Goal: Task Accomplishment & Management: Manage account settings

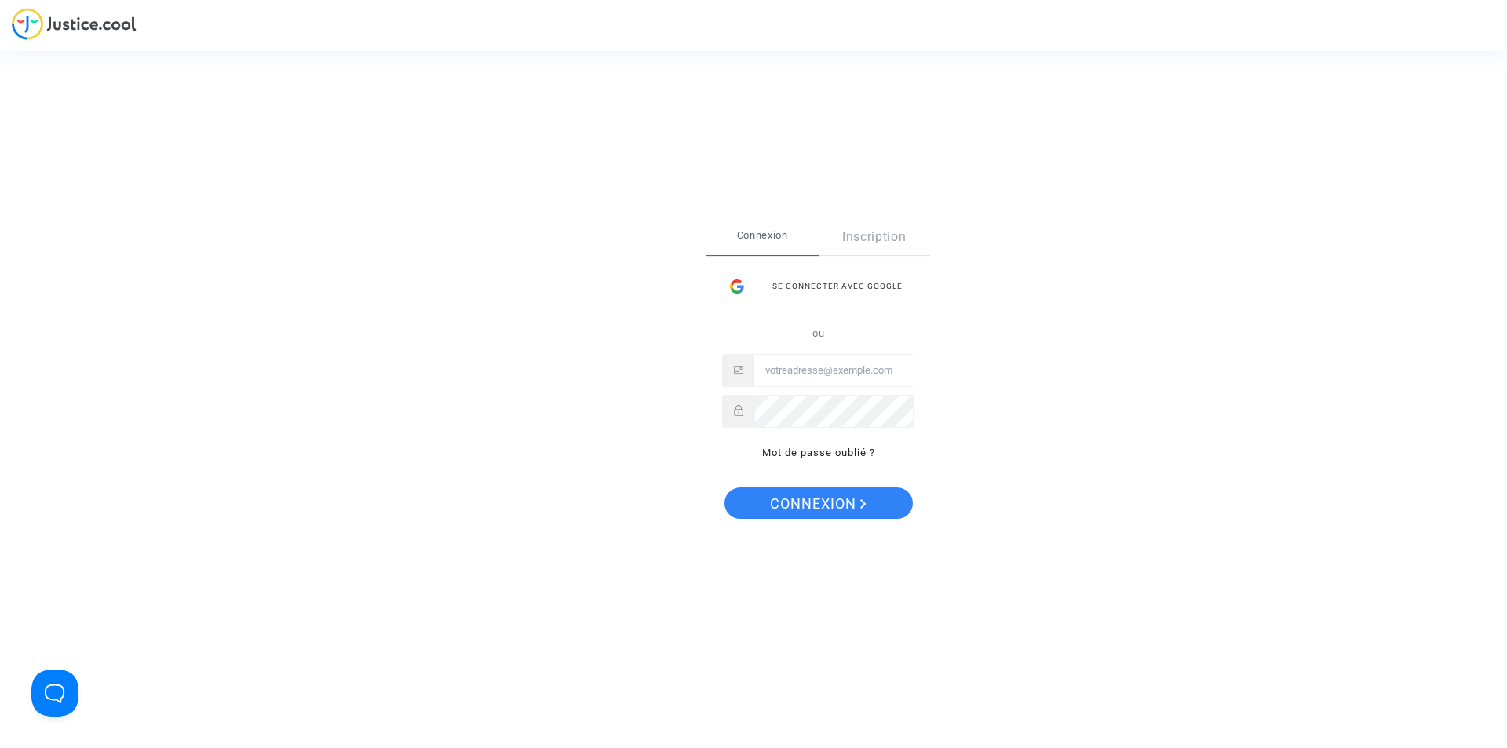
type input "[EMAIL_ADDRESS][DOMAIN_NAME]"
click at [819, 500] on span "Connexion" at bounding box center [818, 503] width 97 height 33
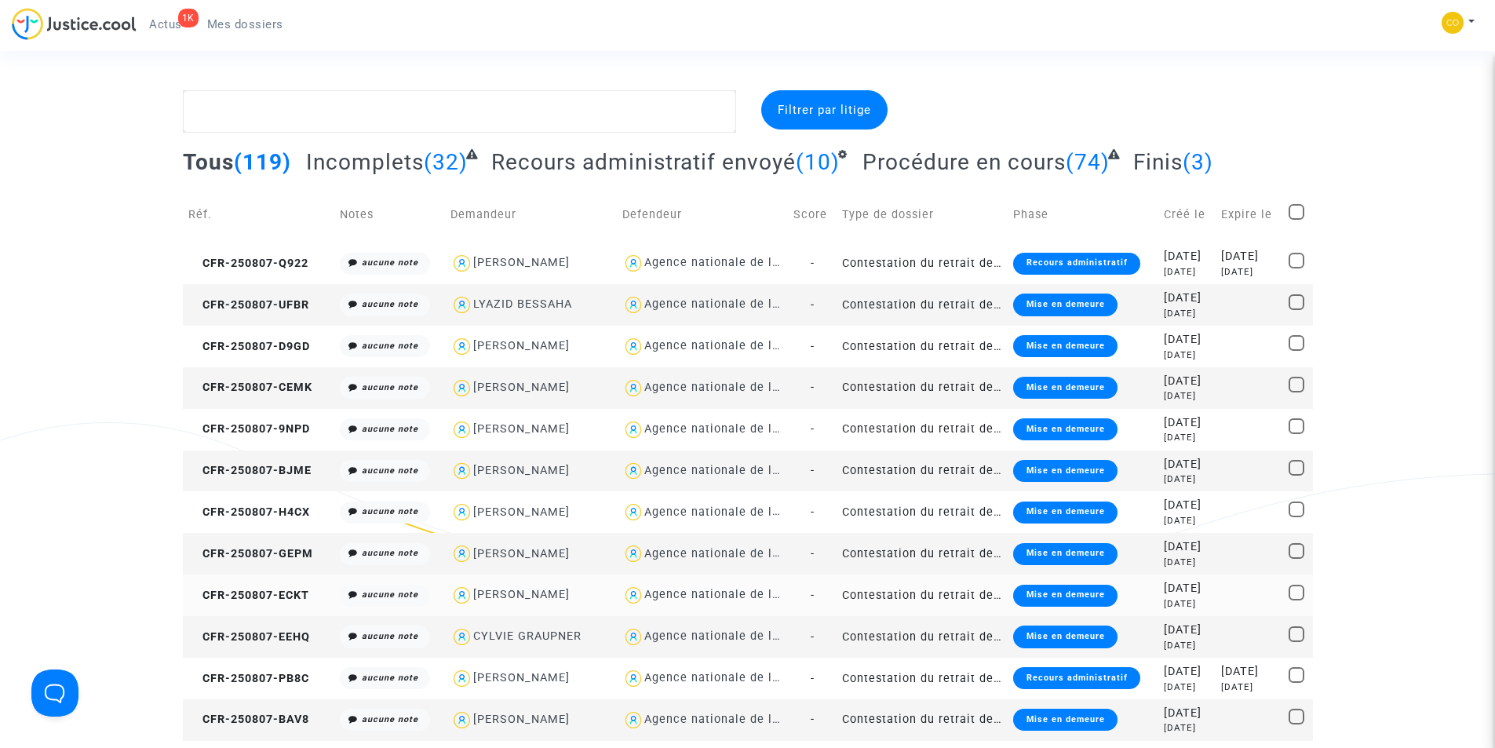
click at [1030, 597] on div "Mise en demeure" at bounding box center [1065, 596] width 104 height 22
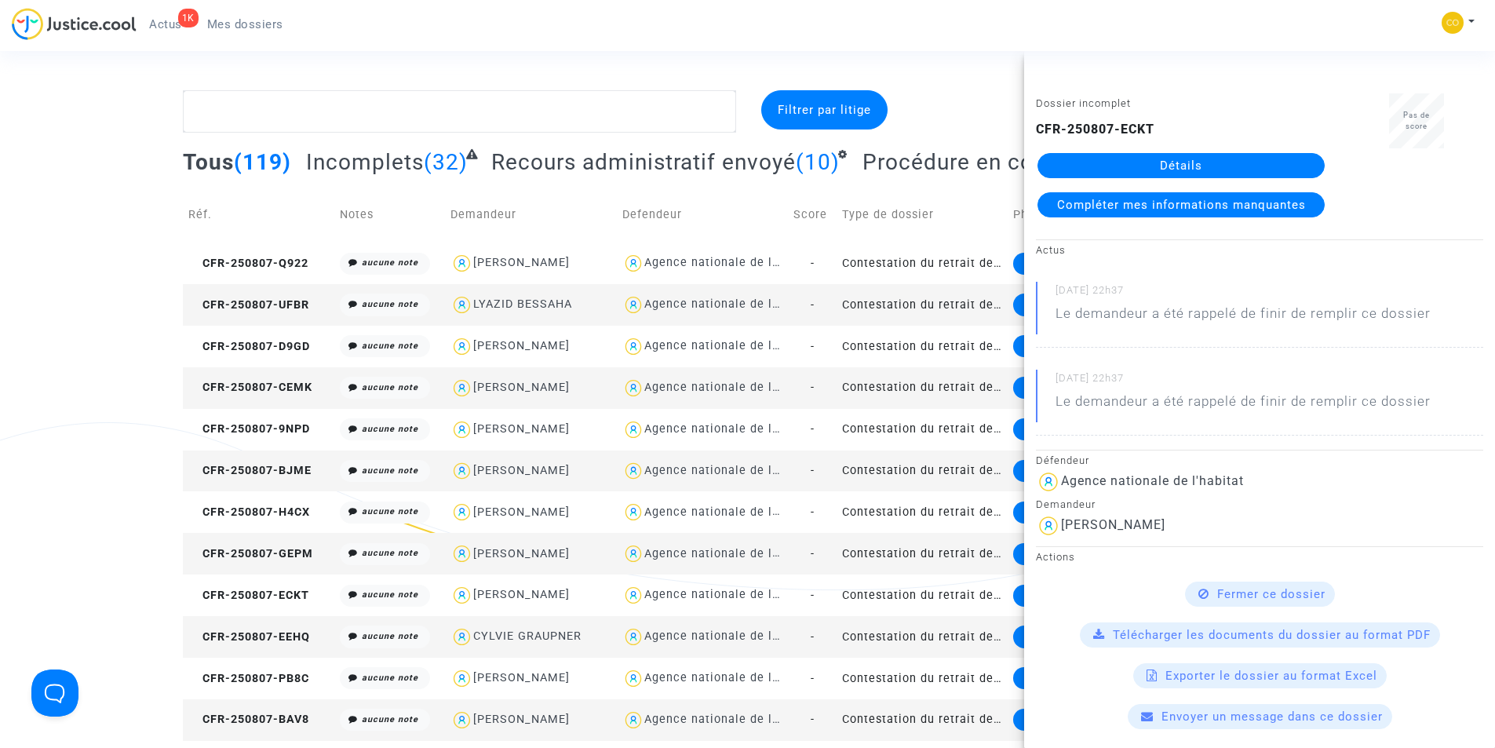
click at [1123, 206] on span "Compléter mes informations manquantes" at bounding box center [1181, 205] width 249 height 14
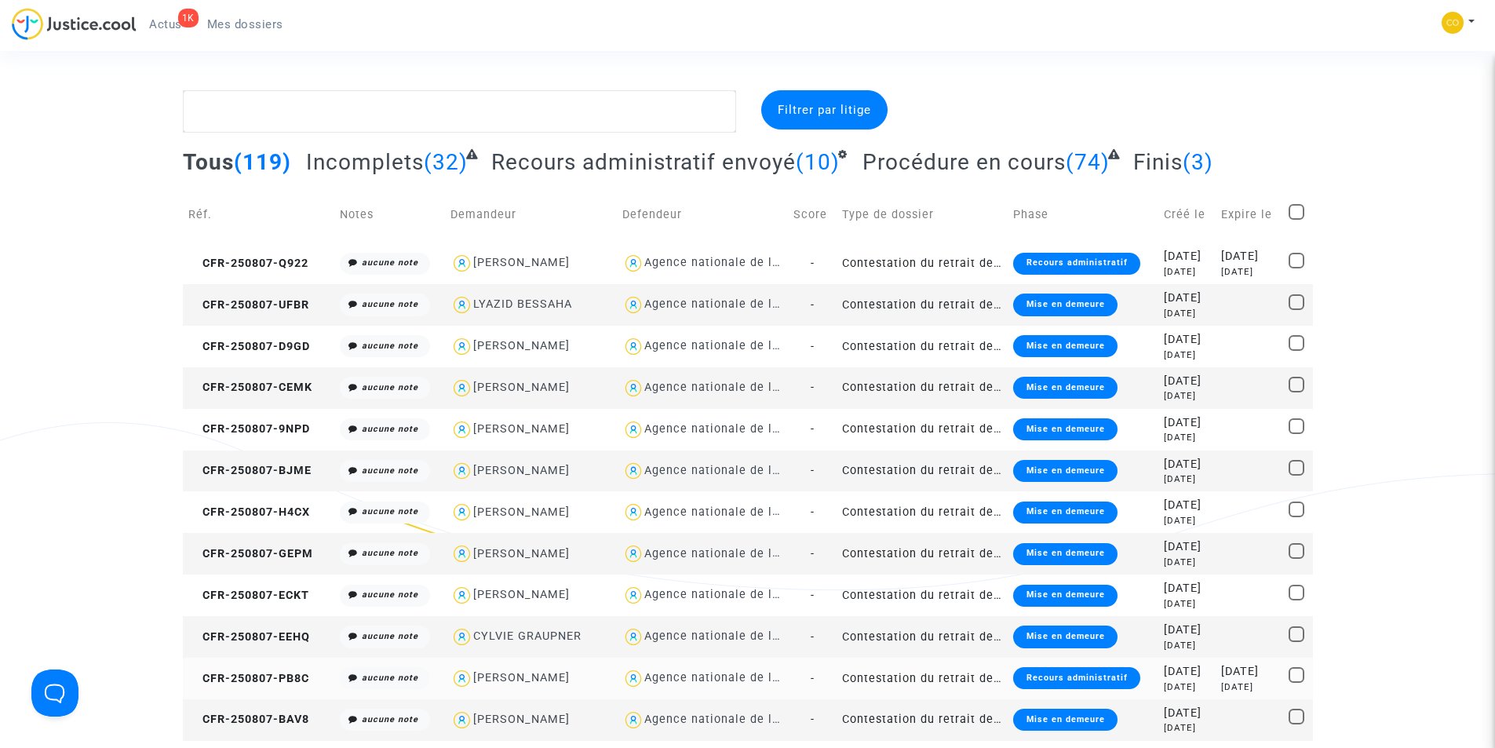
click at [1033, 676] on div "Recours administratif" at bounding box center [1076, 678] width 126 height 22
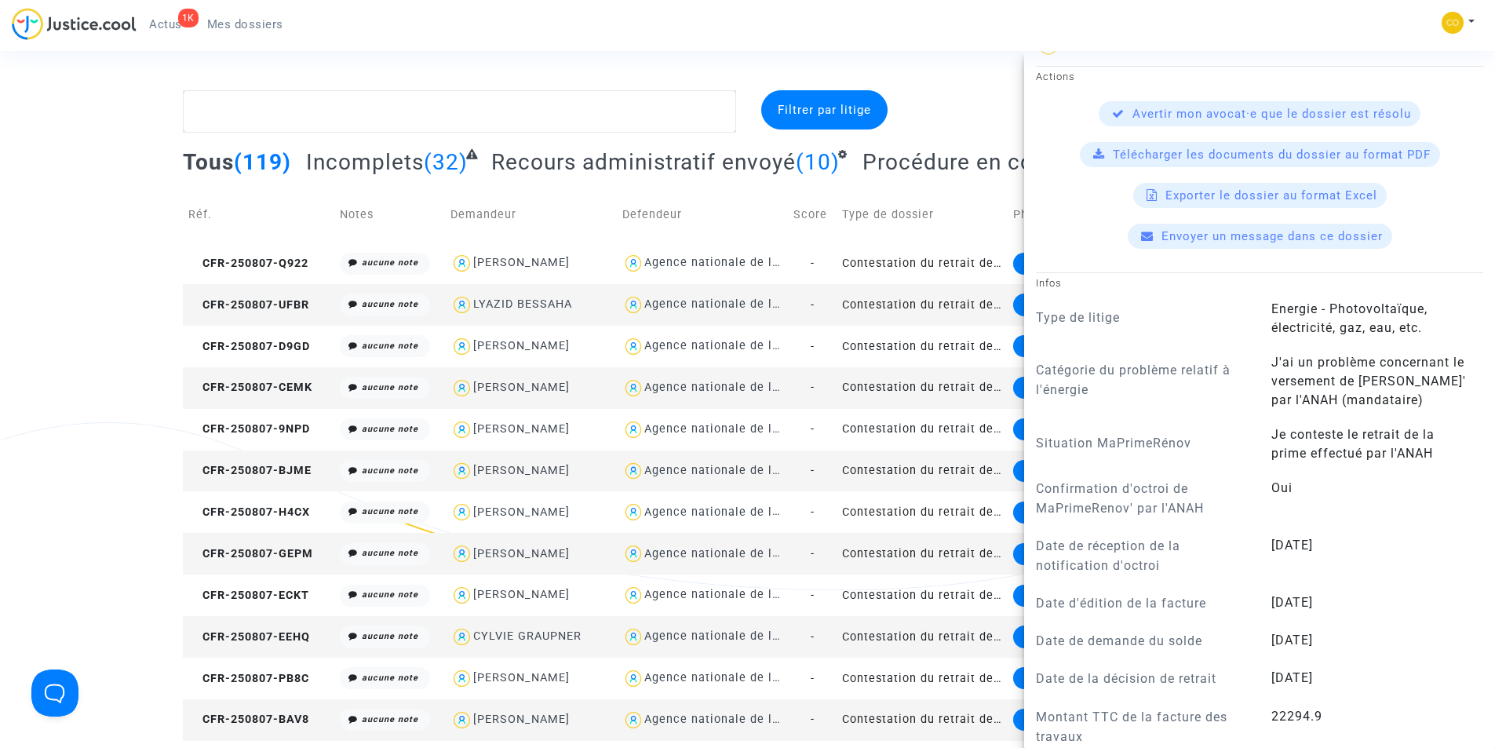
scroll to position [622, 0]
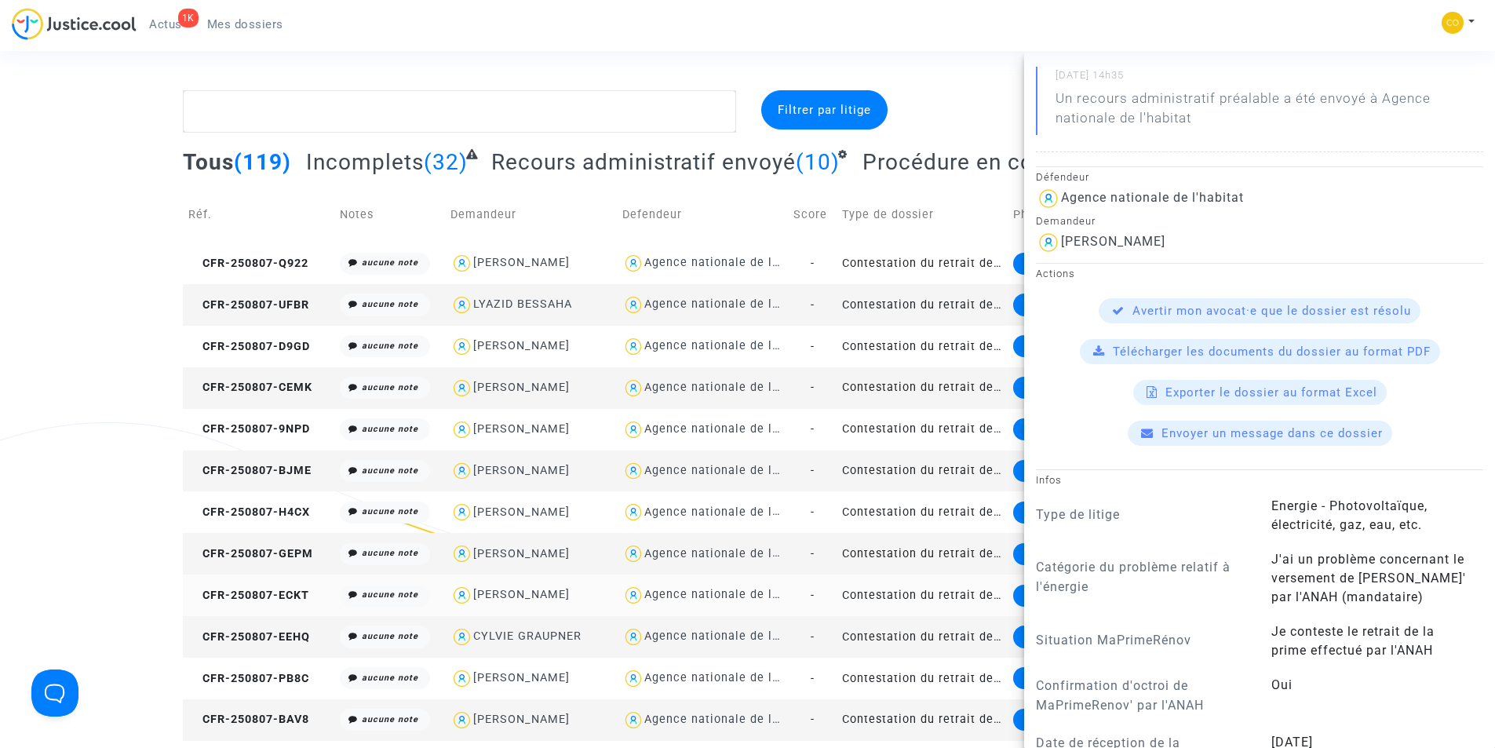
click at [518, 592] on div "[PERSON_NAME]" at bounding box center [521, 594] width 97 height 13
type textarea "@"[PERSON_NAME]" @"SOS MaPrimeRénov by [PERSON_NAME]""
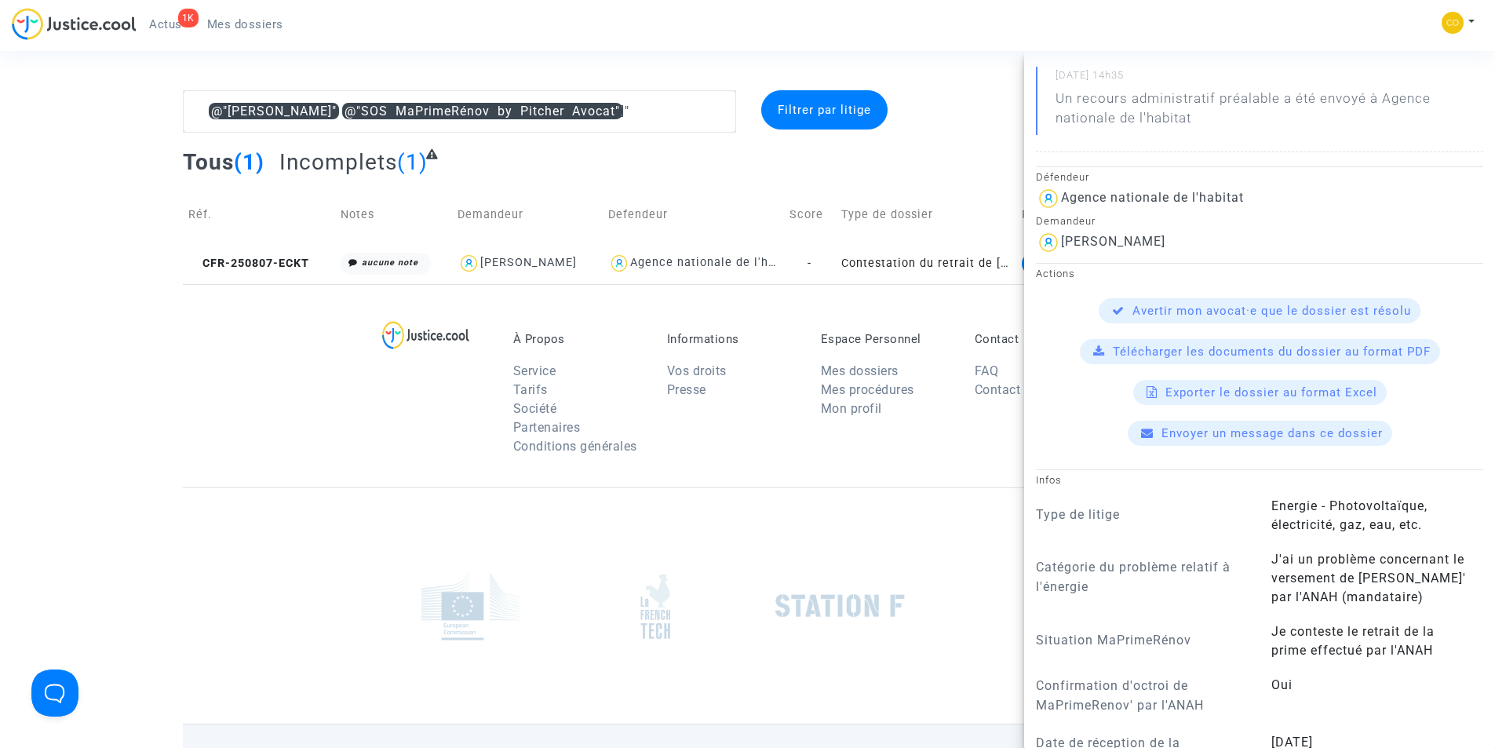
click at [342, 480] on div "À Propos Service Tarifs Société Partenaires Conditions générales Informations V…" at bounding box center [748, 385] width 1130 height 203
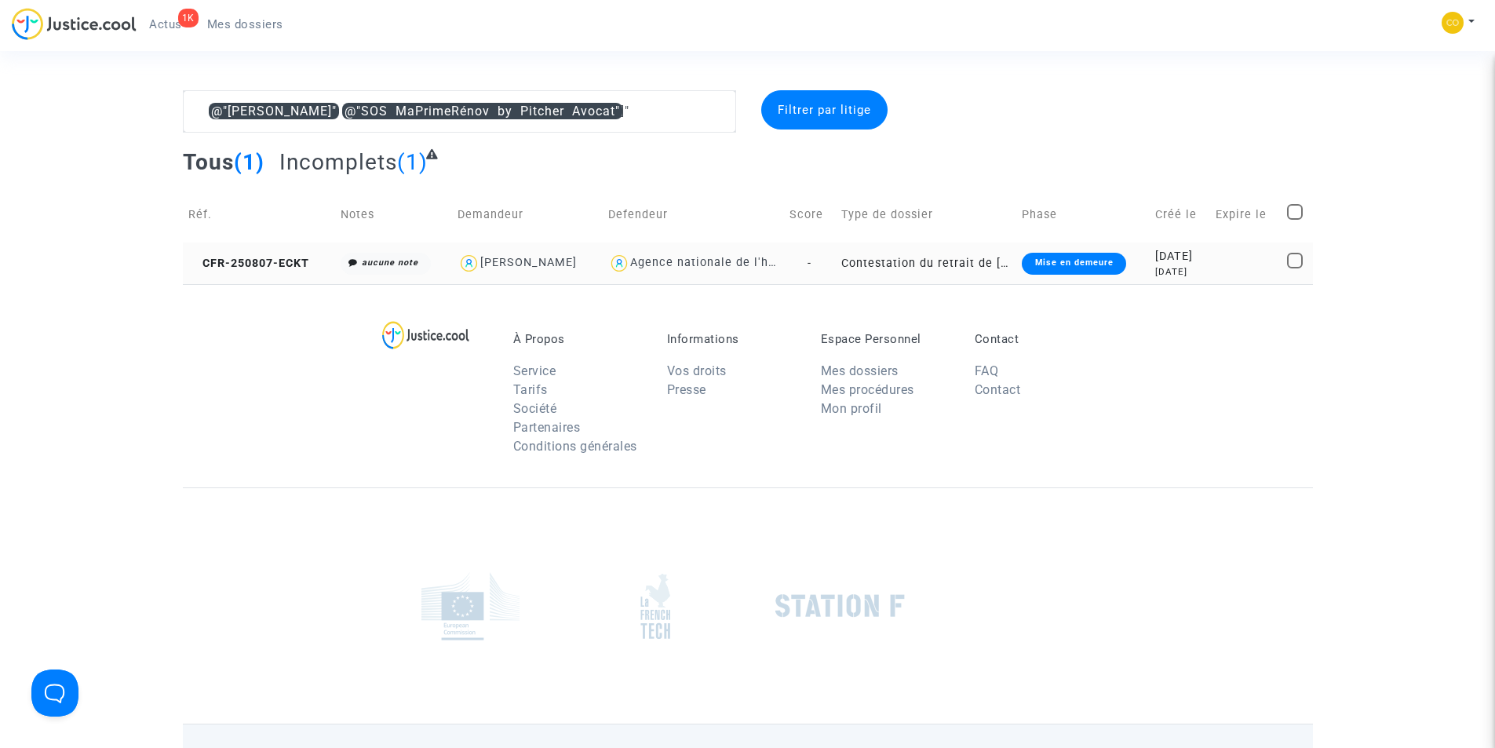
click at [1064, 266] on div "Mise en demeure" at bounding box center [1074, 264] width 104 height 22
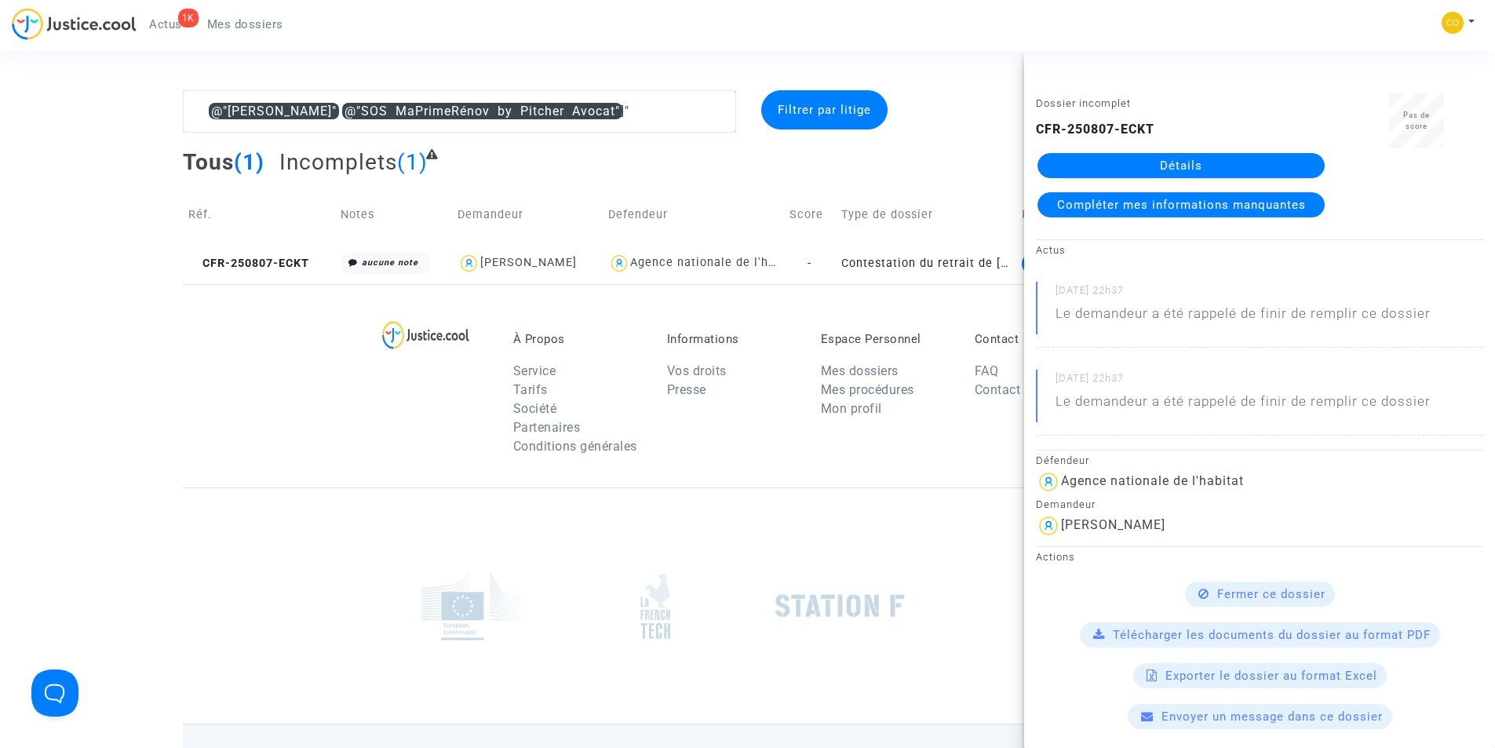
click at [1164, 170] on link "Détails" at bounding box center [1180, 165] width 287 height 25
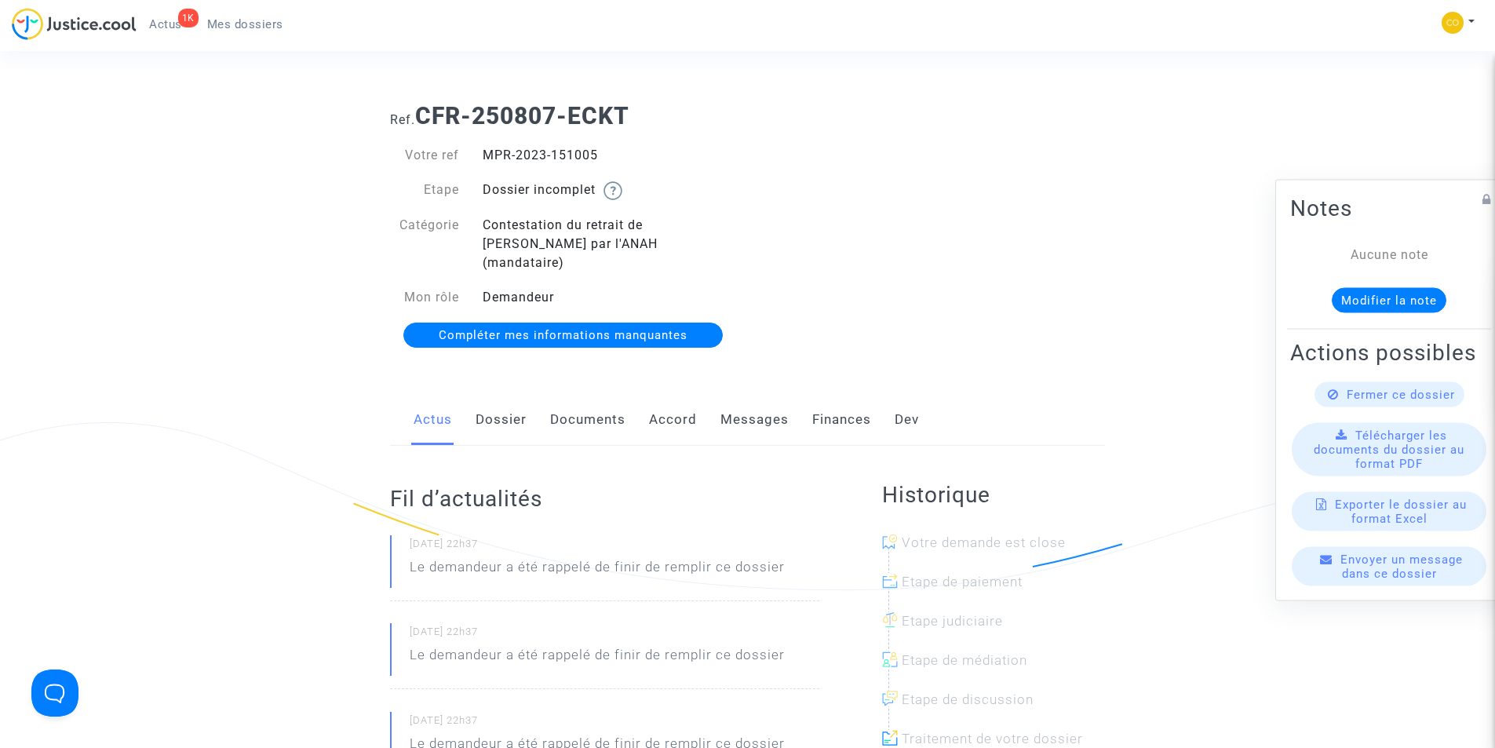
click at [590, 403] on link "Documents" at bounding box center [587, 420] width 75 height 52
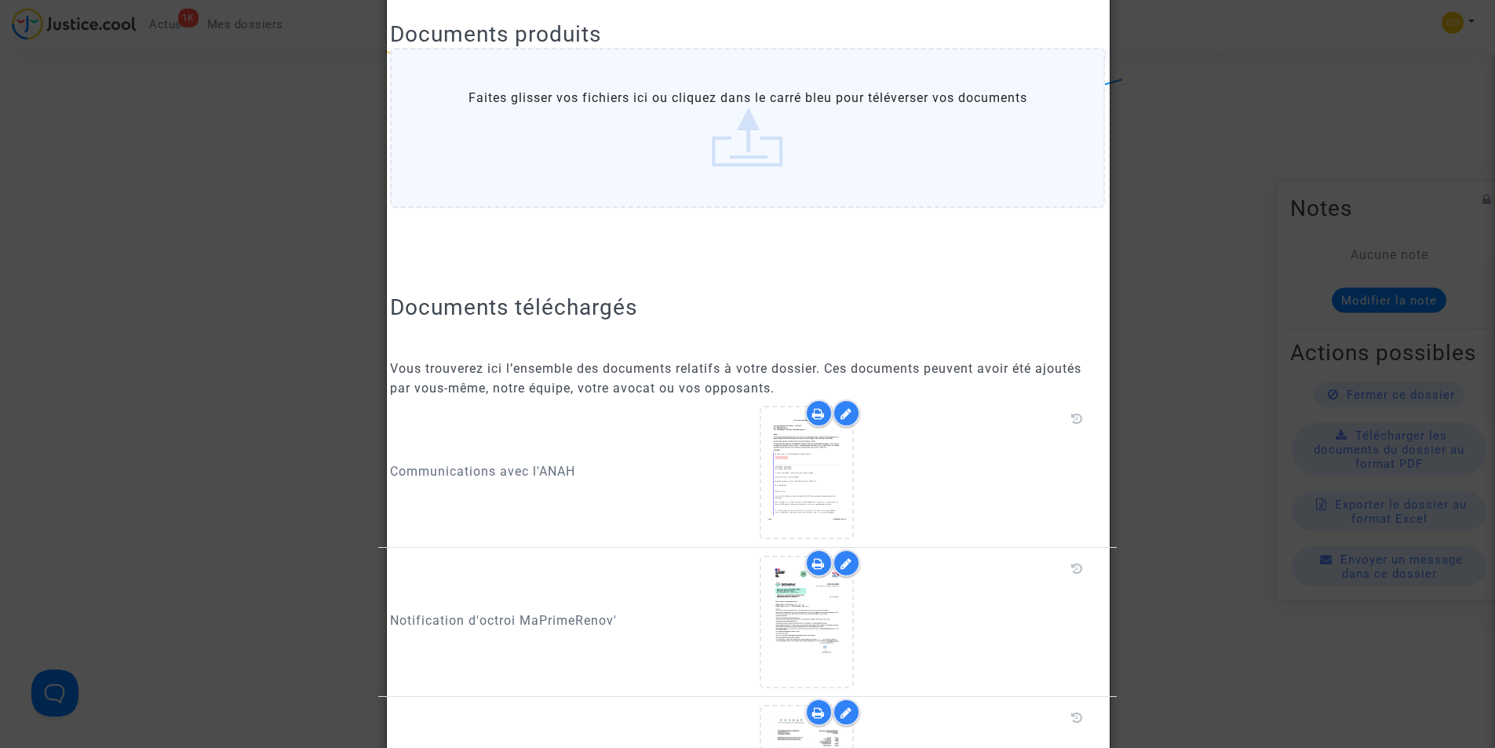
scroll to position [471, 0]
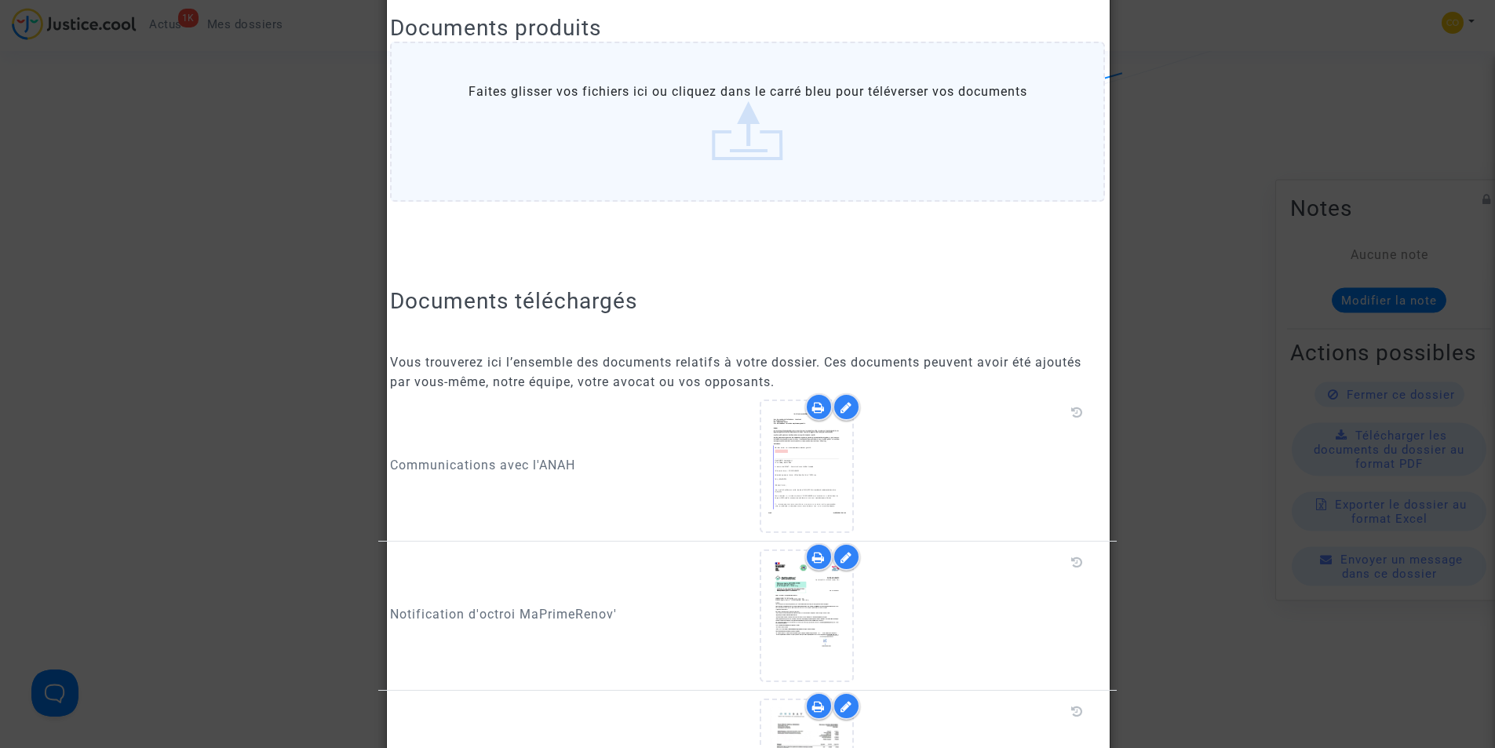
click at [284, 286] on div at bounding box center [747, 374] width 1495 height 748
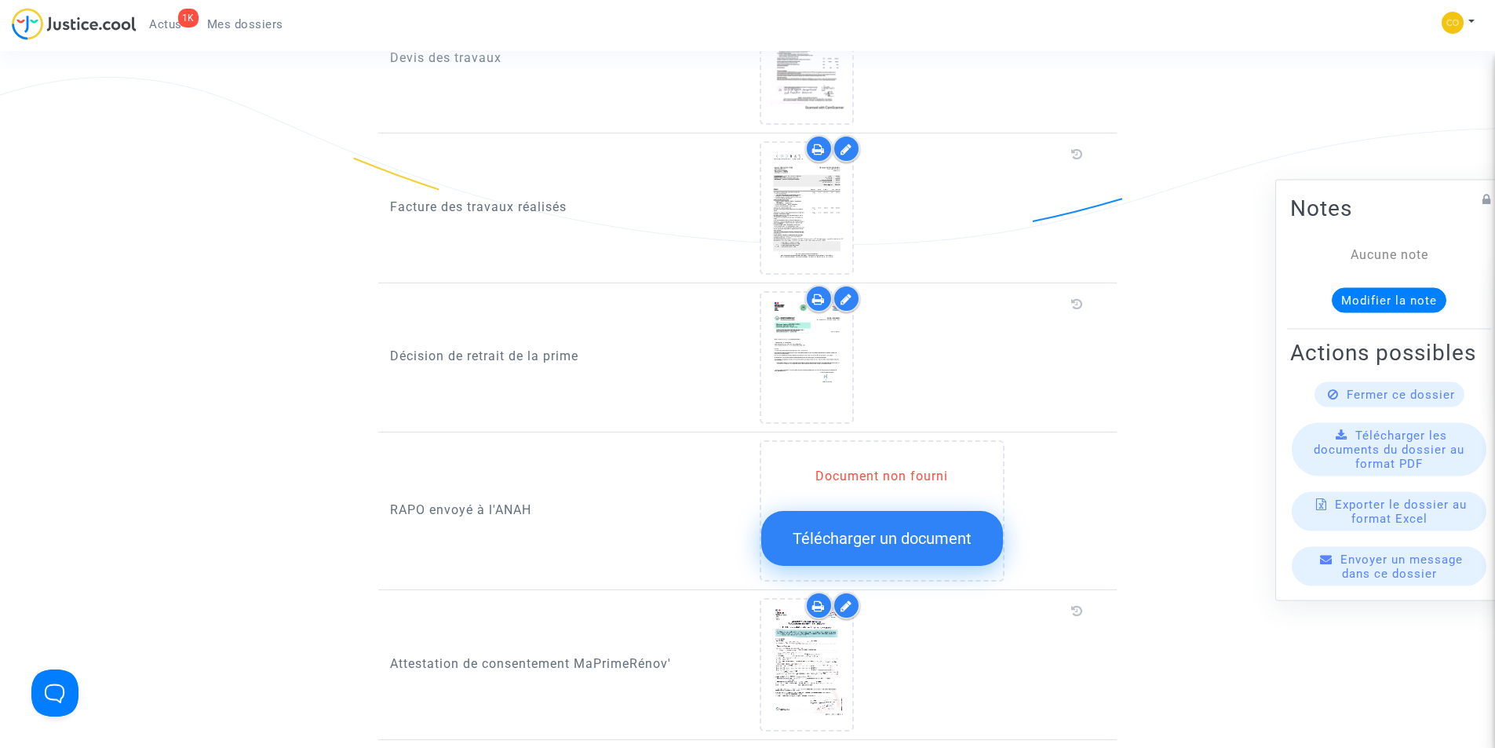
scroll to position [1491, 0]
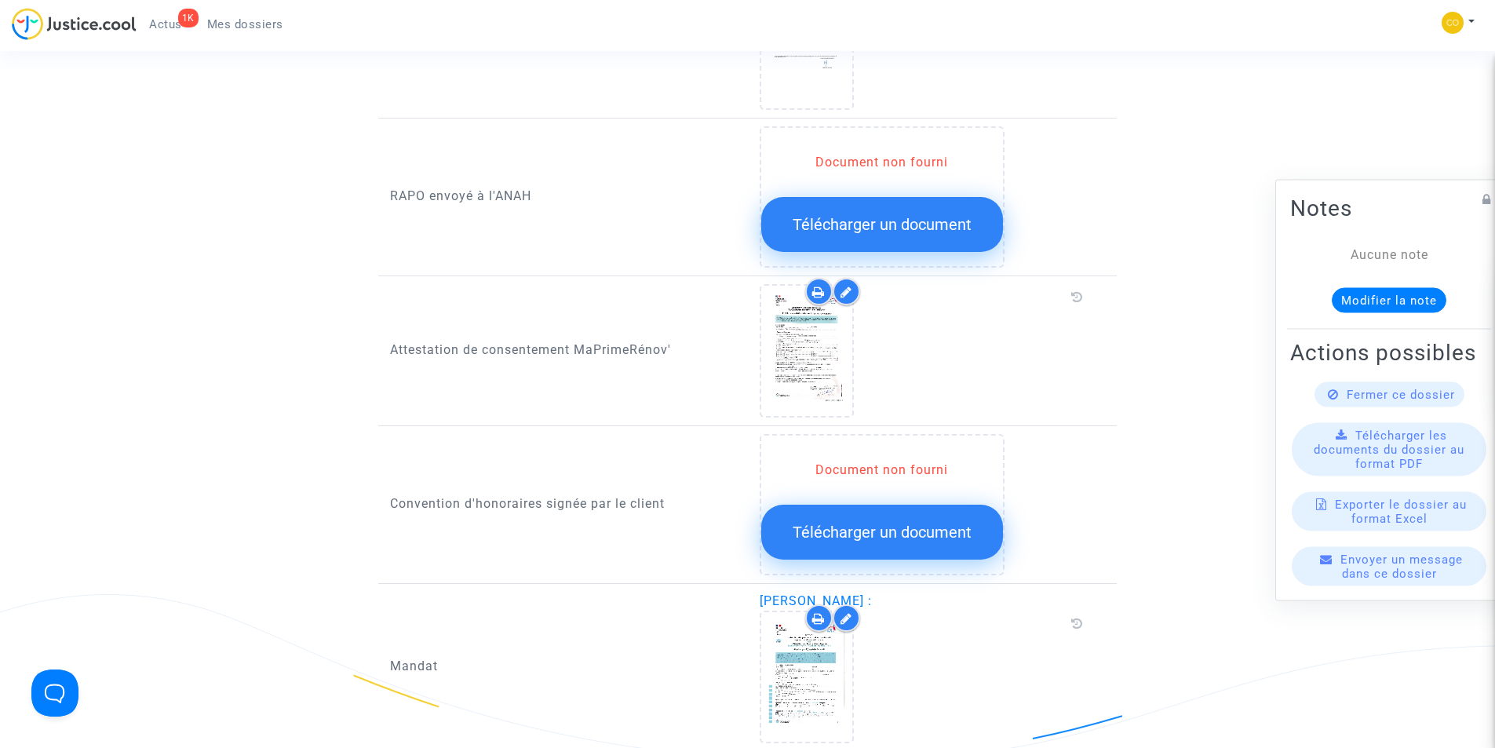
click at [906, 215] on span "Télécharger un document" at bounding box center [882, 224] width 179 height 19
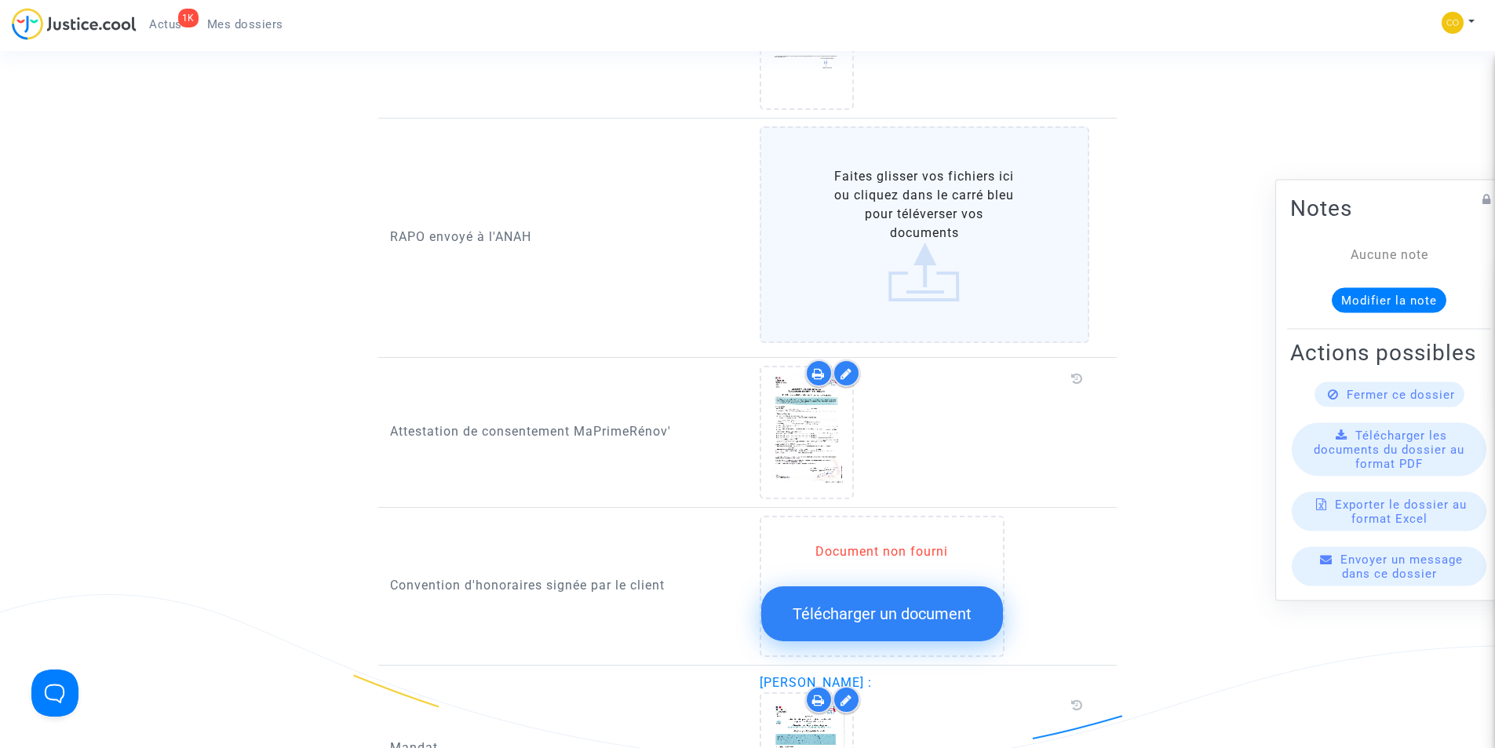
click at [930, 261] on label "Faites glisser vos fichiers ici ou cliquez dans le carré bleu pour téléverser v…" at bounding box center [925, 234] width 330 height 217
click at [0, 0] on input "Faites glisser vos fichiers ici ou cliquez dans le carré bleu pour téléverser v…" at bounding box center [0, 0] width 0 height 0
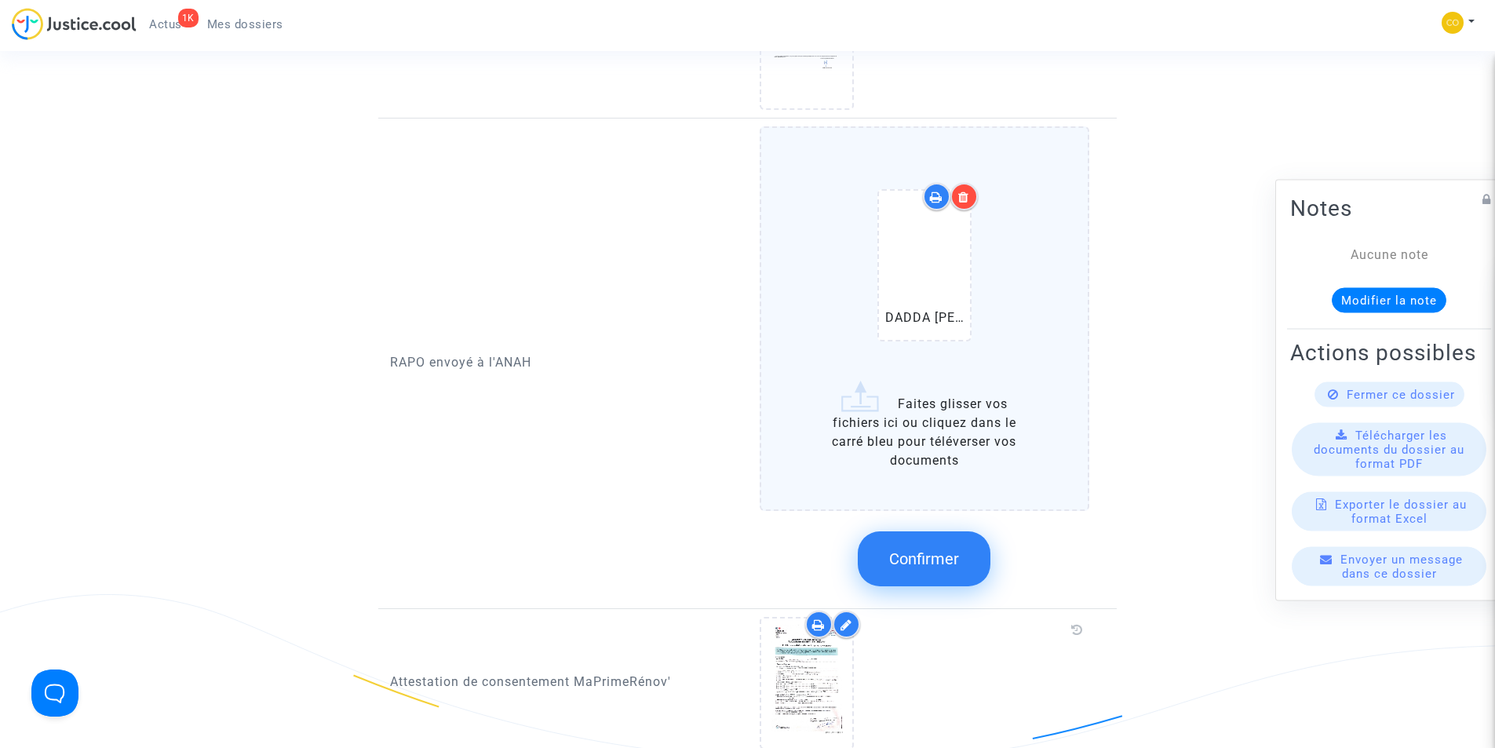
click at [952, 549] on span "Confirmer" at bounding box center [924, 558] width 70 height 19
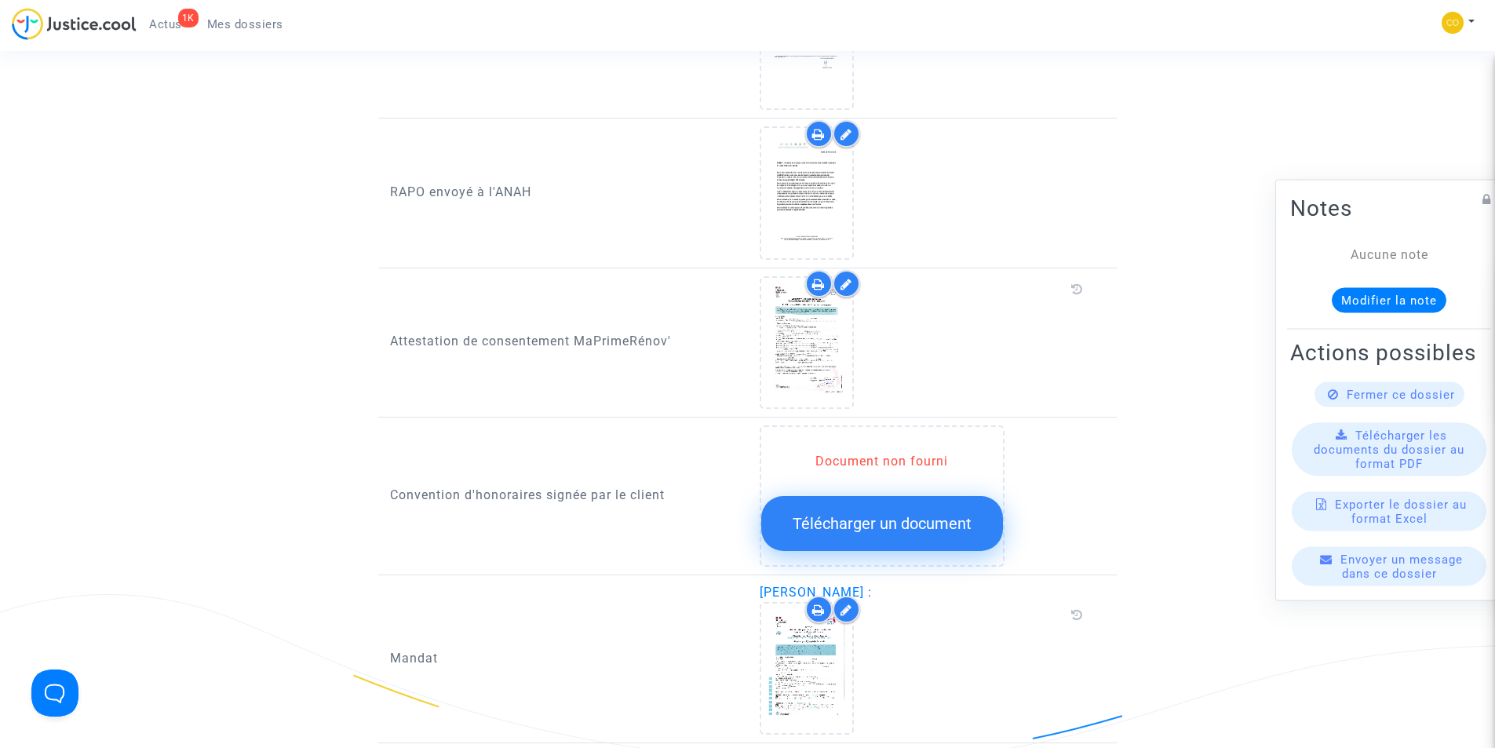
click at [236, 21] on span "Mes dossiers" at bounding box center [245, 24] width 76 height 14
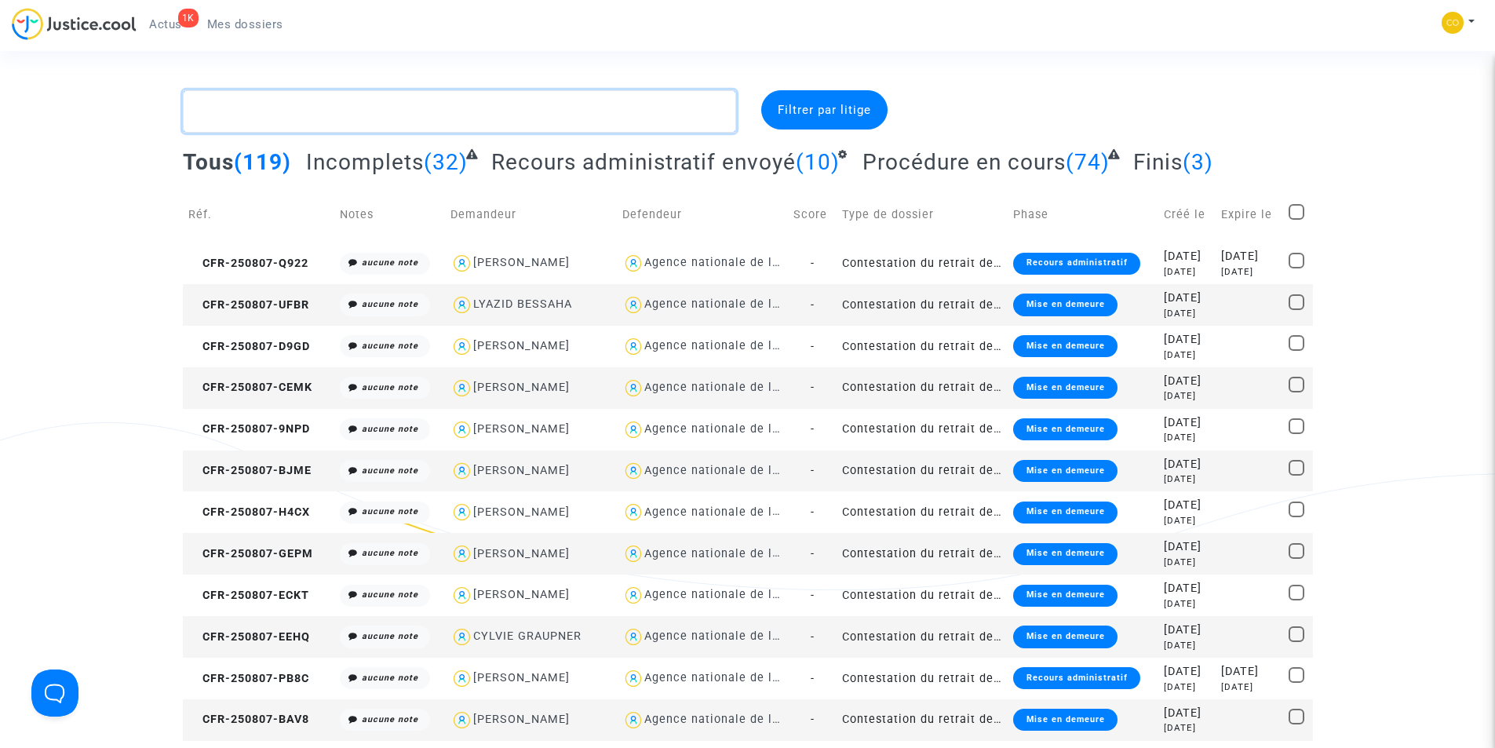
click at [498, 119] on textarea at bounding box center [459, 111] width 553 height 42
paste textarea "[PERSON_NAME]"
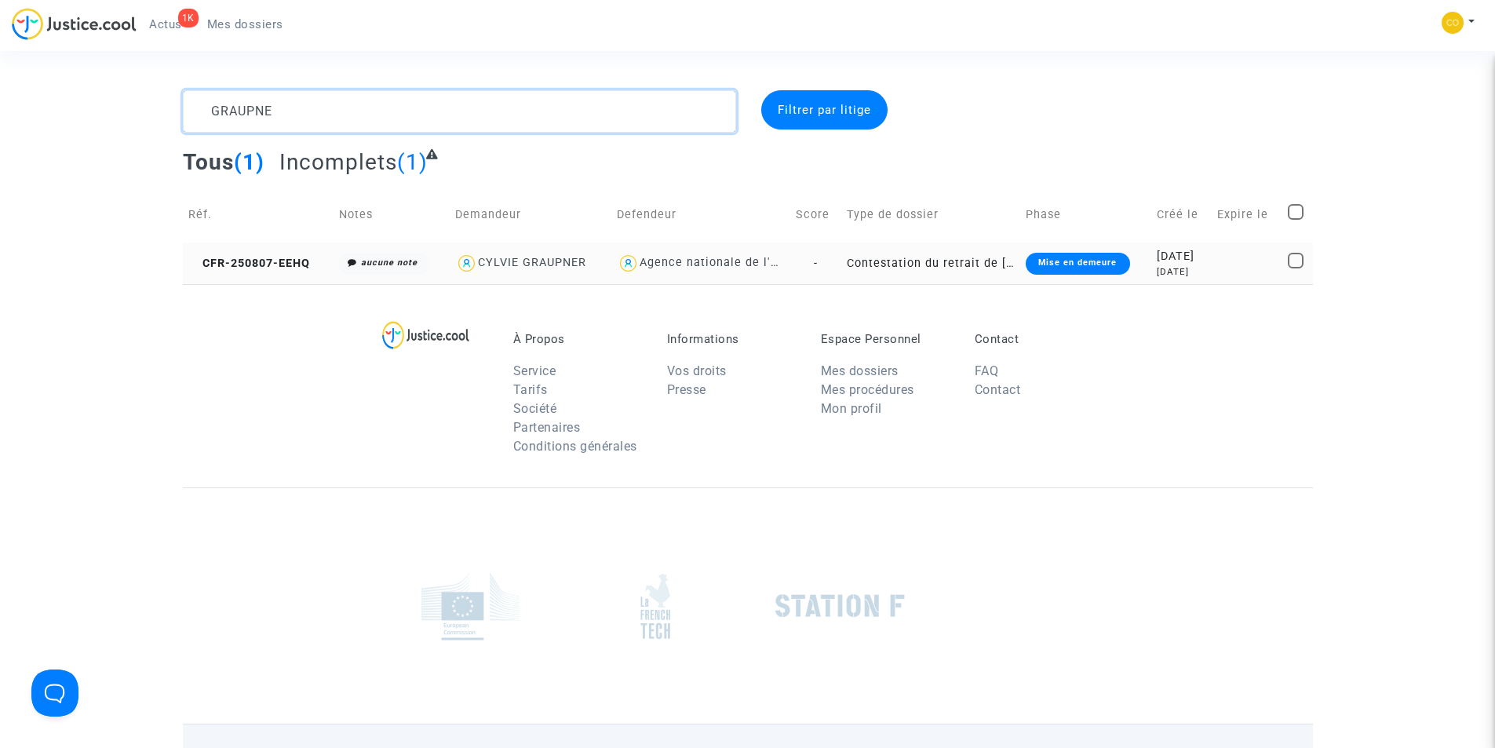
type textarea "GRAUPNE"
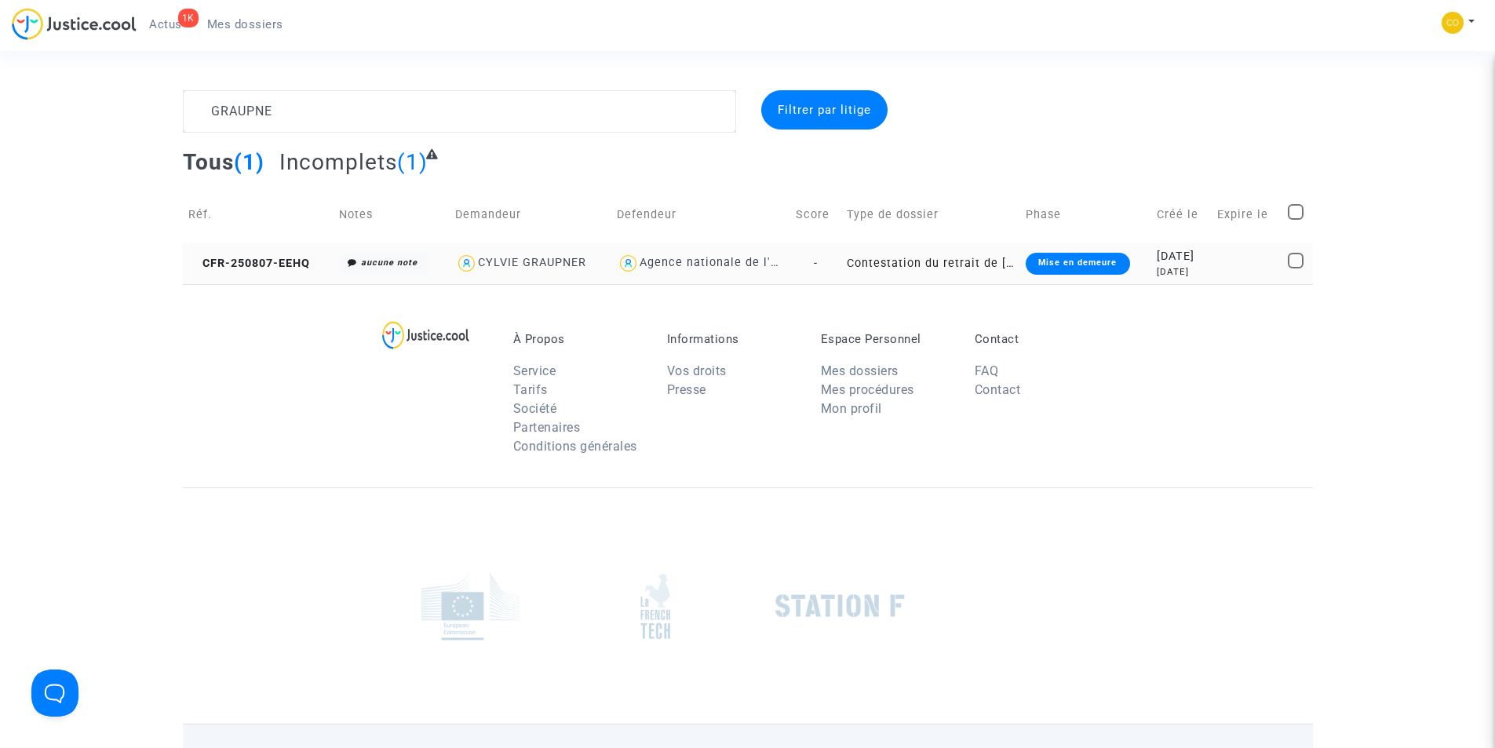
click at [1055, 261] on div "Mise en demeure" at bounding box center [1078, 264] width 104 height 22
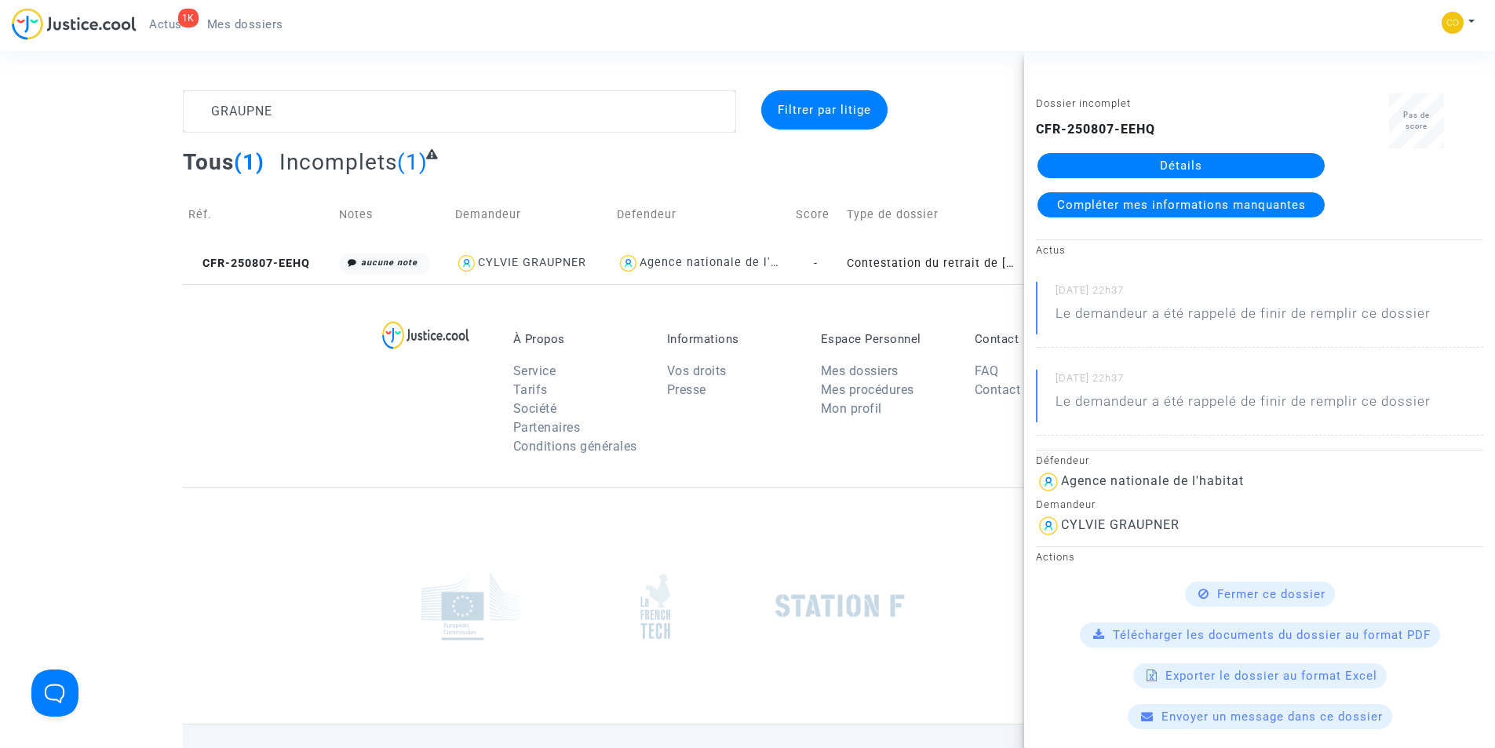
click at [1191, 166] on link "Détails" at bounding box center [1180, 165] width 287 height 25
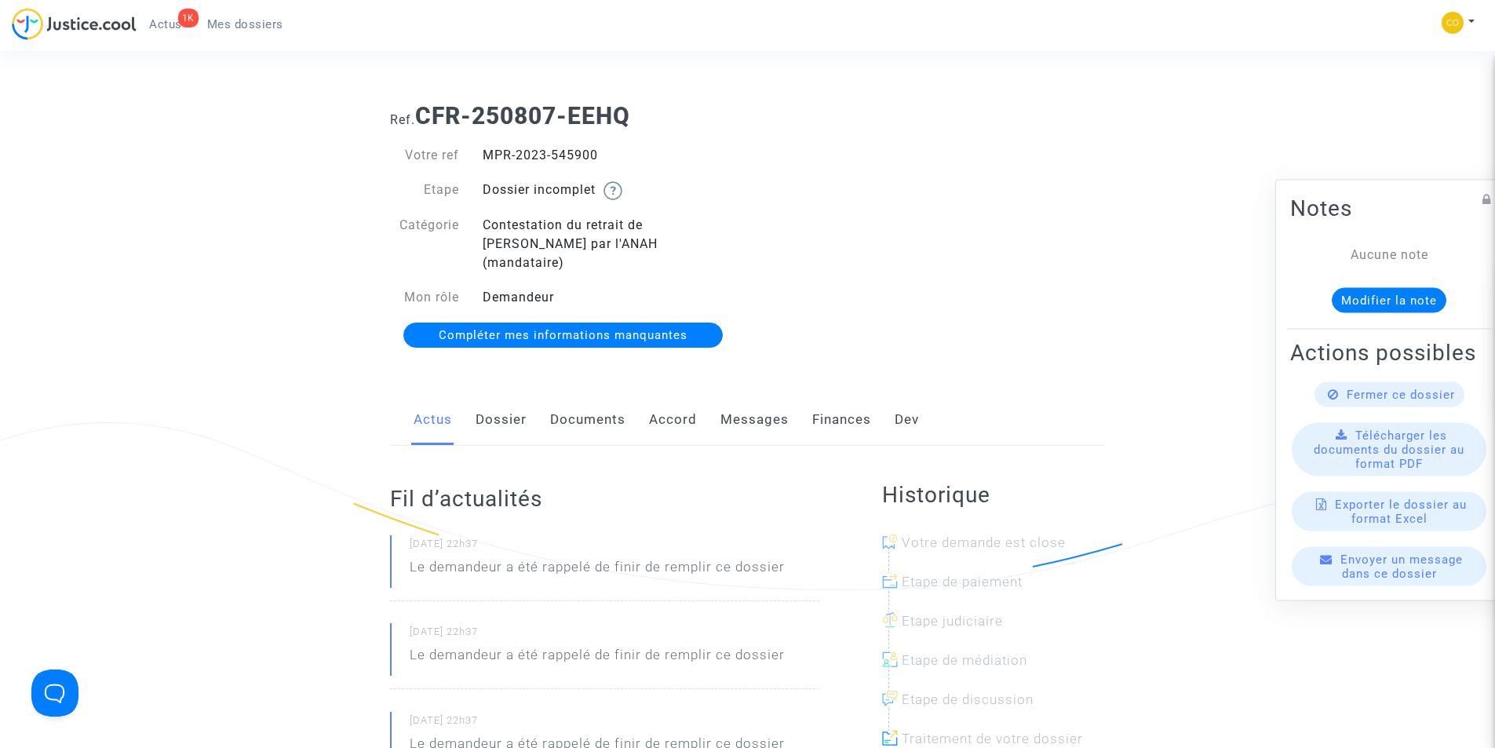
click at [584, 402] on link "Documents" at bounding box center [587, 420] width 75 height 52
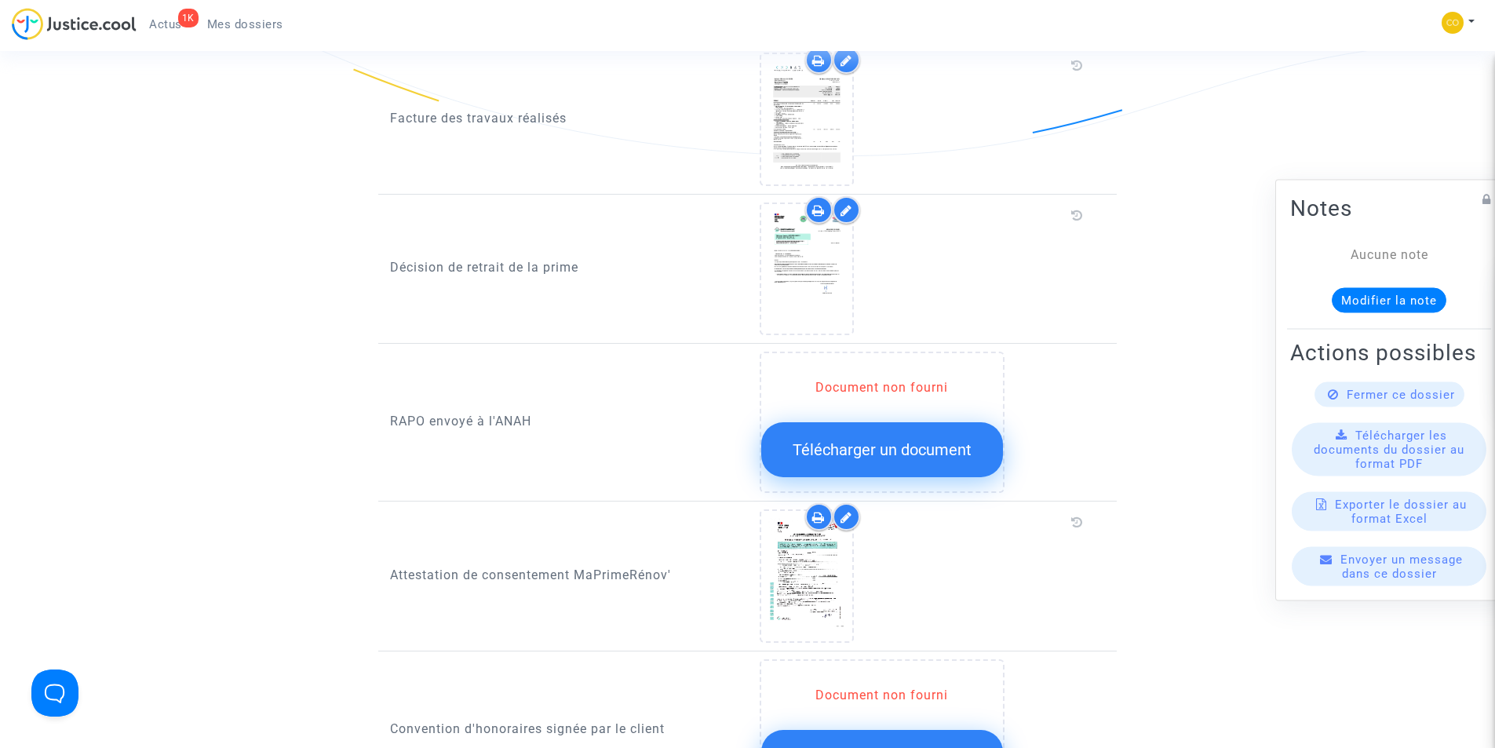
scroll to position [1334, 0]
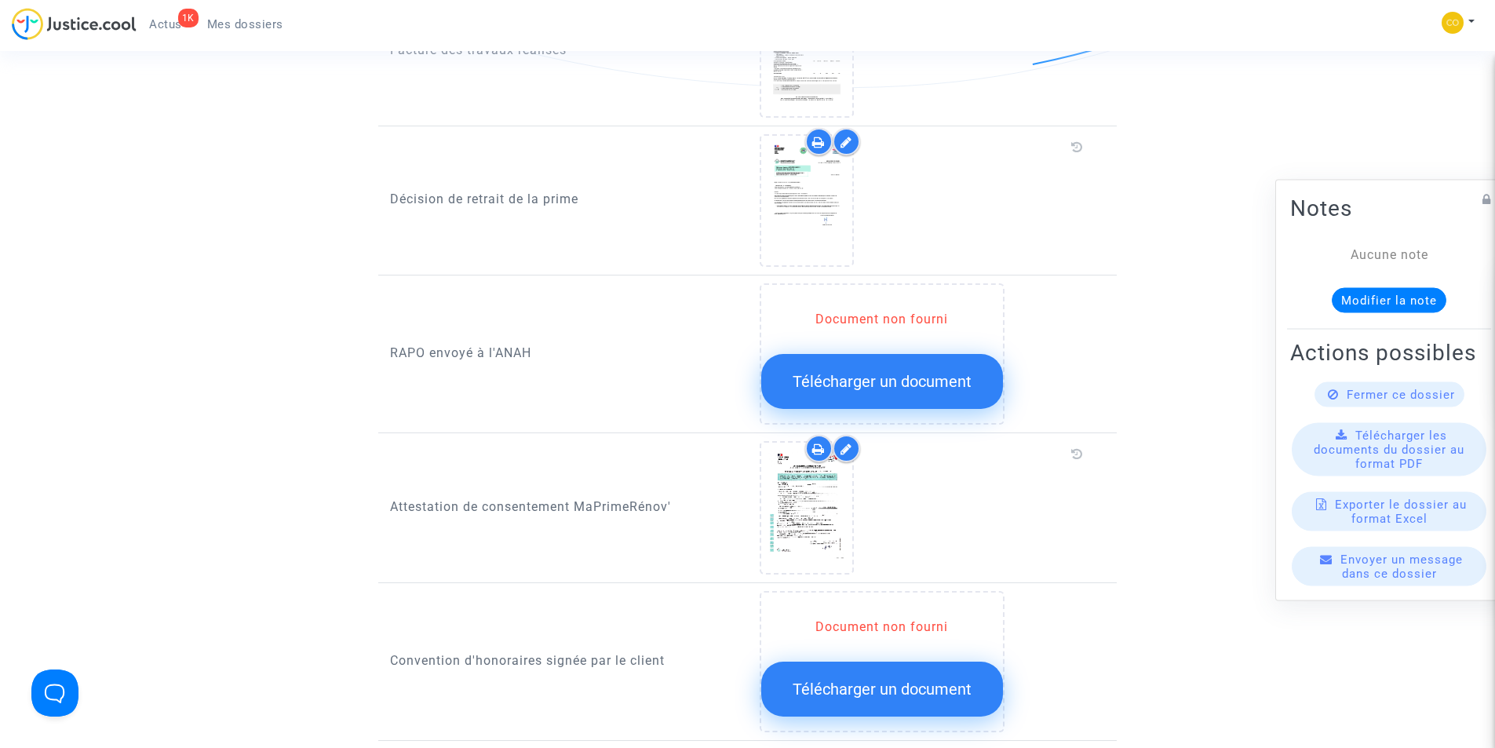
click at [893, 377] on button "Télécharger un document" at bounding box center [882, 381] width 242 height 55
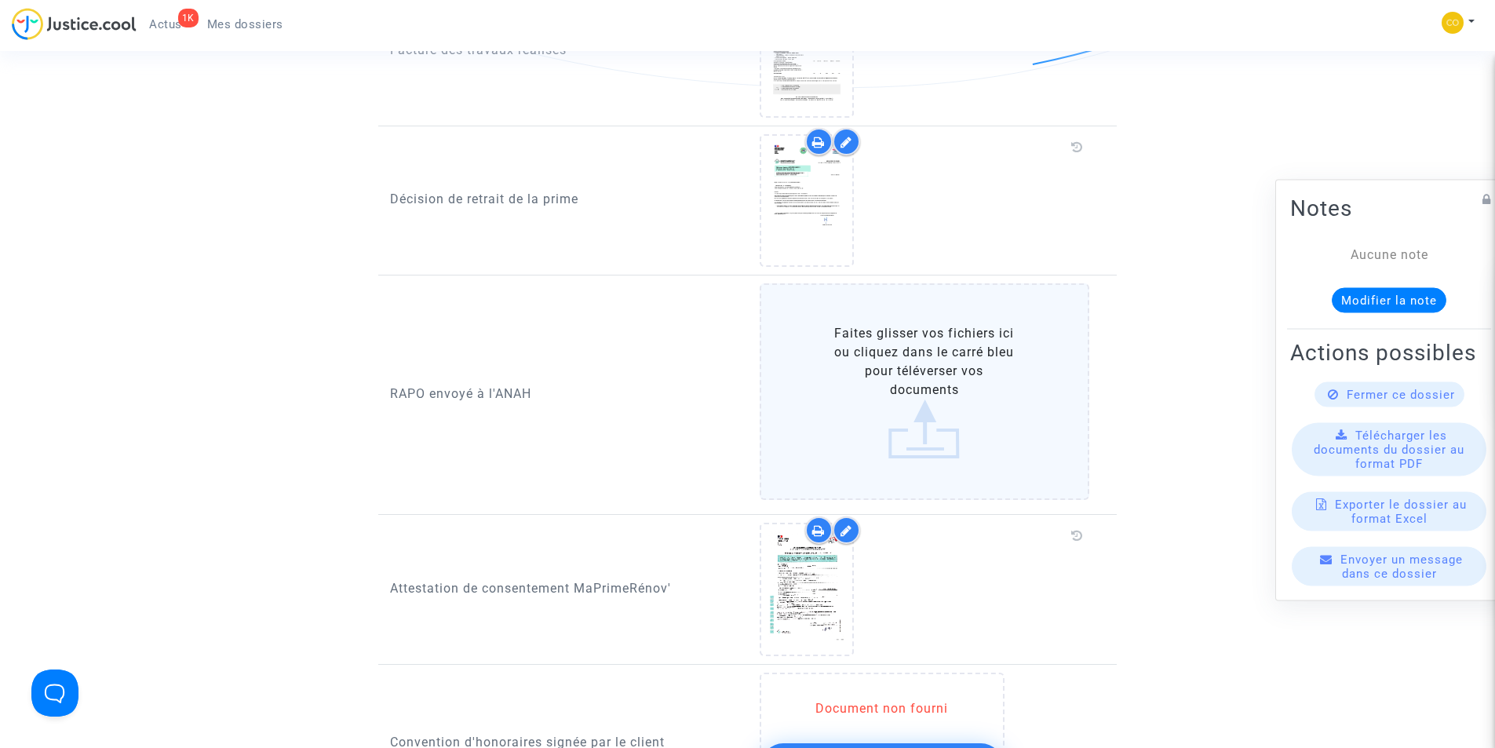
click at [933, 417] on label "Faites glisser vos fichiers ici ou cliquez dans le carré bleu pour téléverser v…" at bounding box center [925, 391] width 330 height 217
click at [0, 0] on input "Faites glisser vos fichiers ici ou cliquez dans le carré bleu pour téléverser v…" at bounding box center [0, 0] width 0 height 0
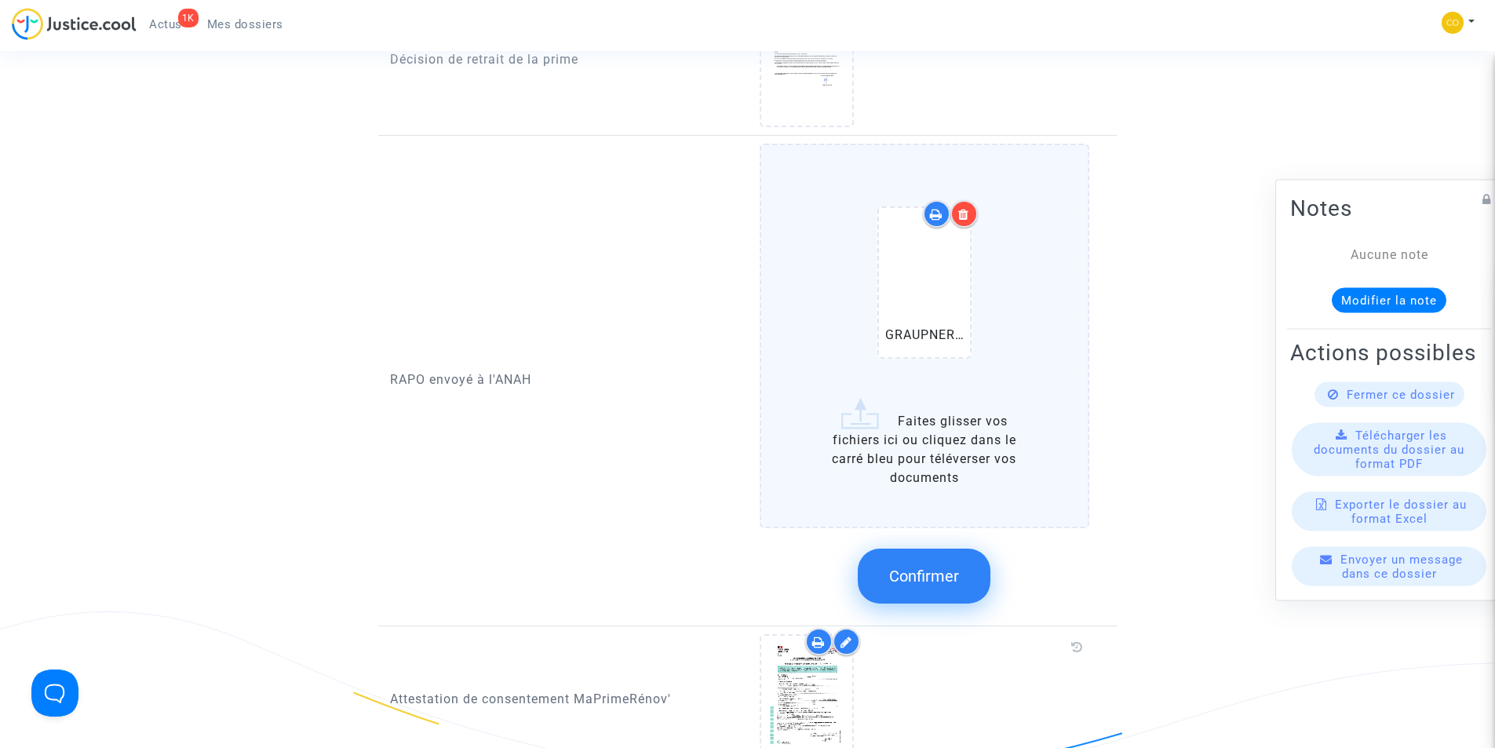
scroll to position [1491, 0]
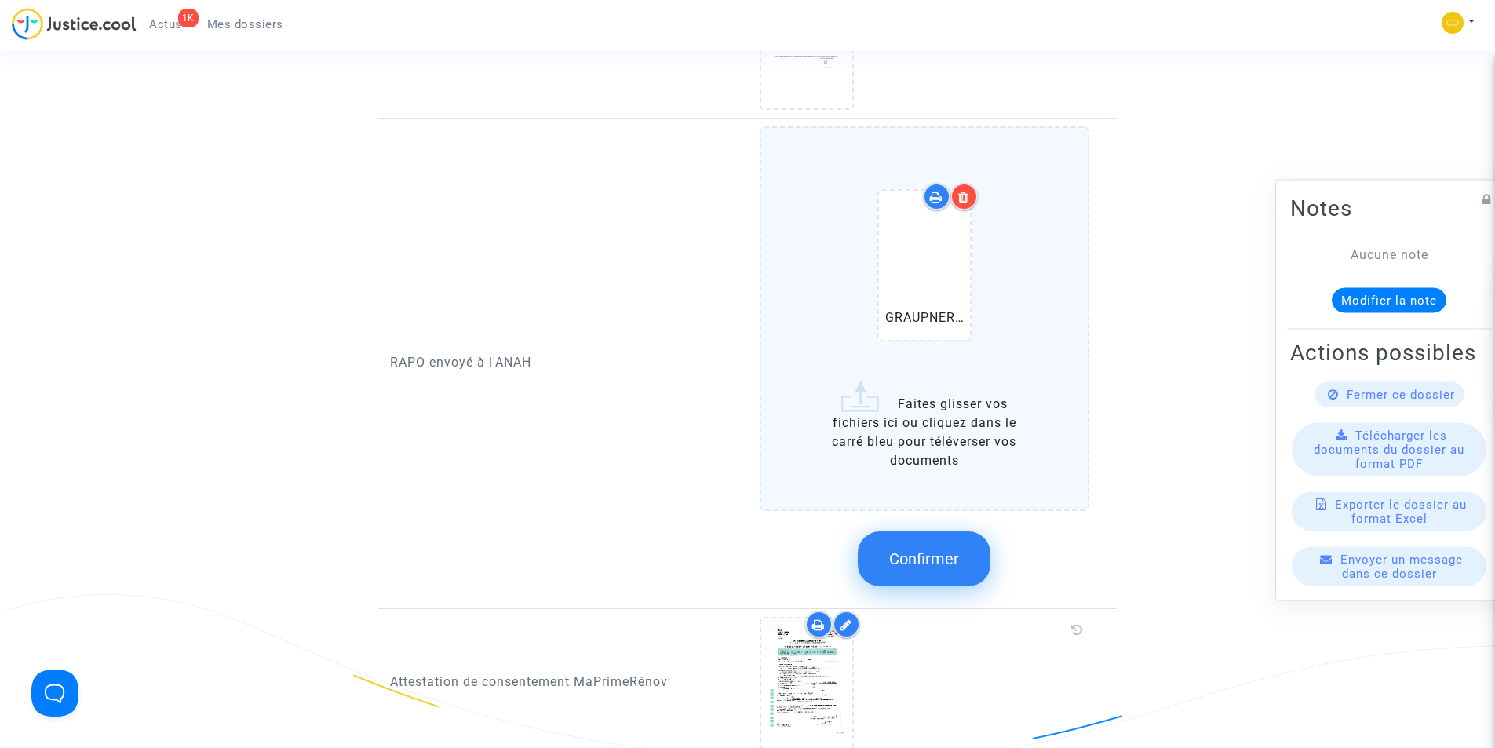
click at [964, 540] on button "Confirmer" at bounding box center [924, 558] width 133 height 55
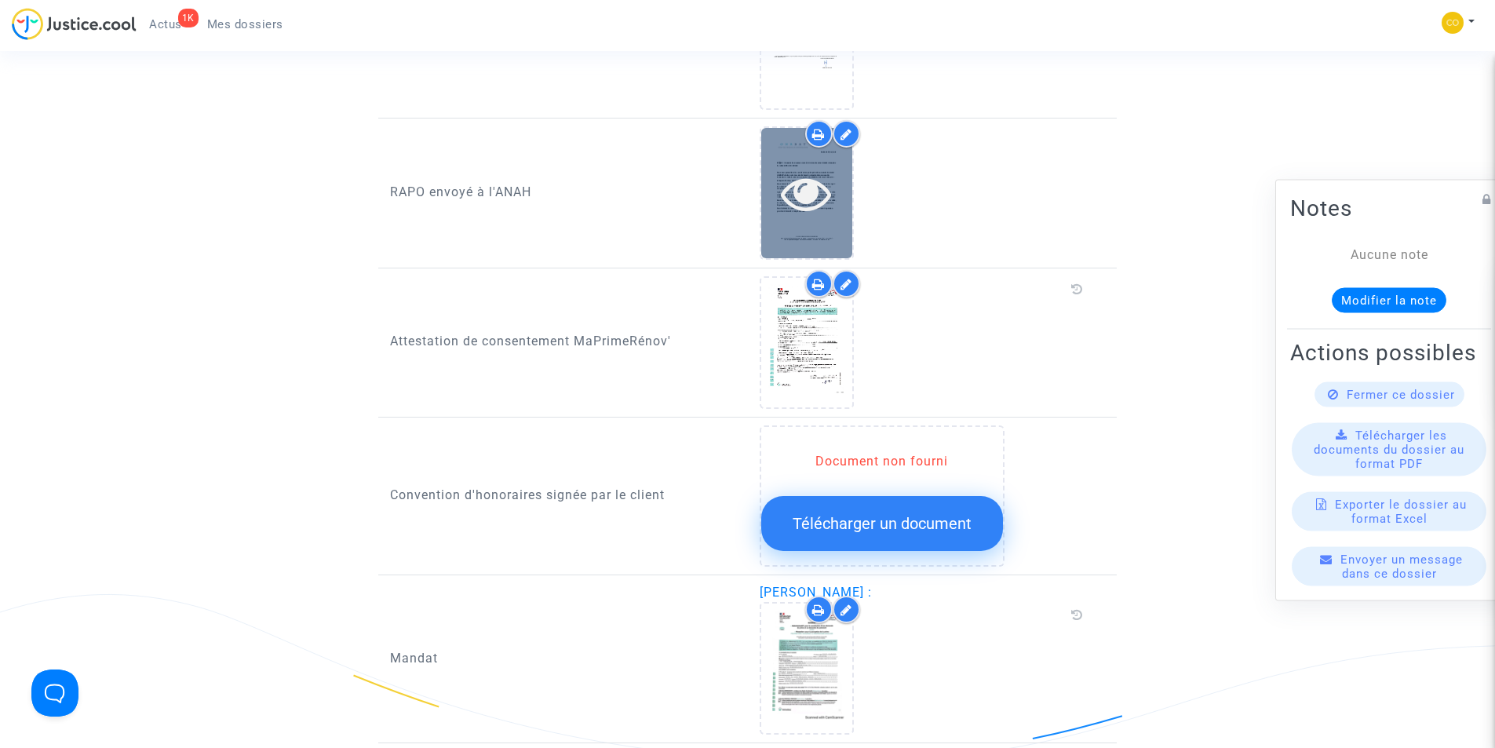
click at [809, 178] on icon at bounding box center [806, 193] width 51 height 50
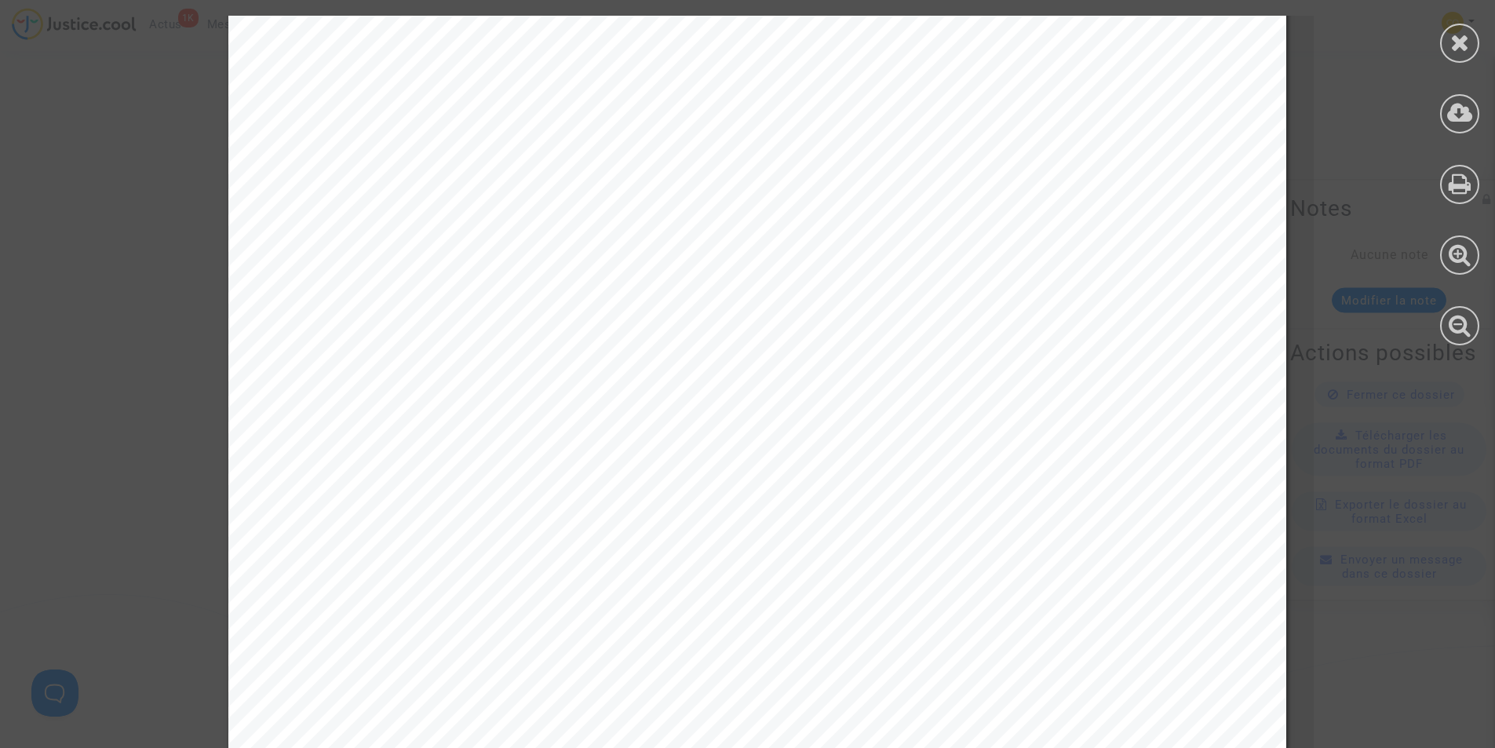
scroll to position [235, 0]
click at [1466, 42] on icon at bounding box center [1460, 43] width 20 height 24
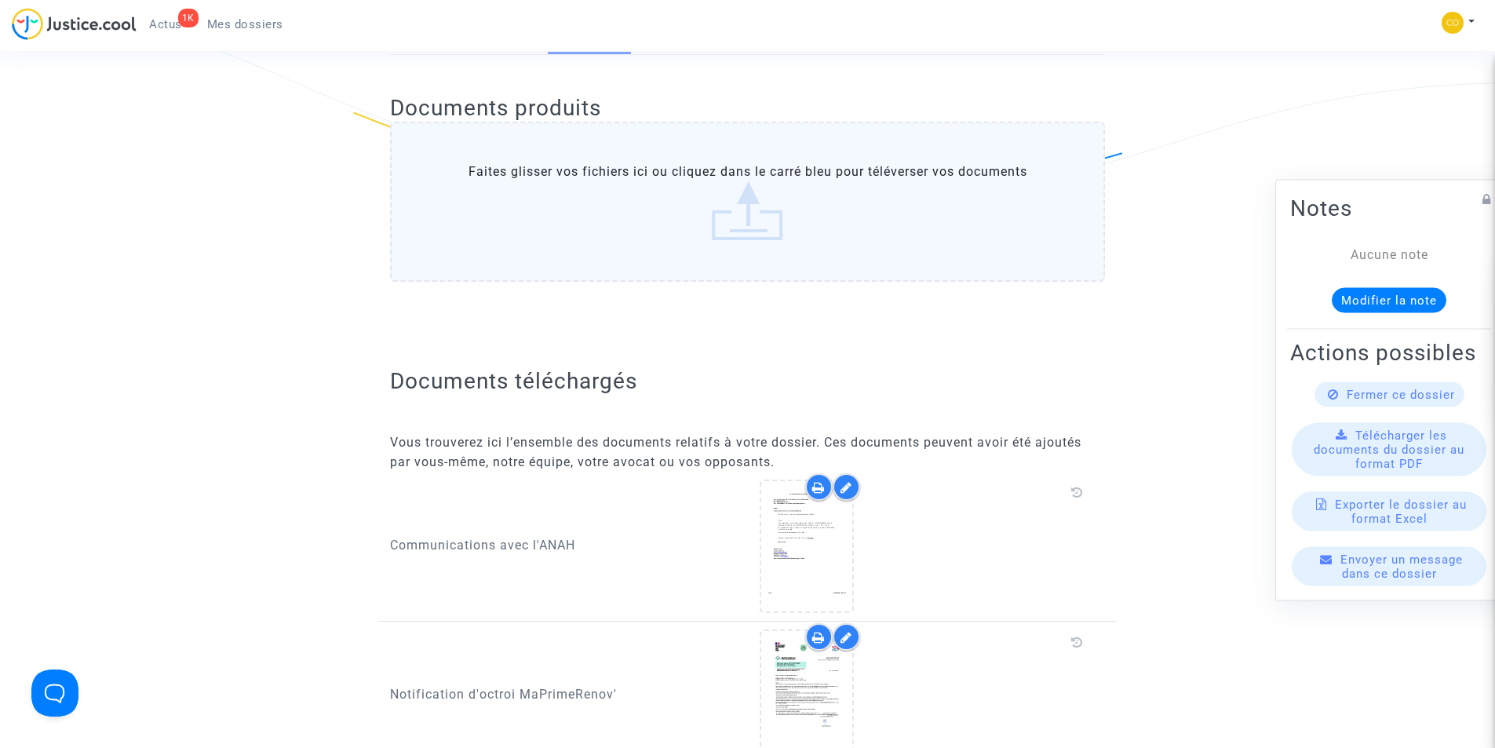
scroll to position [157, 0]
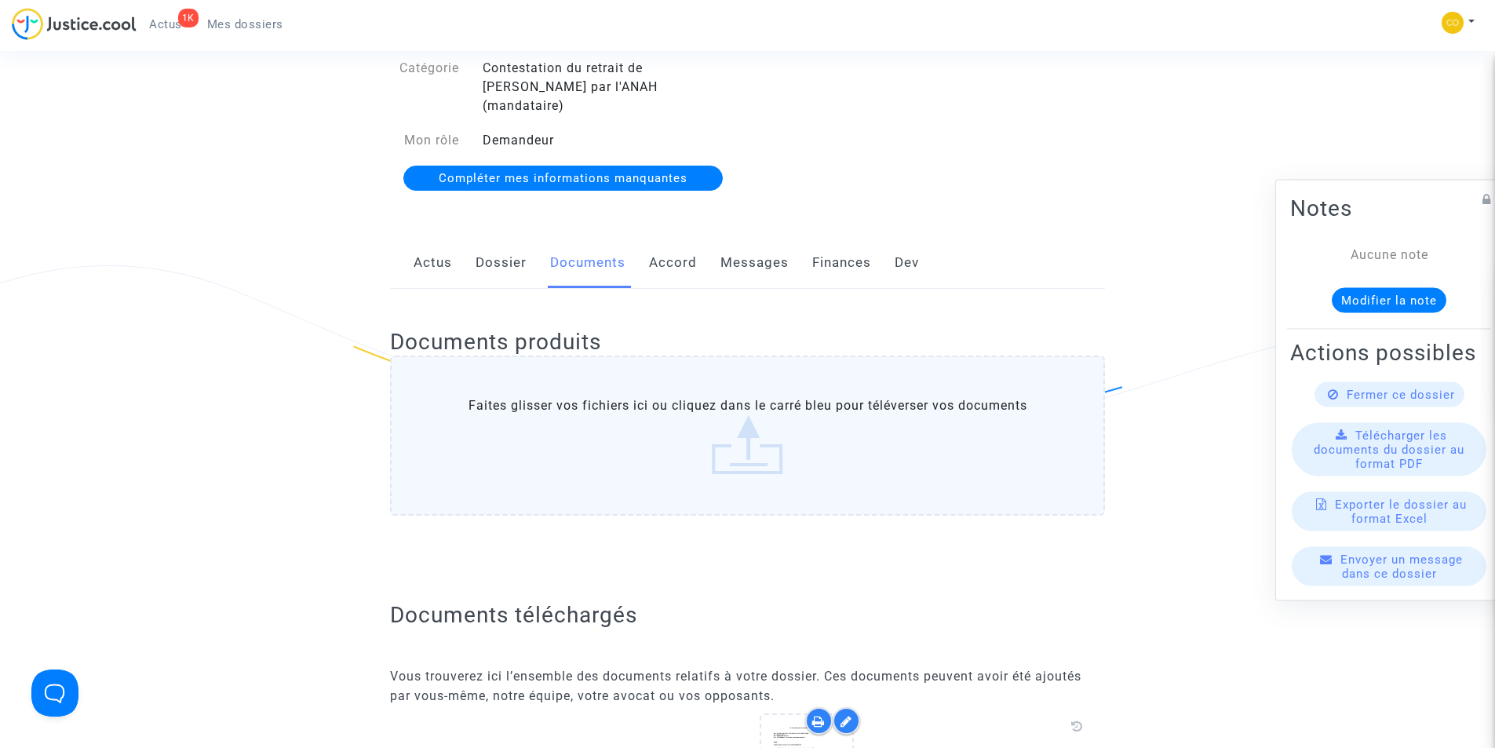
click at [241, 24] on span "Mes dossiers" at bounding box center [245, 24] width 76 height 14
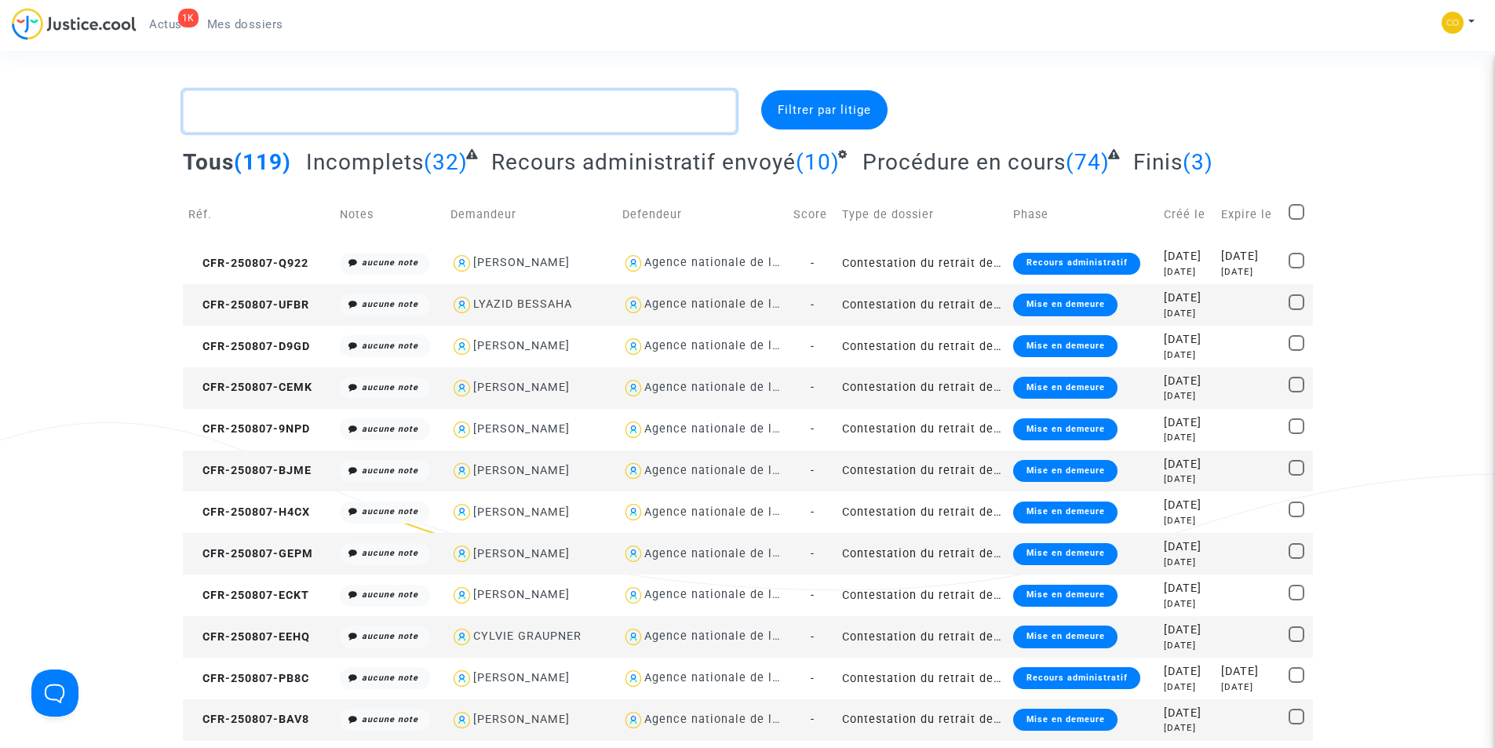
click at [422, 111] on textarea at bounding box center [459, 111] width 553 height 42
paste textarea "BOUROUMIA FATIMA"
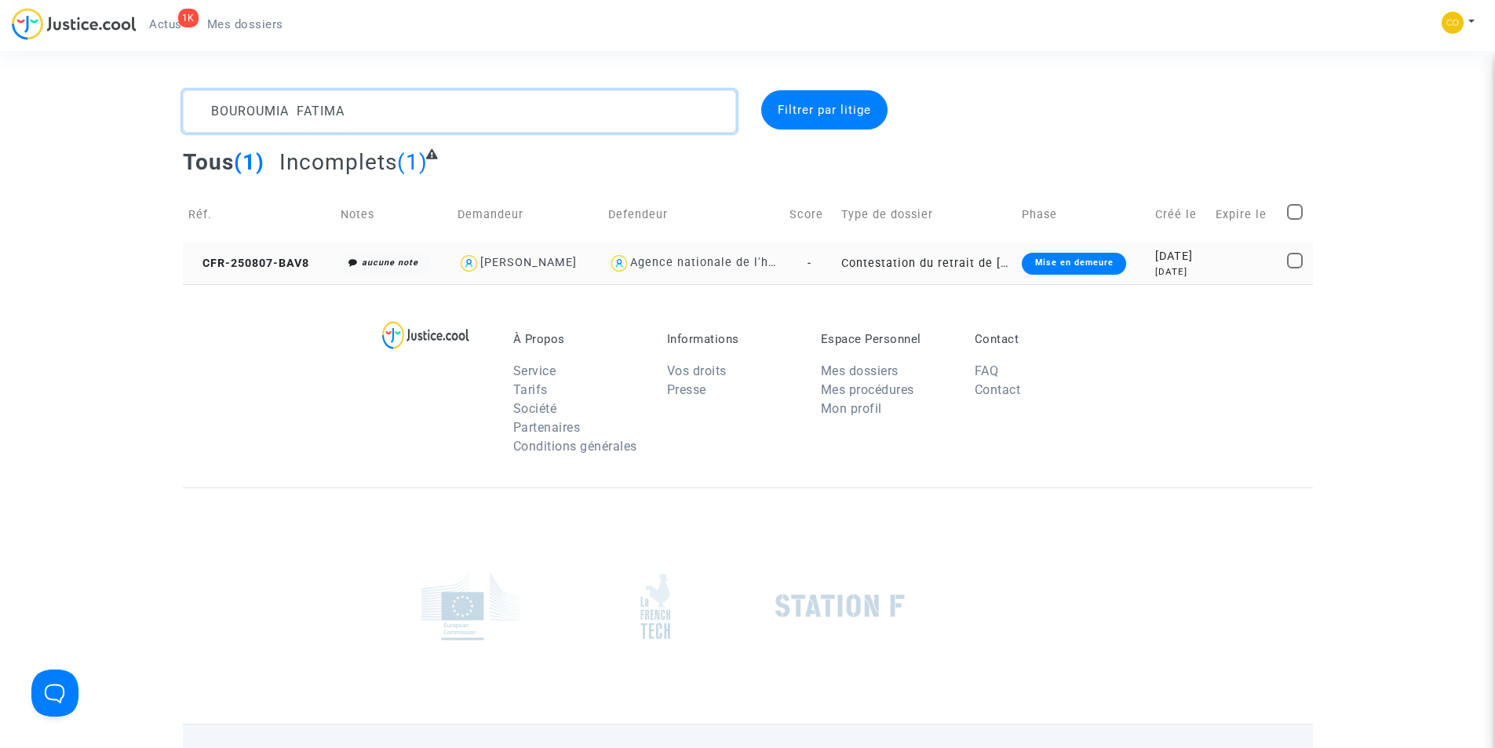
type textarea "BOUROUMIA FATIMA"
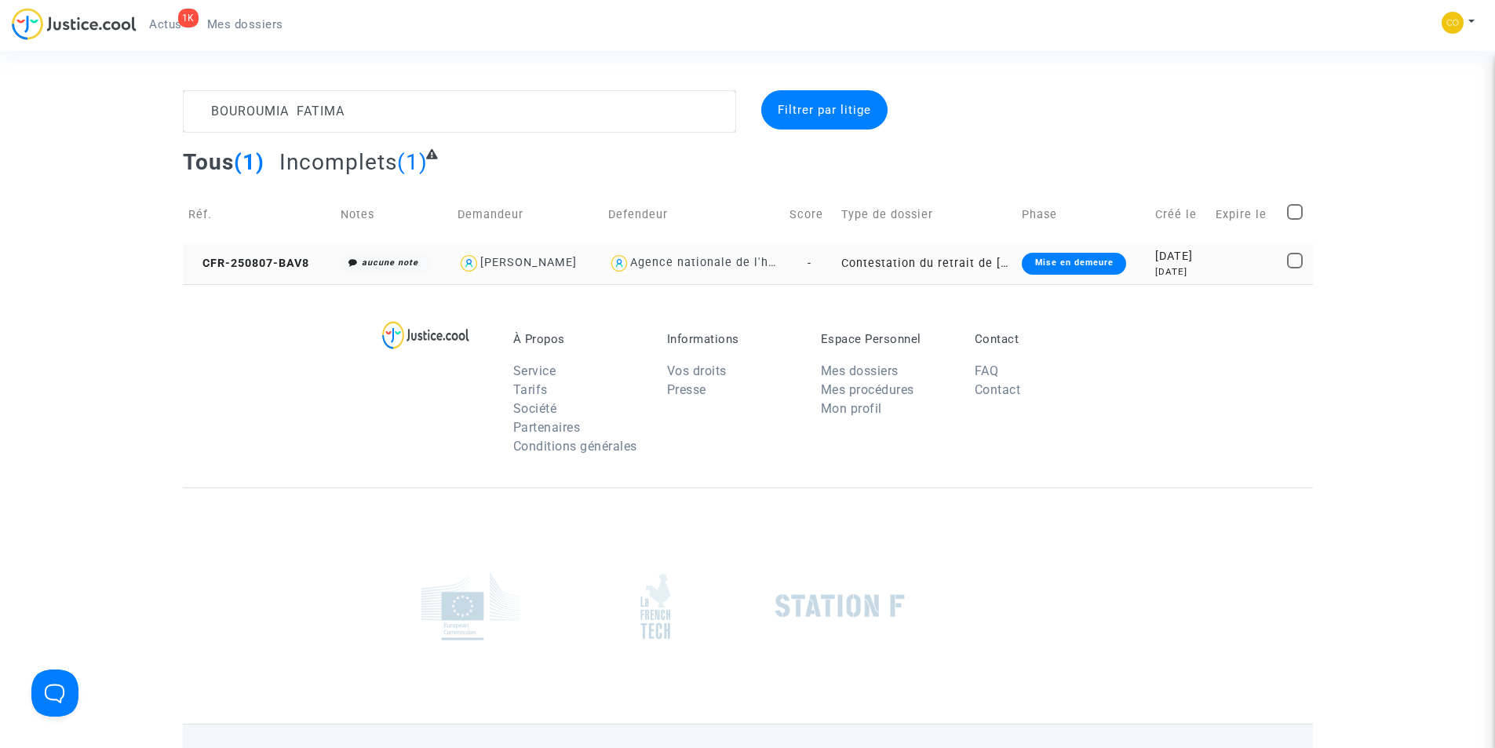
click at [1091, 264] on div "Mise en demeure" at bounding box center [1074, 264] width 104 height 22
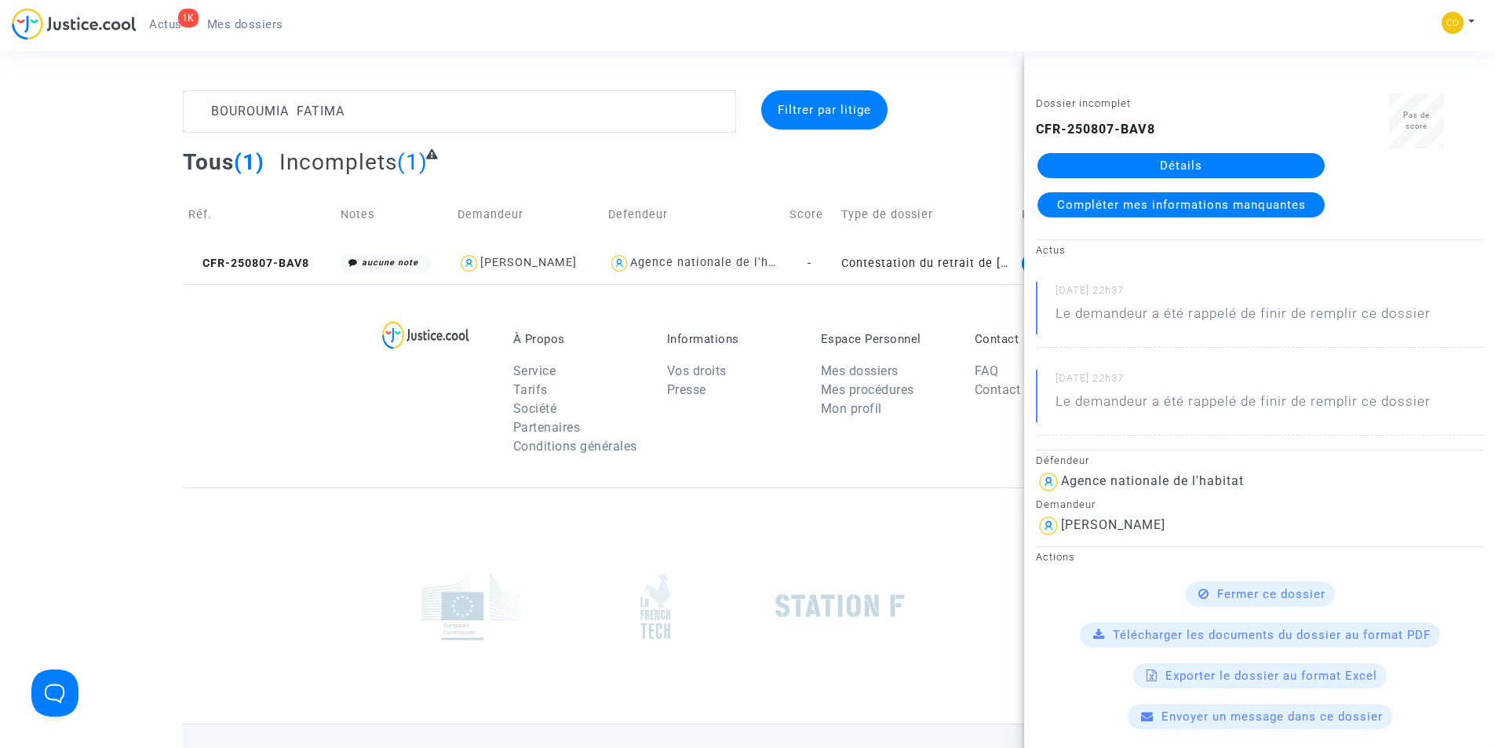
click at [1153, 173] on link "Détails" at bounding box center [1180, 165] width 287 height 25
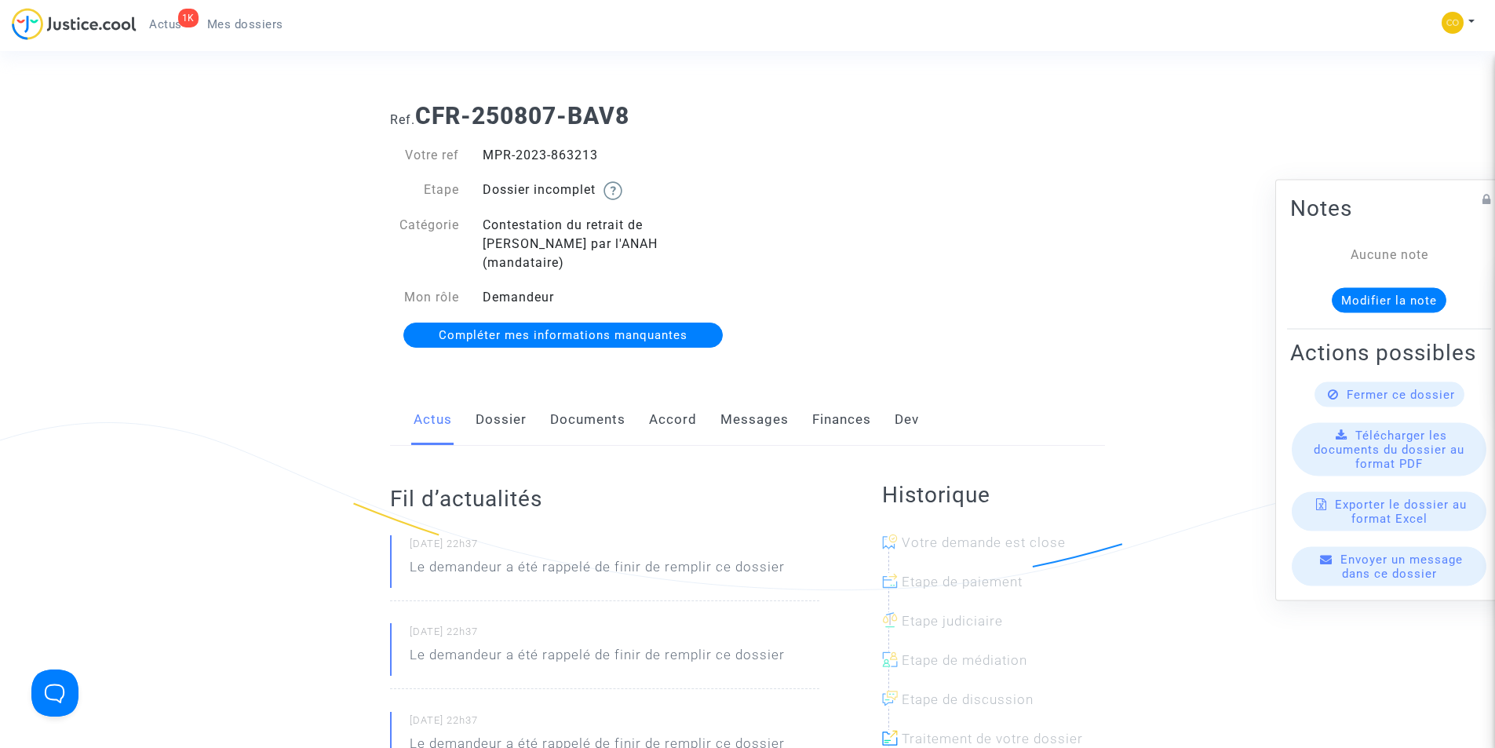
click at [568, 403] on link "Documents" at bounding box center [587, 420] width 75 height 52
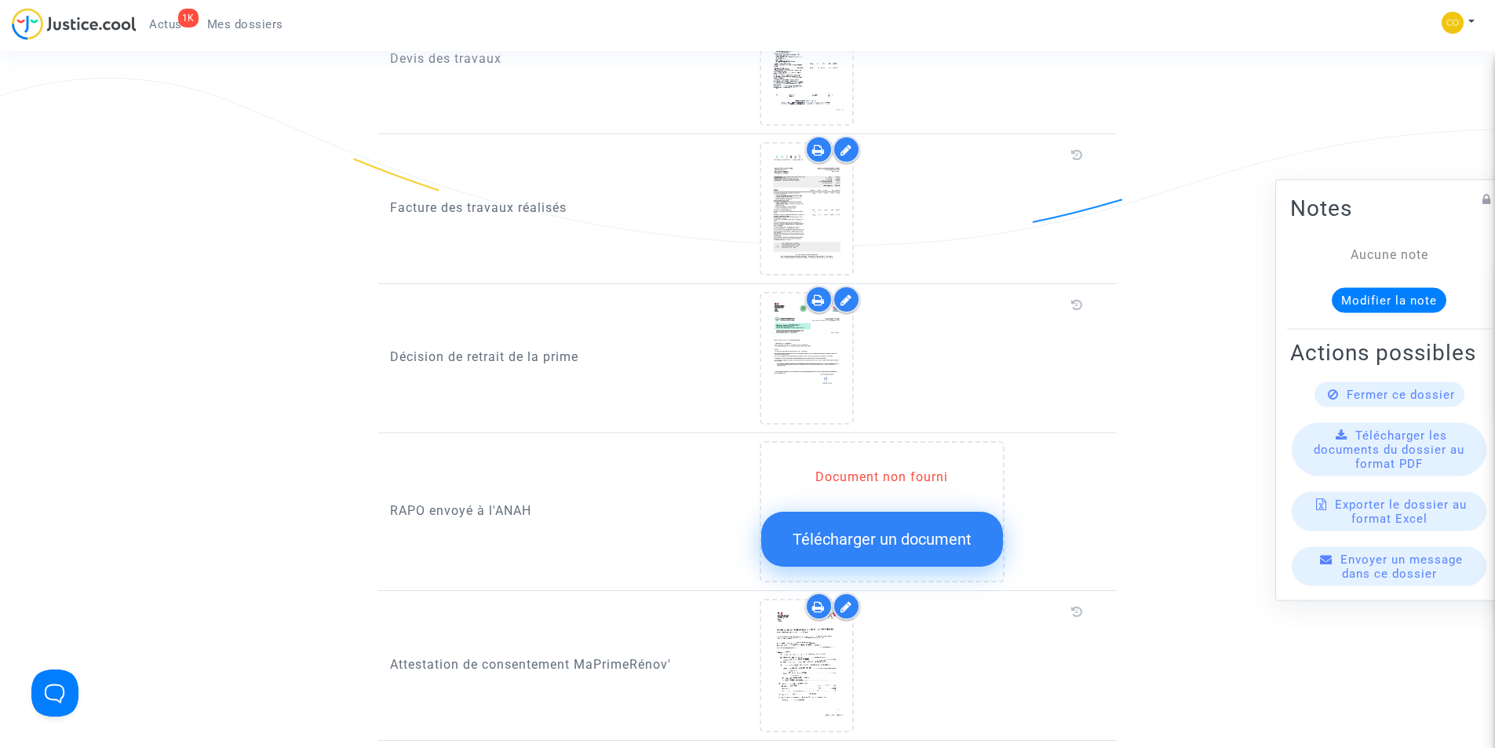
scroll to position [1177, 0]
click at [824, 529] on span "Télécharger un document" at bounding box center [882, 538] width 179 height 19
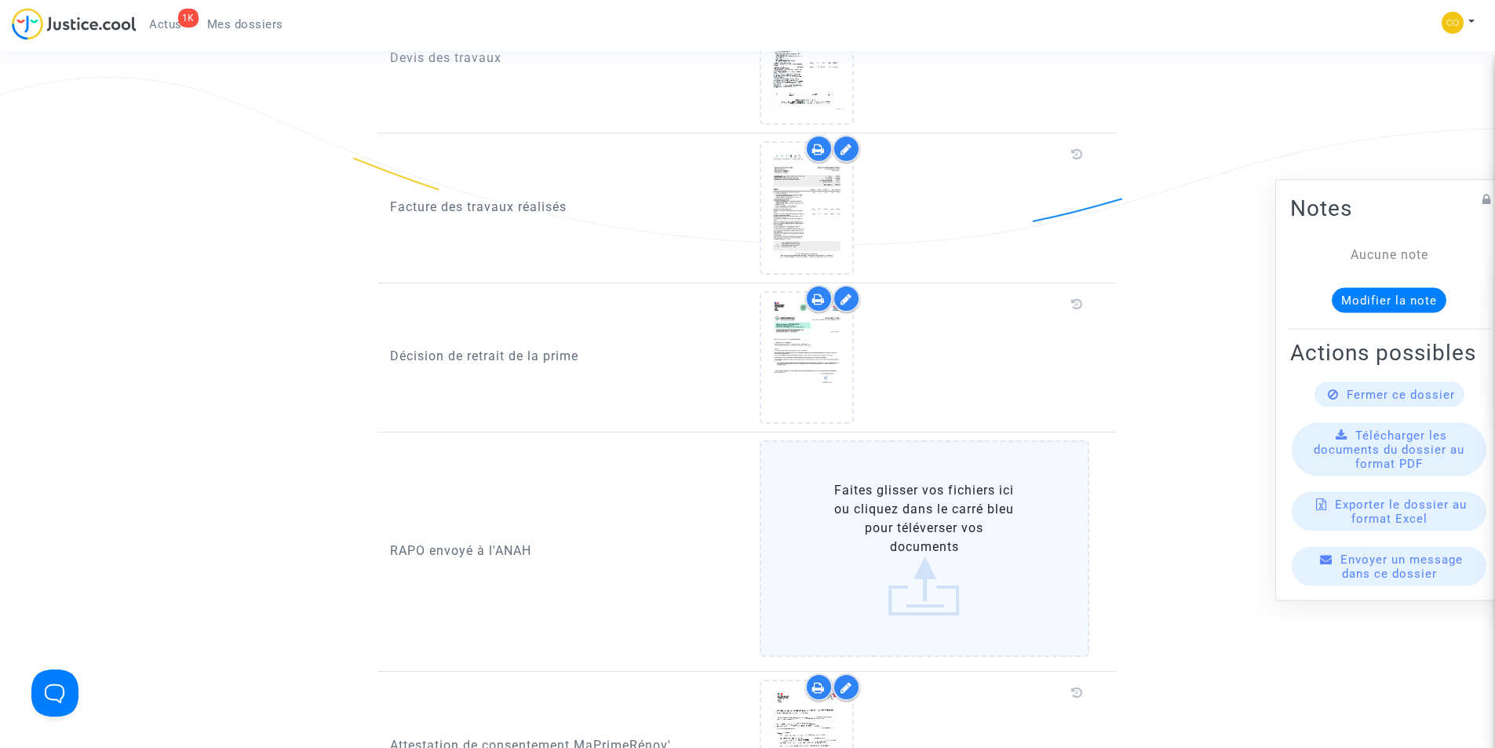
click at [921, 563] on label "Faites glisser vos fichiers ici ou cliquez dans le carré bleu pour téléverser v…" at bounding box center [925, 548] width 330 height 217
click at [0, 0] on input "Faites glisser vos fichiers ici ou cliquez dans le carré bleu pour téléverser v…" at bounding box center [0, 0] width 0 height 0
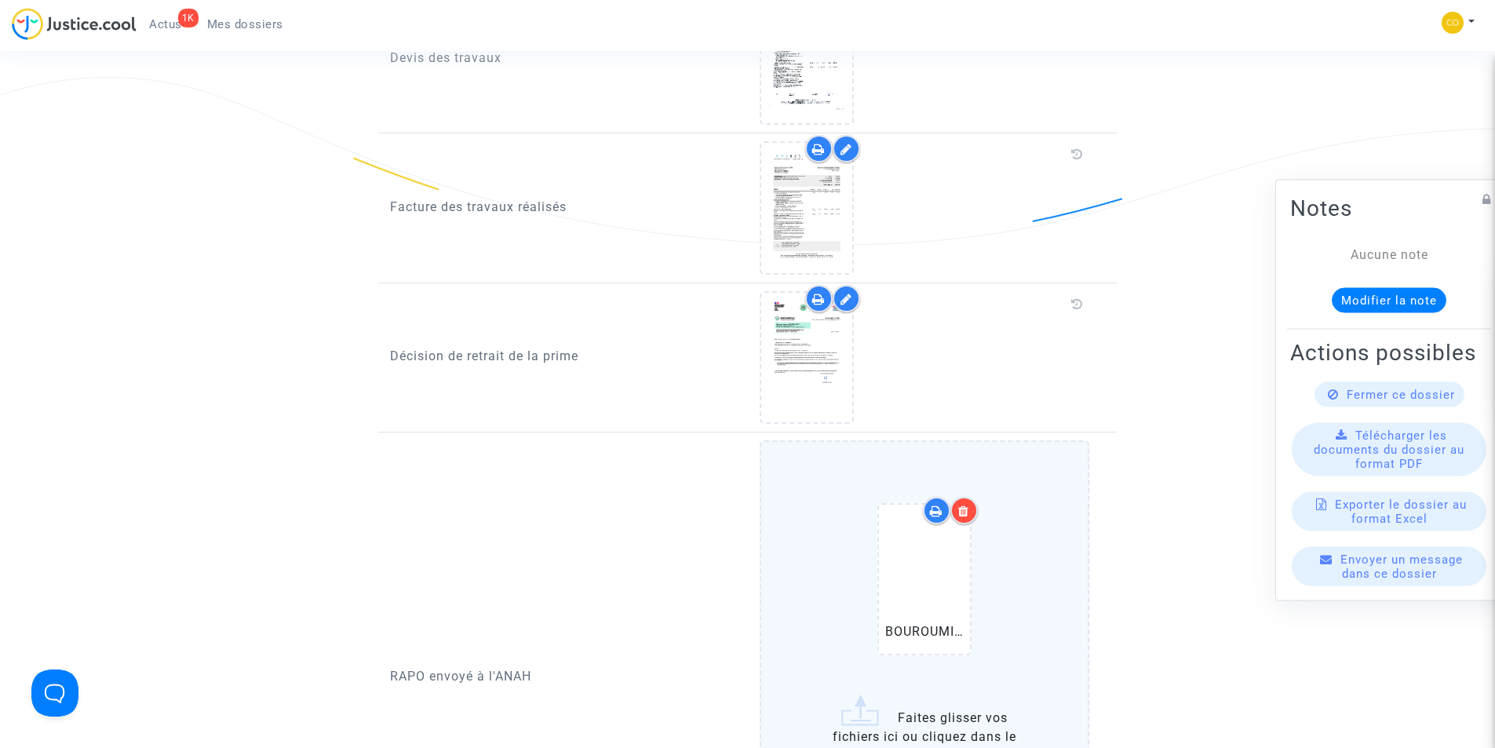
scroll to position [1569, 0]
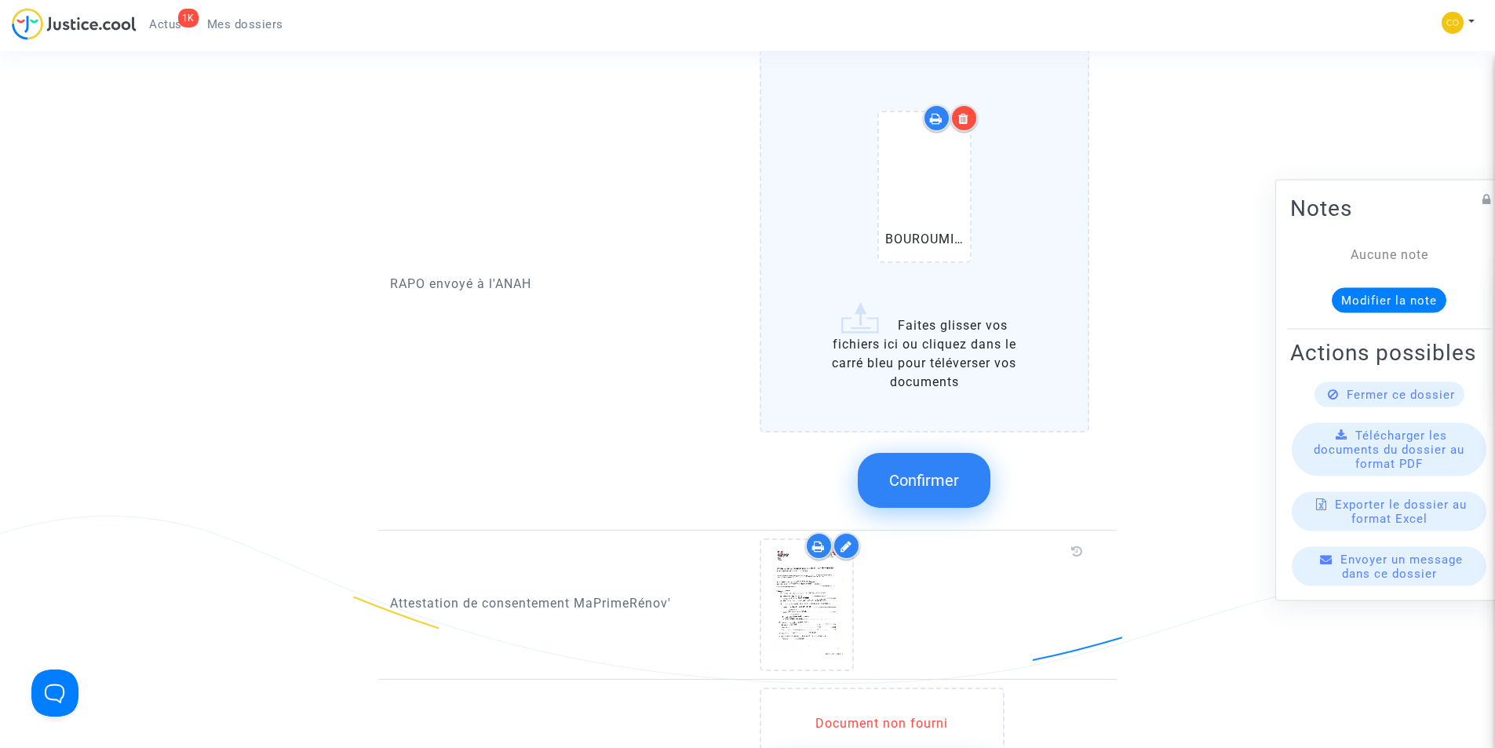
click at [901, 471] on button "Confirmer" at bounding box center [924, 480] width 133 height 55
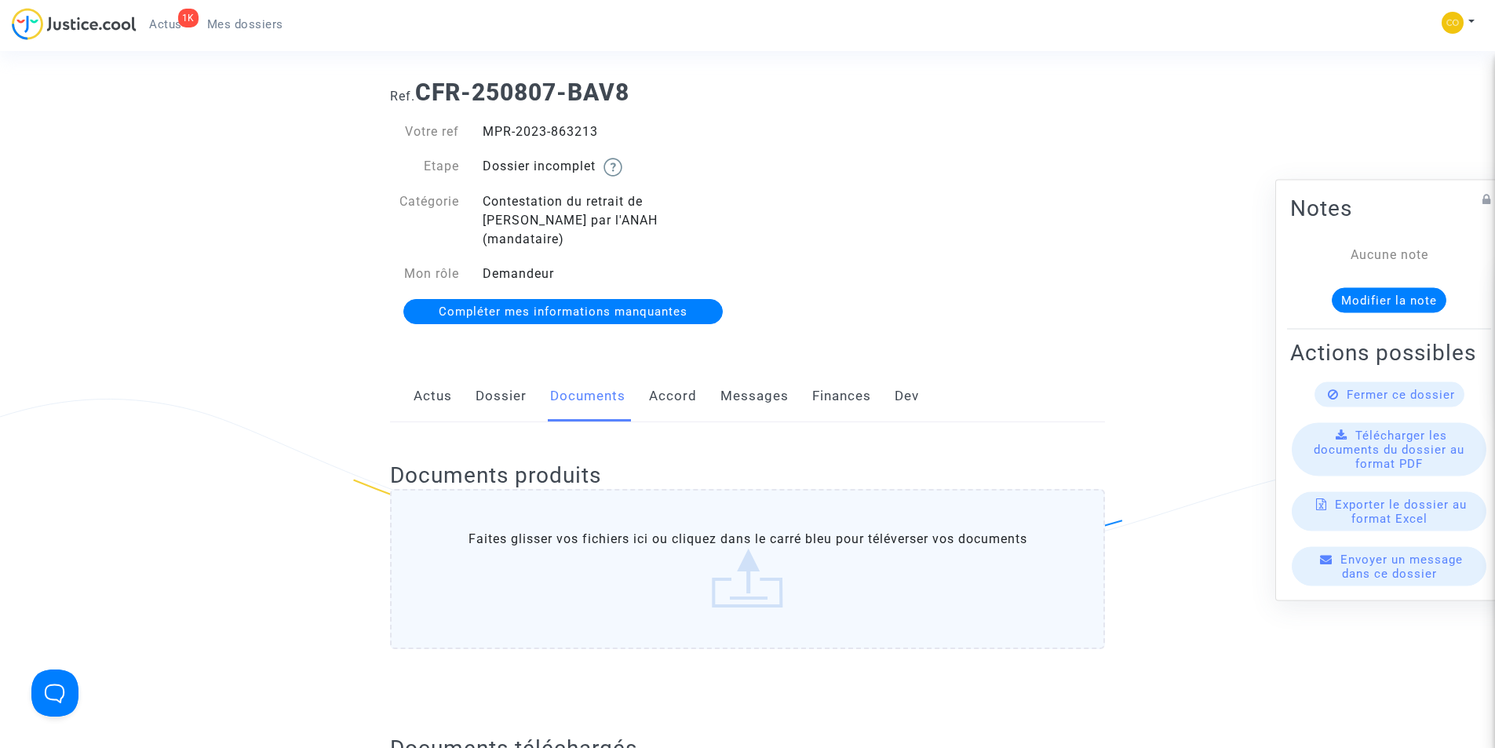
scroll to position [0, 0]
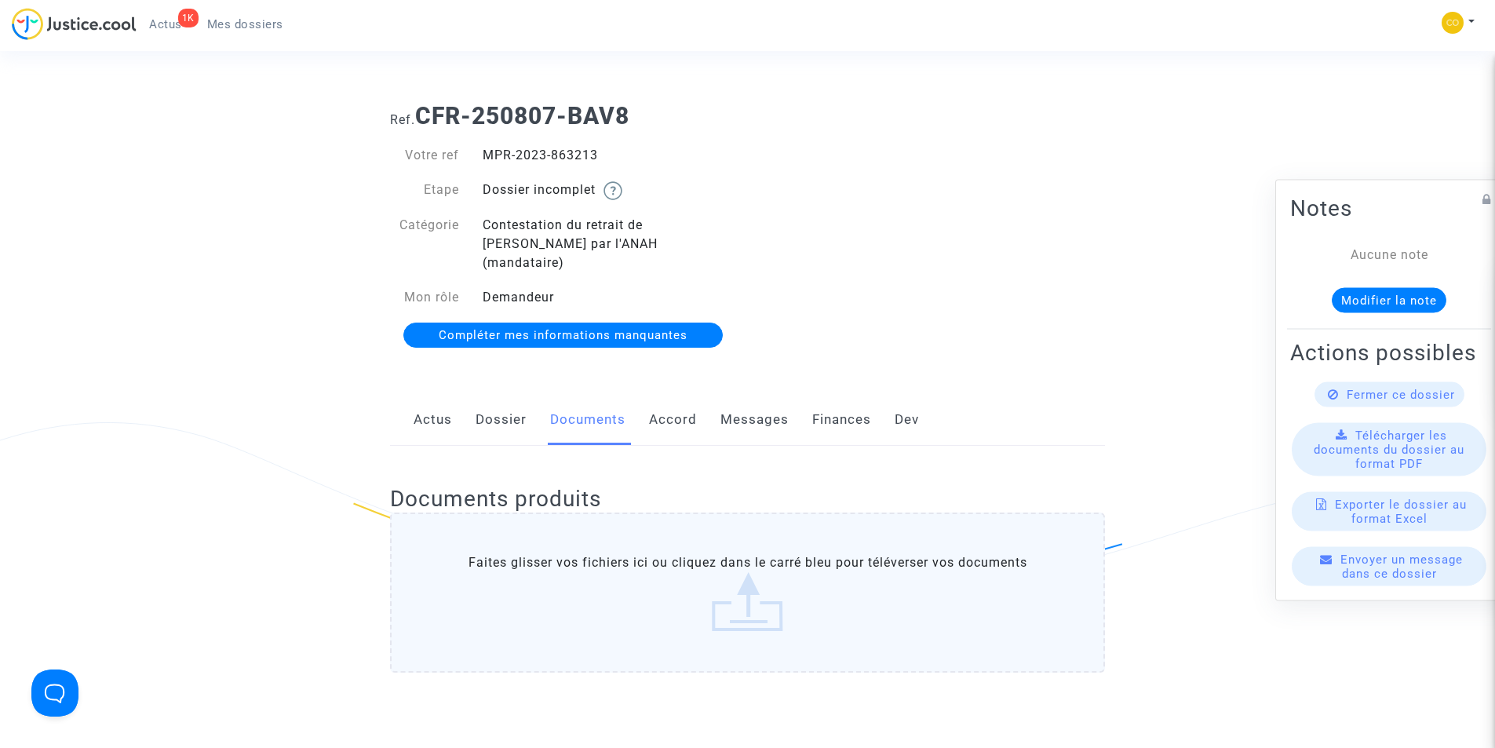
click at [228, 20] on span "Mes dossiers" at bounding box center [245, 24] width 76 height 14
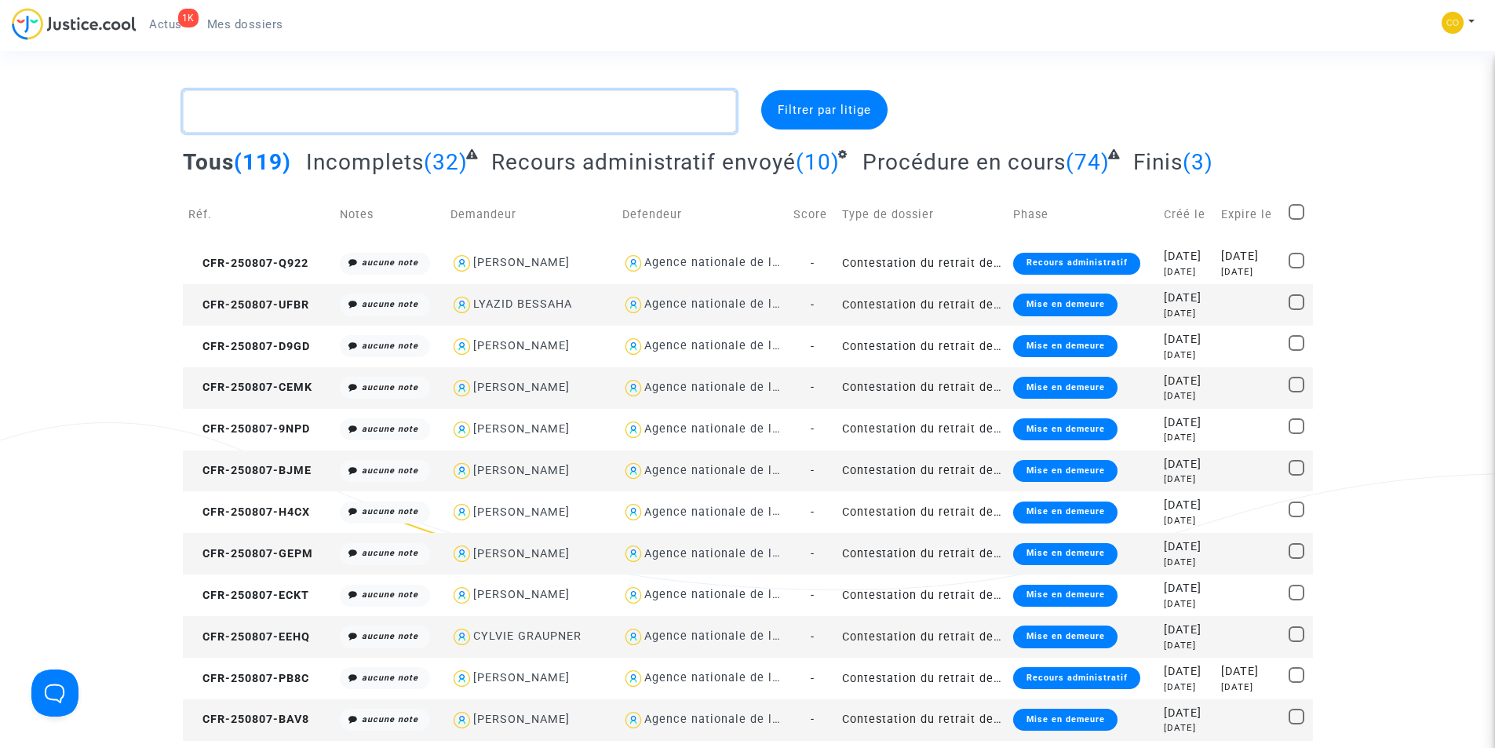
click at [463, 104] on textarea at bounding box center [459, 111] width 553 height 42
paste textarea "[PERSON_NAME]"
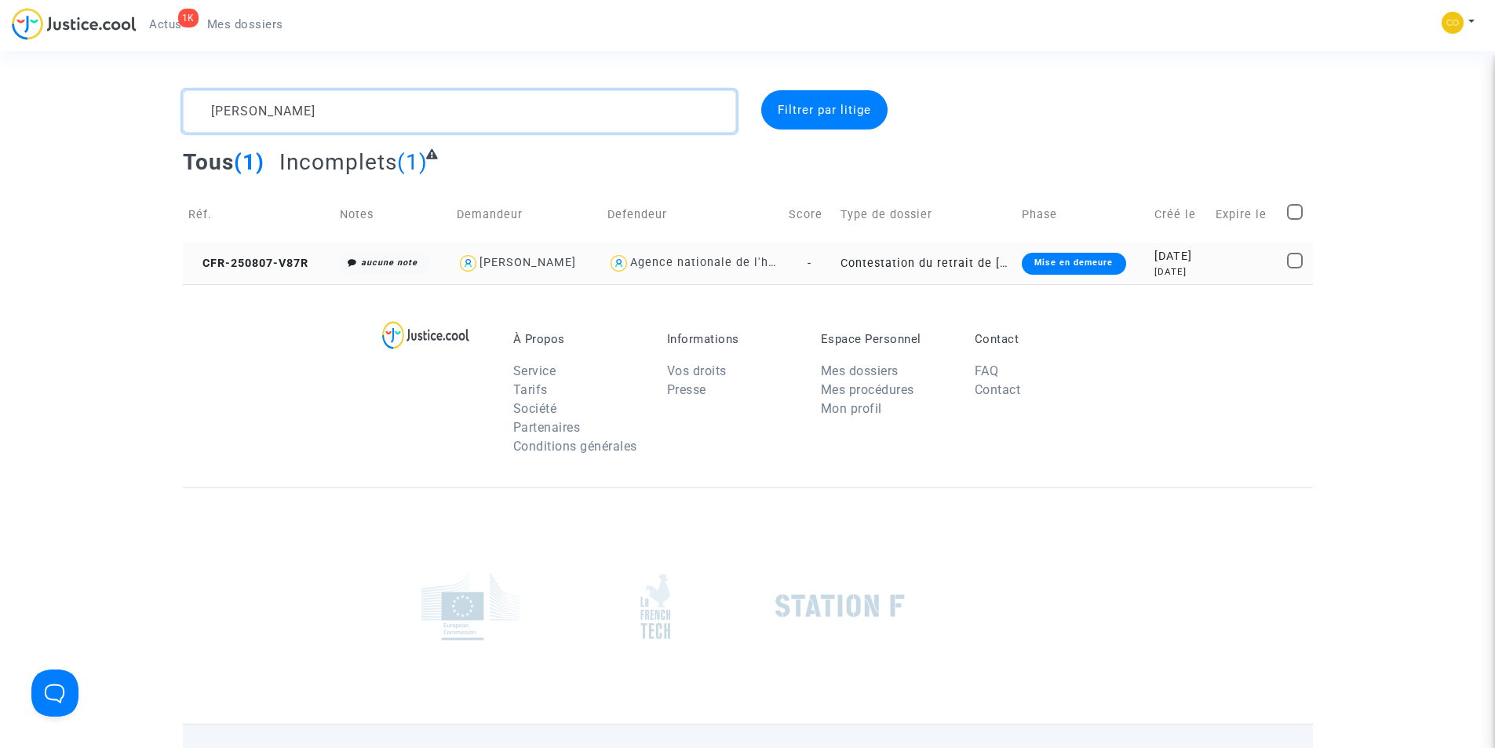
type textarea "[PERSON_NAME]"
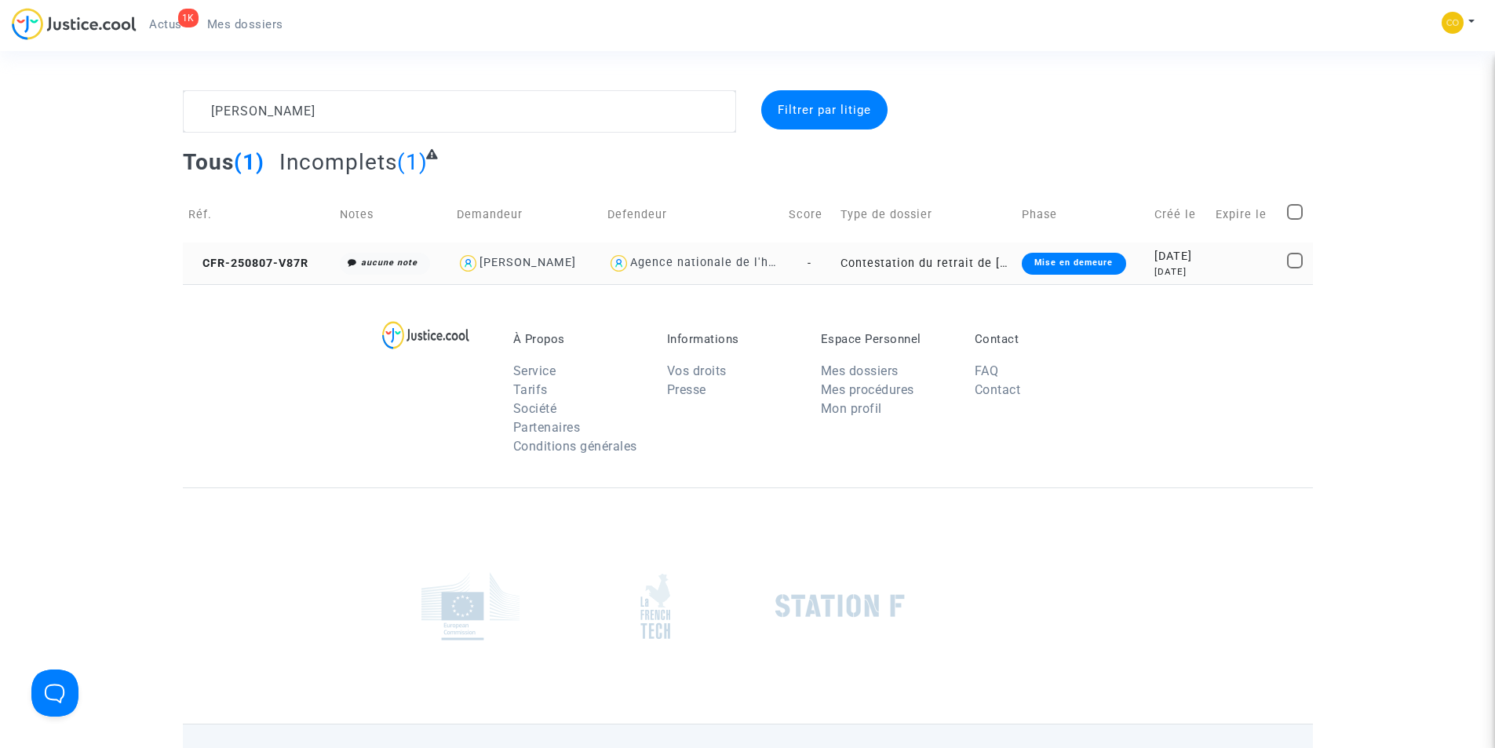
click at [1067, 267] on div "Mise en demeure" at bounding box center [1074, 264] width 104 height 22
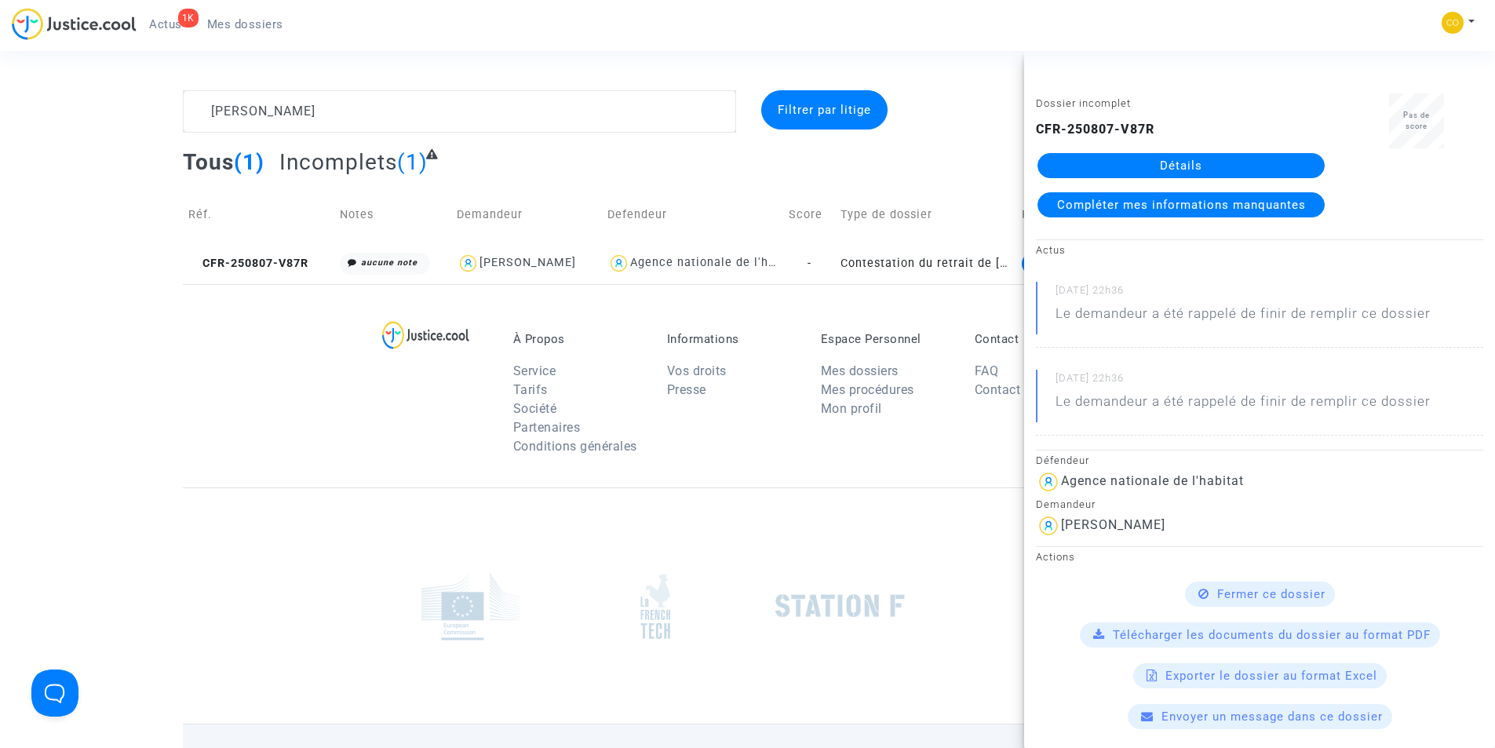
click at [1113, 163] on link "Détails" at bounding box center [1180, 165] width 287 height 25
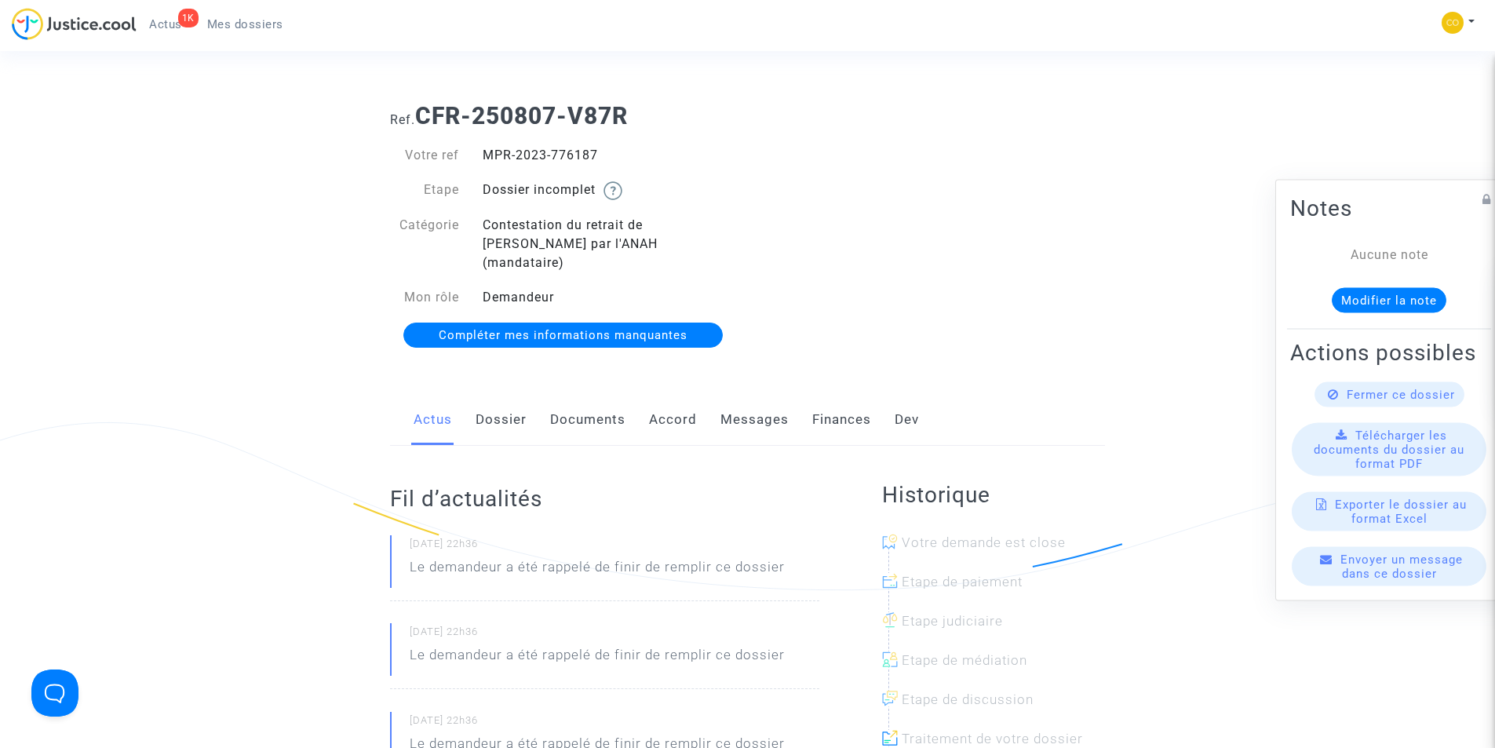
click at [588, 394] on link "Documents" at bounding box center [587, 420] width 75 height 52
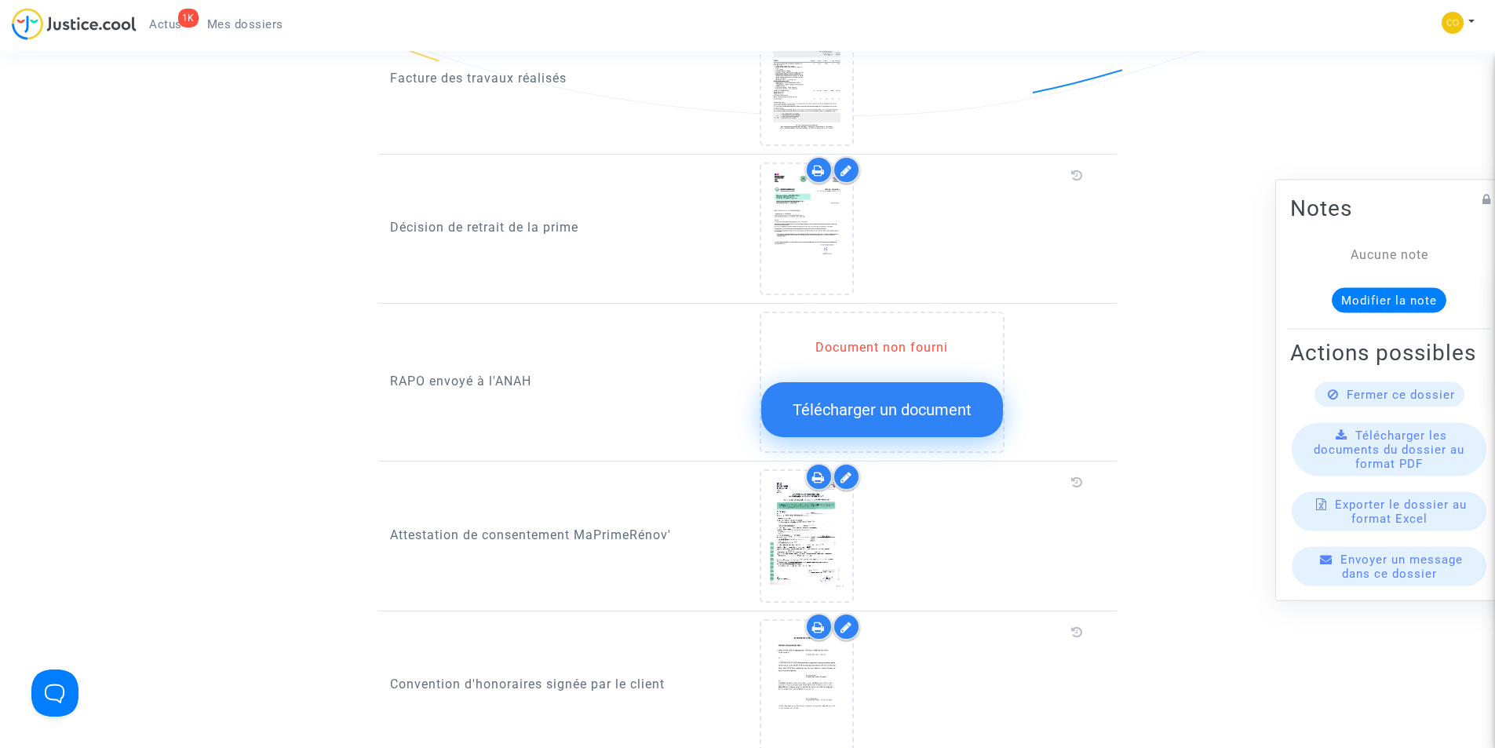
scroll to position [1334, 0]
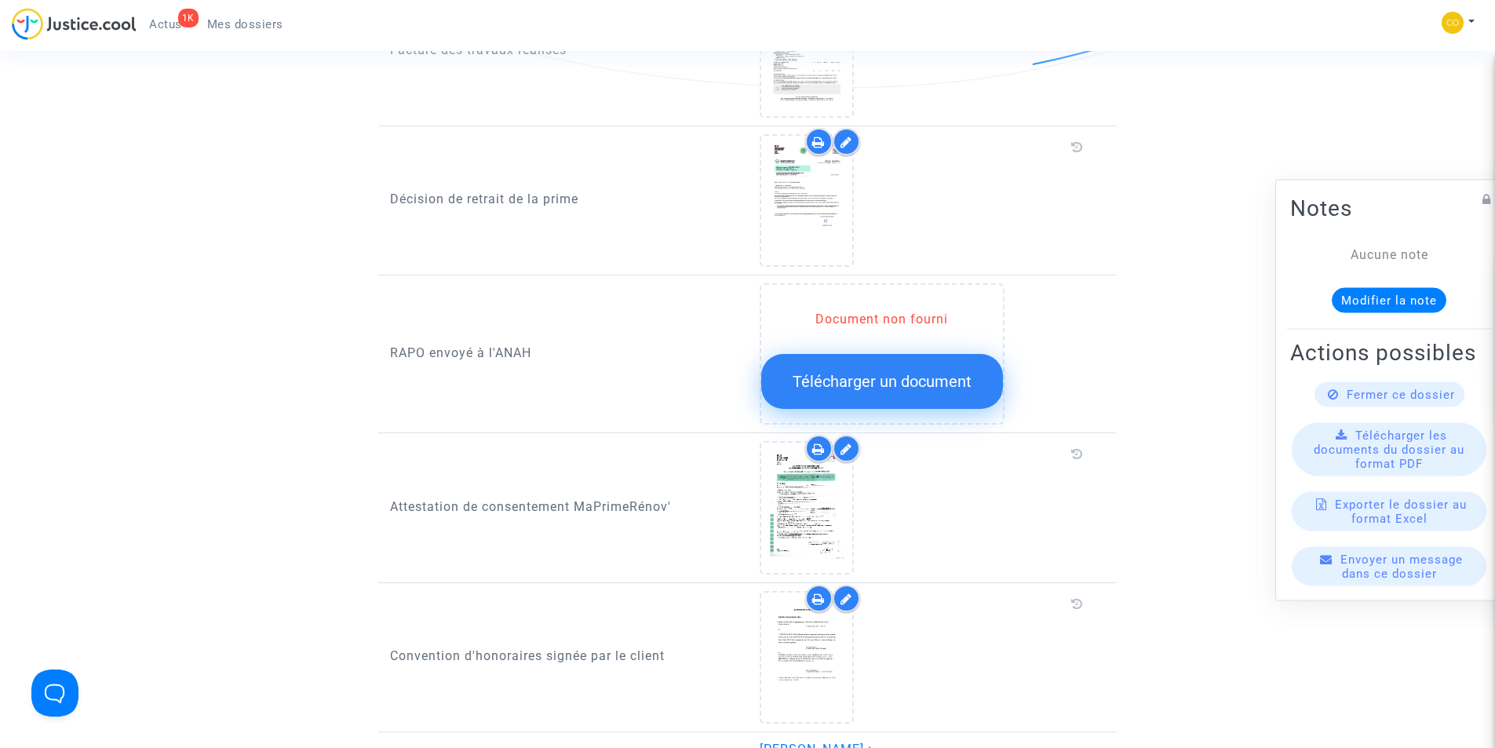
click at [839, 372] on span "Télécharger un document" at bounding box center [882, 381] width 179 height 19
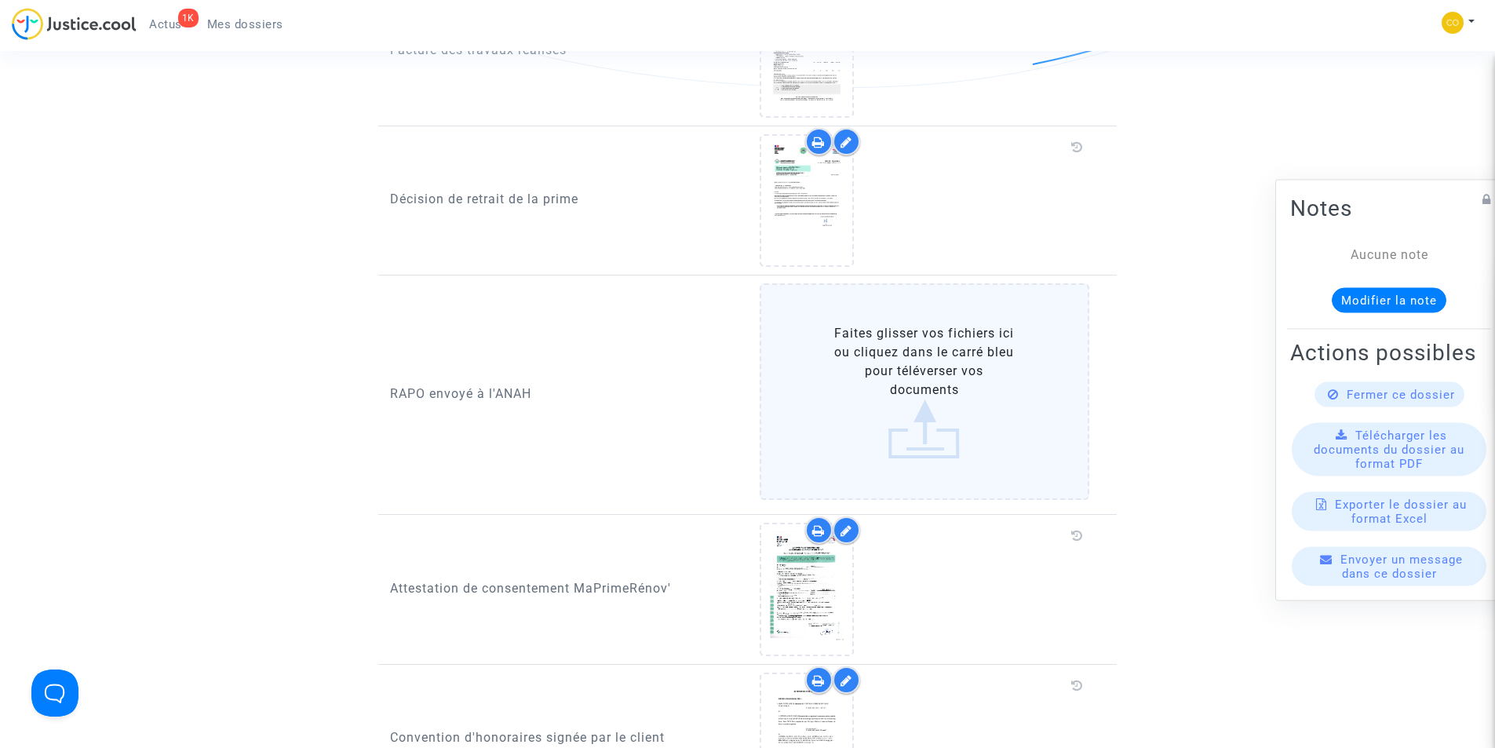
click at [929, 420] on label "Faites glisser vos fichiers ici ou cliquez dans le carré bleu pour téléverser v…" at bounding box center [925, 391] width 330 height 217
click at [0, 0] on input "Faites glisser vos fichiers ici ou cliquez dans le carré bleu pour téléverser v…" at bounding box center [0, 0] width 0 height 0
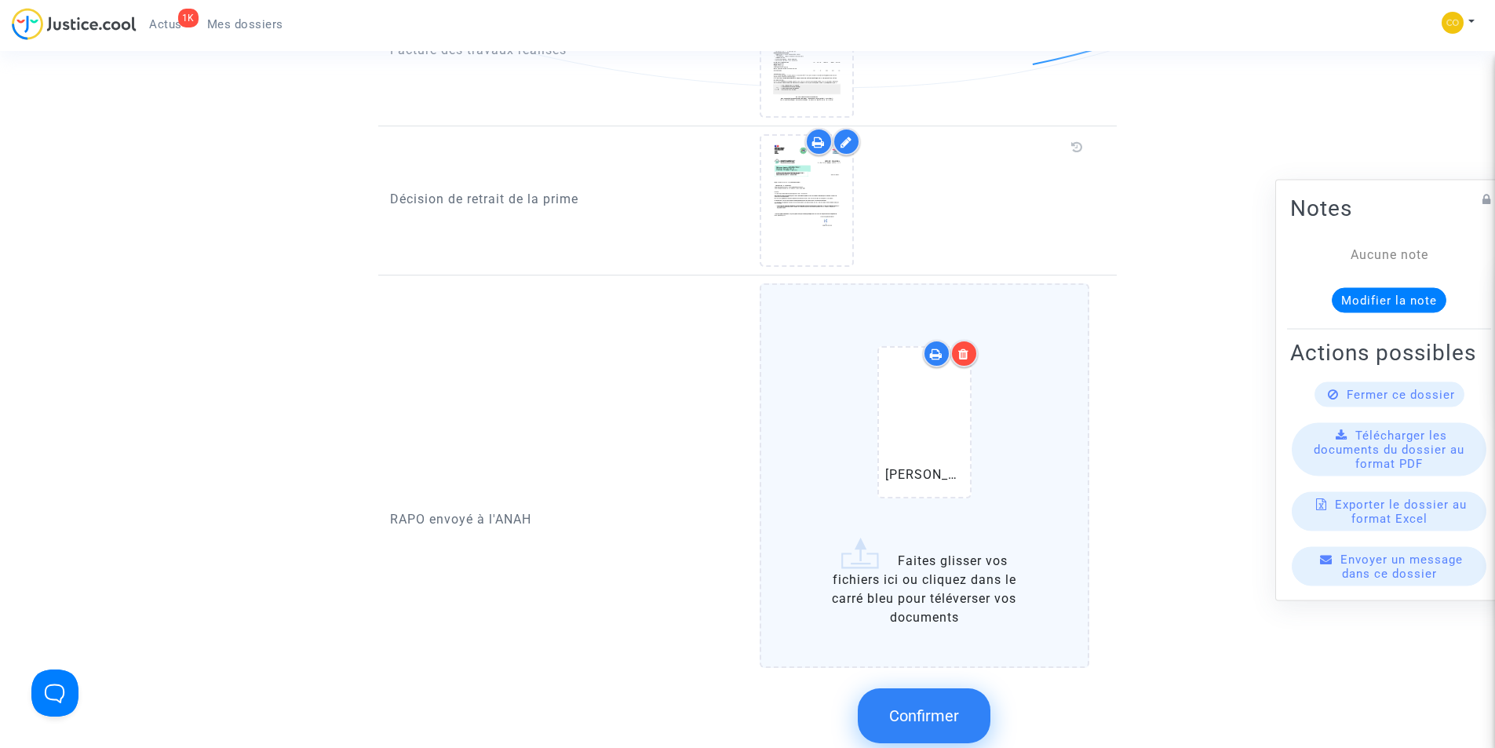
click at [900, 706] on span "Confirmer" at bounding box center [924, 715] width 70 height 19
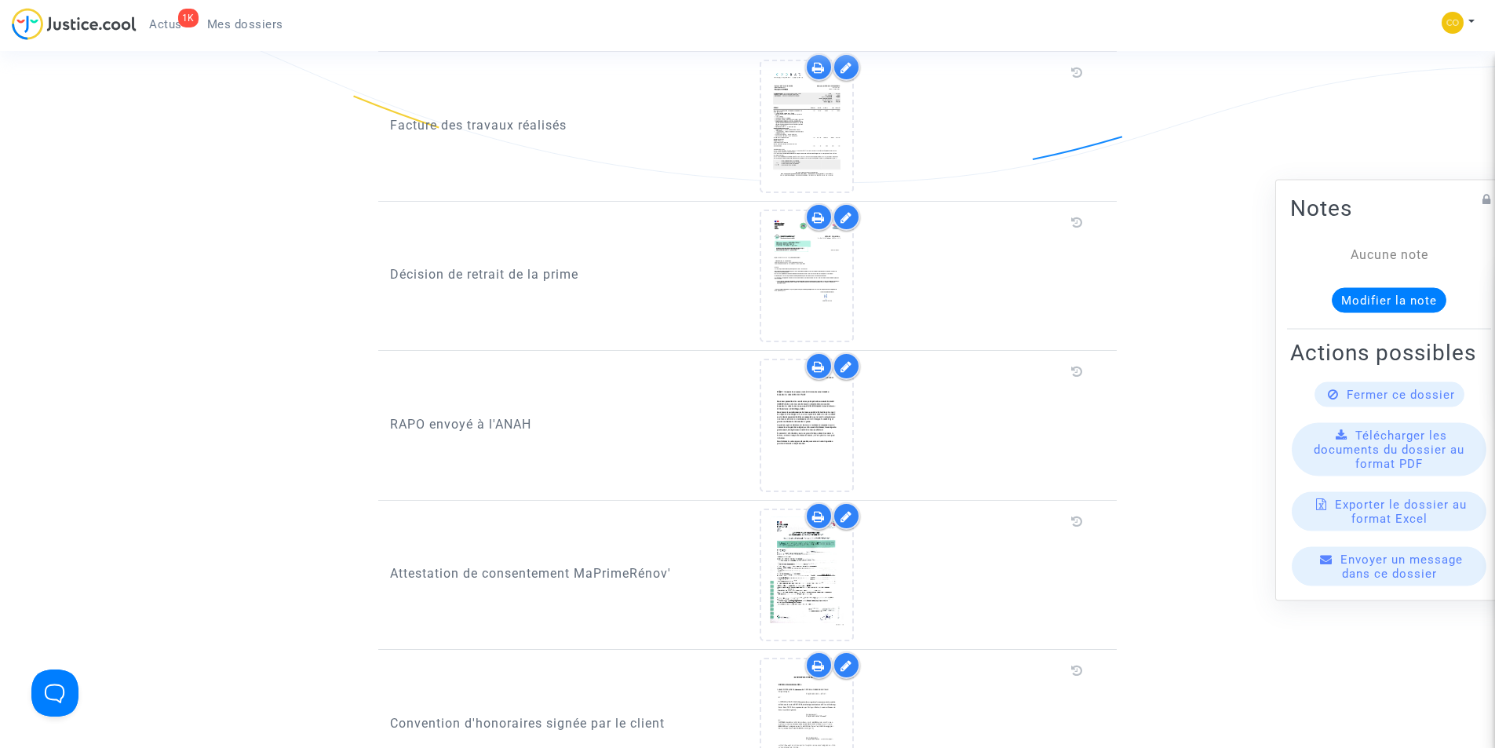
scroll to position [1318, 0]
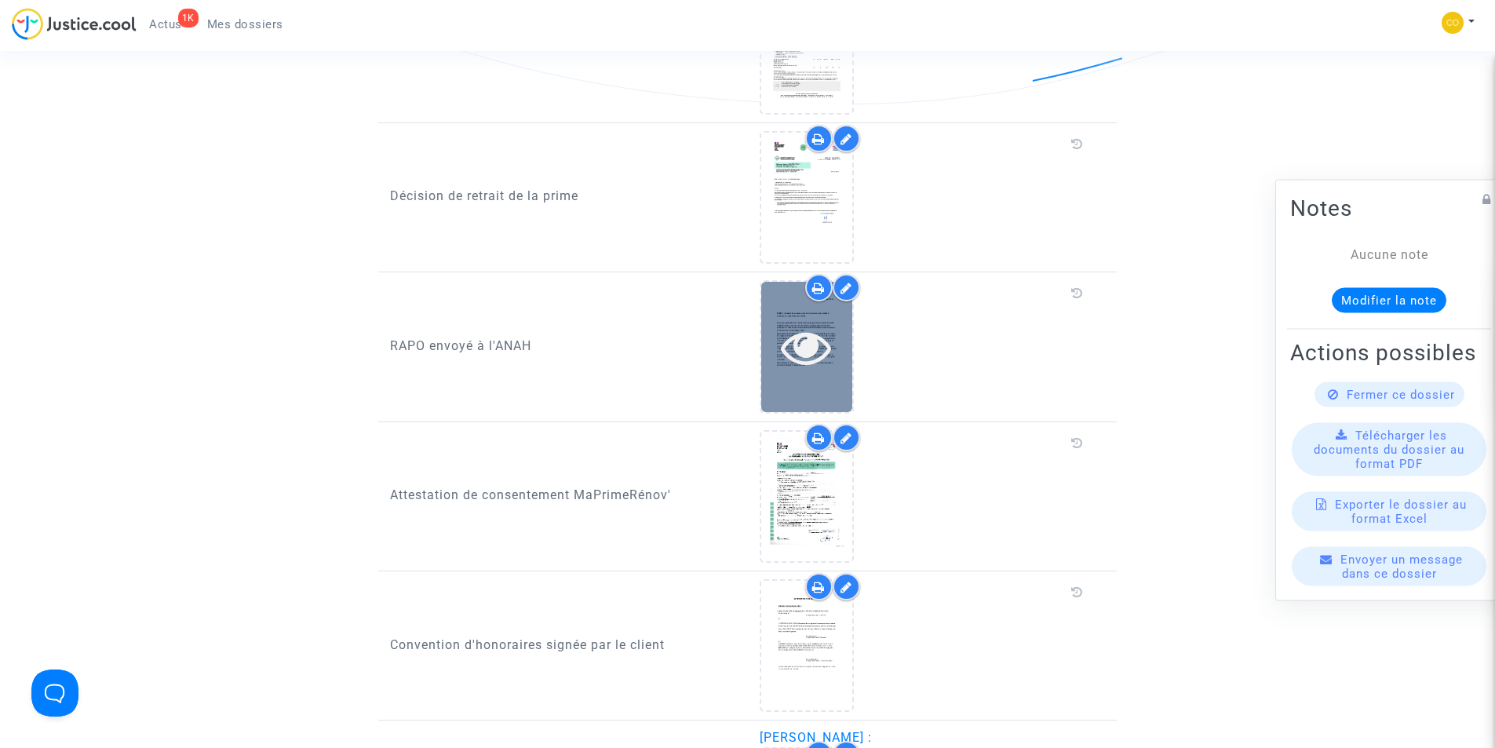
click at [811, 322] on icon at bounding box center [806, 347] width 51 height 50
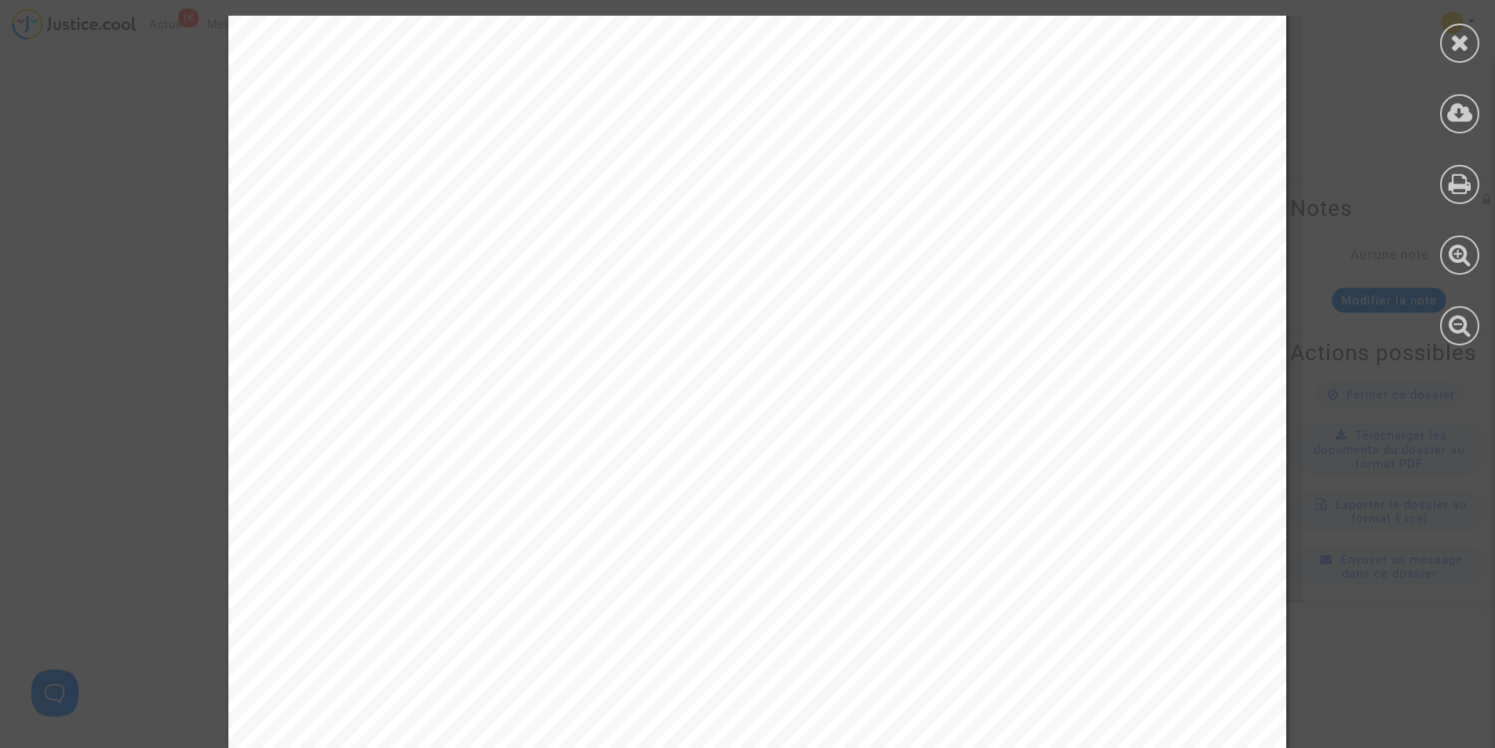
scroll to position [471, 0]
click at [1343, 445] on div "PARI S LE 13 /12/2024 Objet : Demande de réexamen suite à la décision de retrai…" at bounding box center [757, 293] width 1515 height 1497
click at [1464, 49] on icon at bounding box center [1460, 43] width 20 height 24
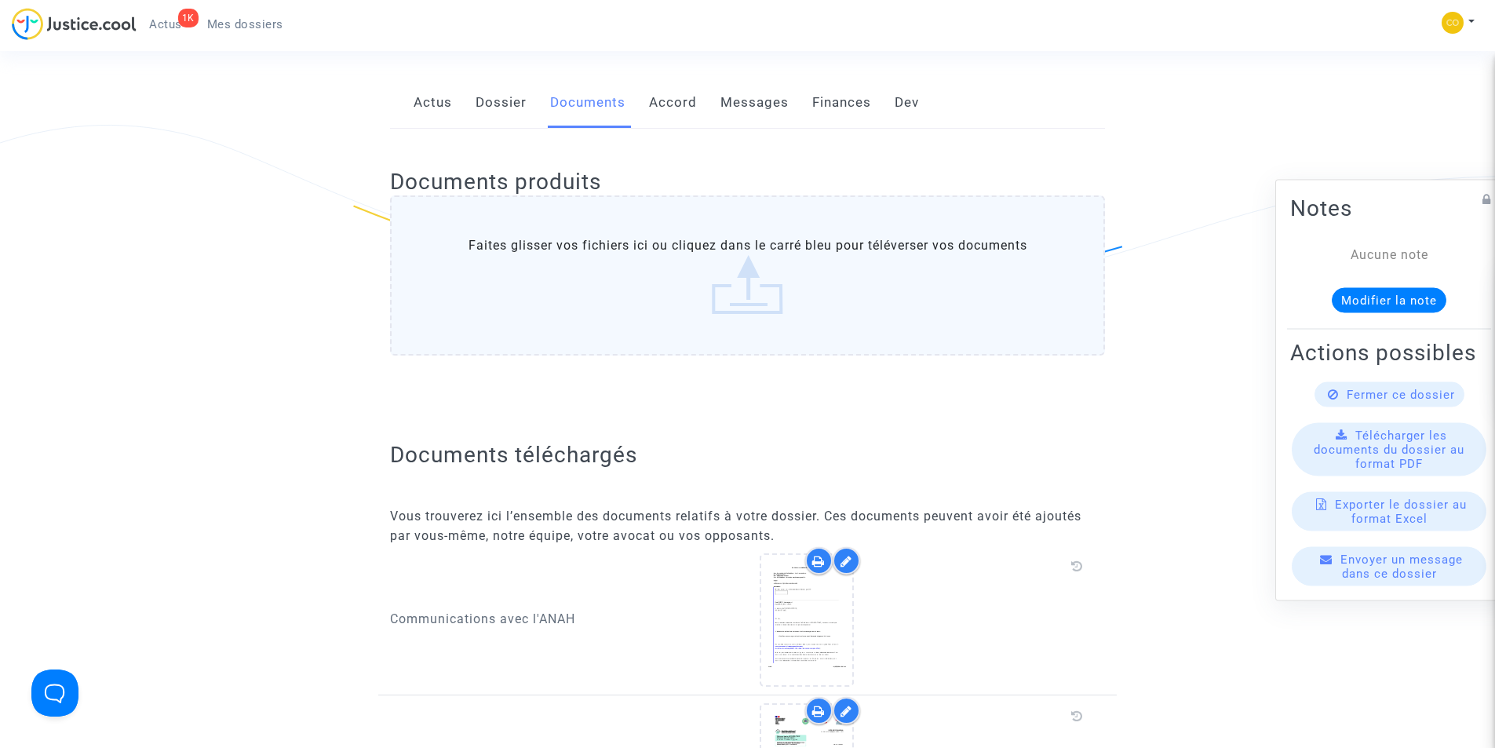
scroll to position [0, 0]
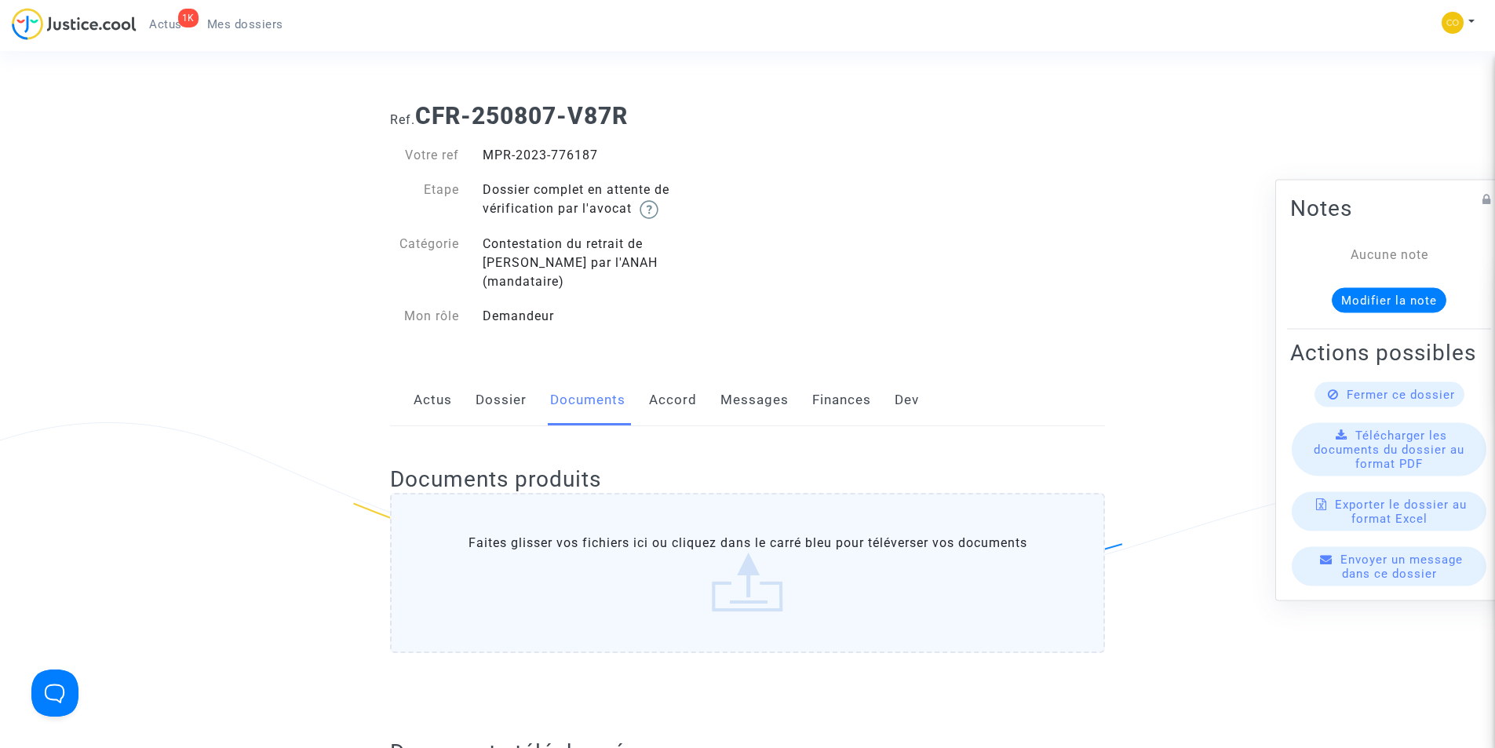
click at [255, 26] on span "Mes dossiers" at bounding box center [245, 24] width 76 height 14
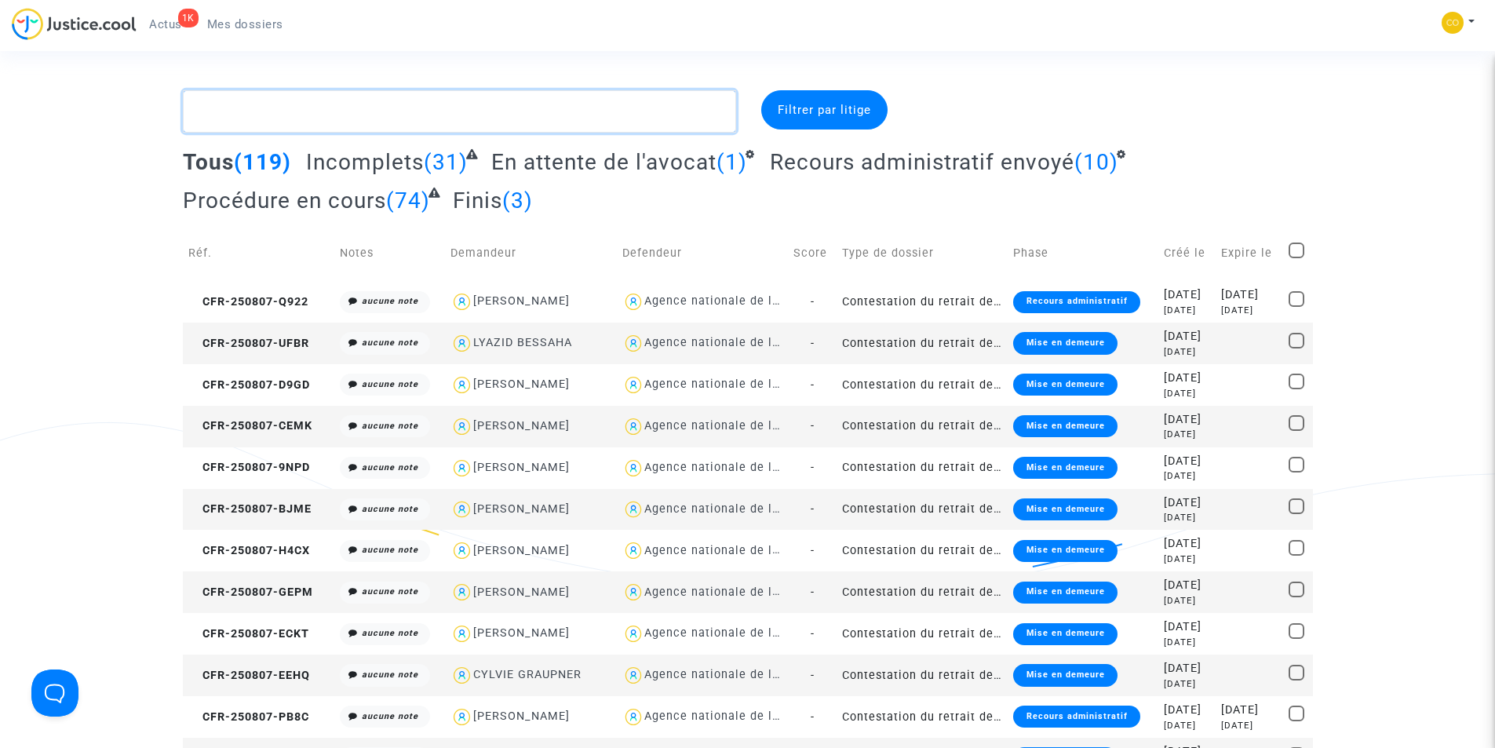
click at [381, 111] on textarea at bounding box center [459, 111] width 553 height 42
paste textarea "FERREIRA PINTO MANUEL"
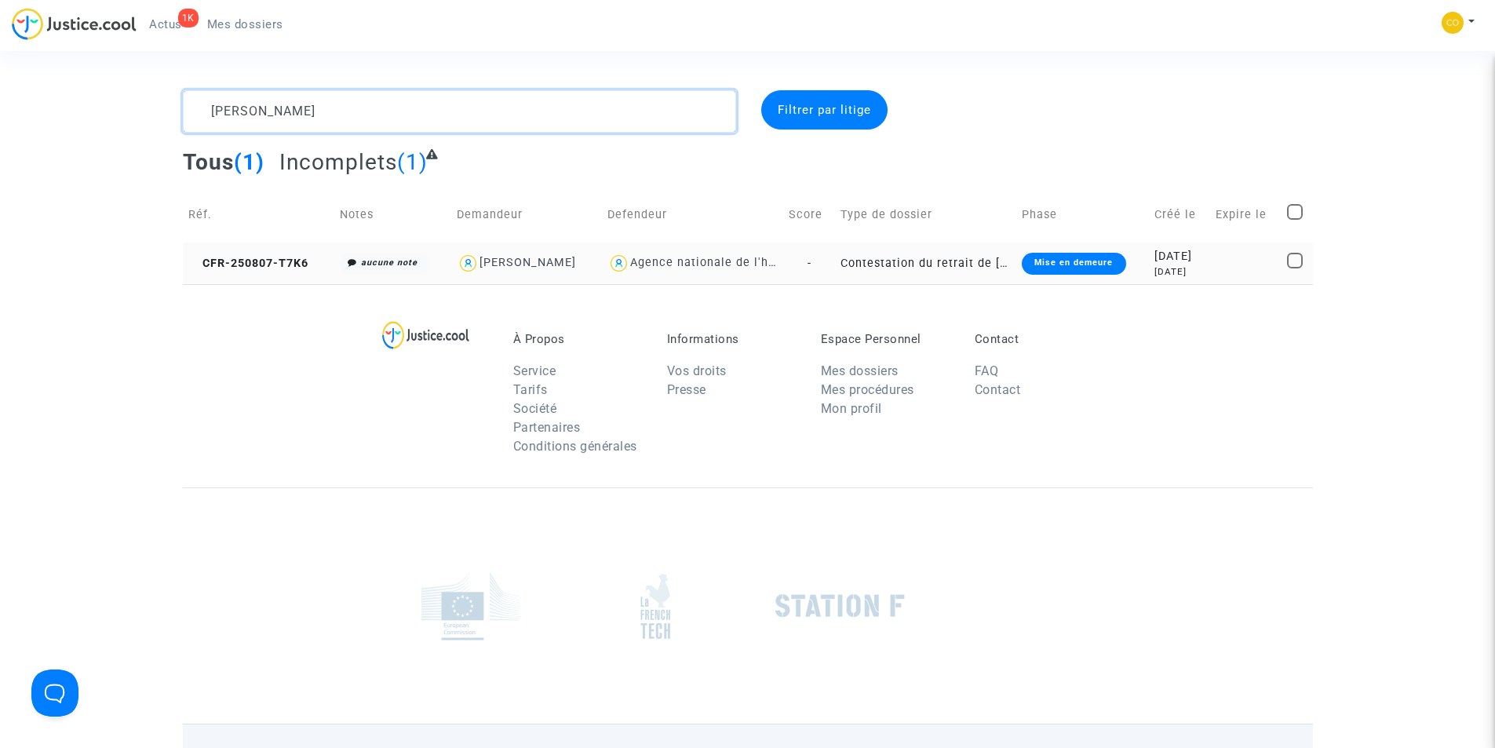
type textarea "FERREIRA PINTO MANUEL"
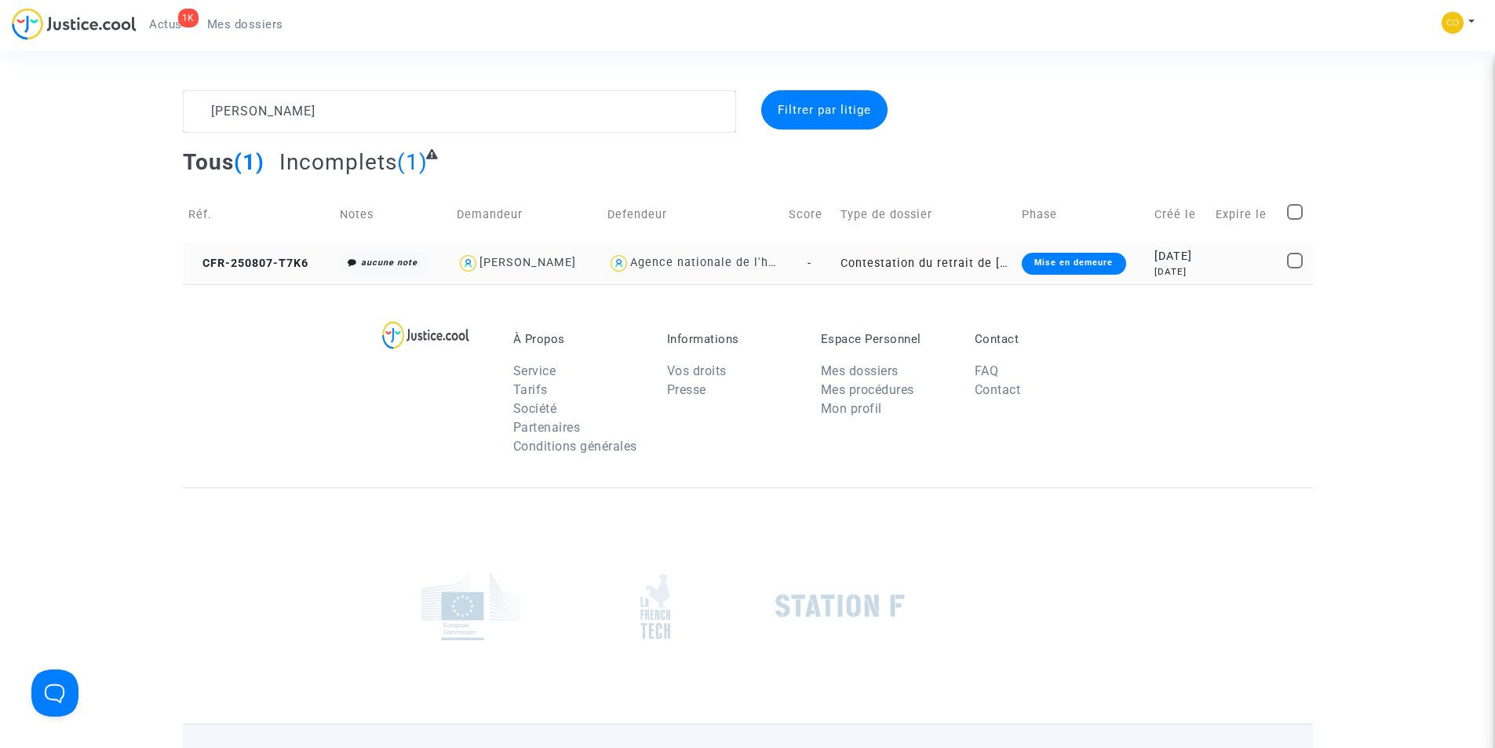
click at [1108, 268] on div "Mise en demeure" at bounding box center [1074, 264] width 104 height 22
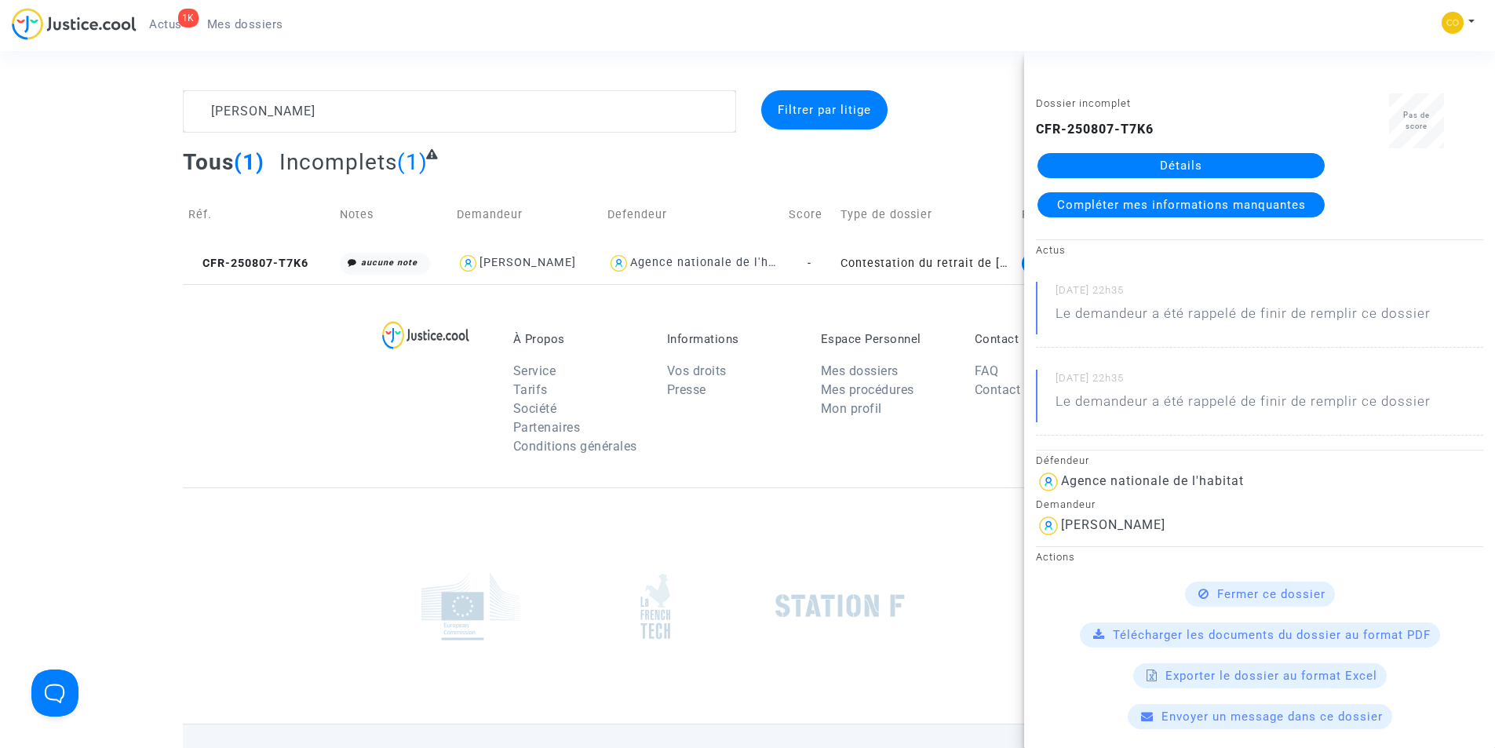
click at [1145, 155] on link "Détails" at bounding box center [1180, 165] width 287 height 25
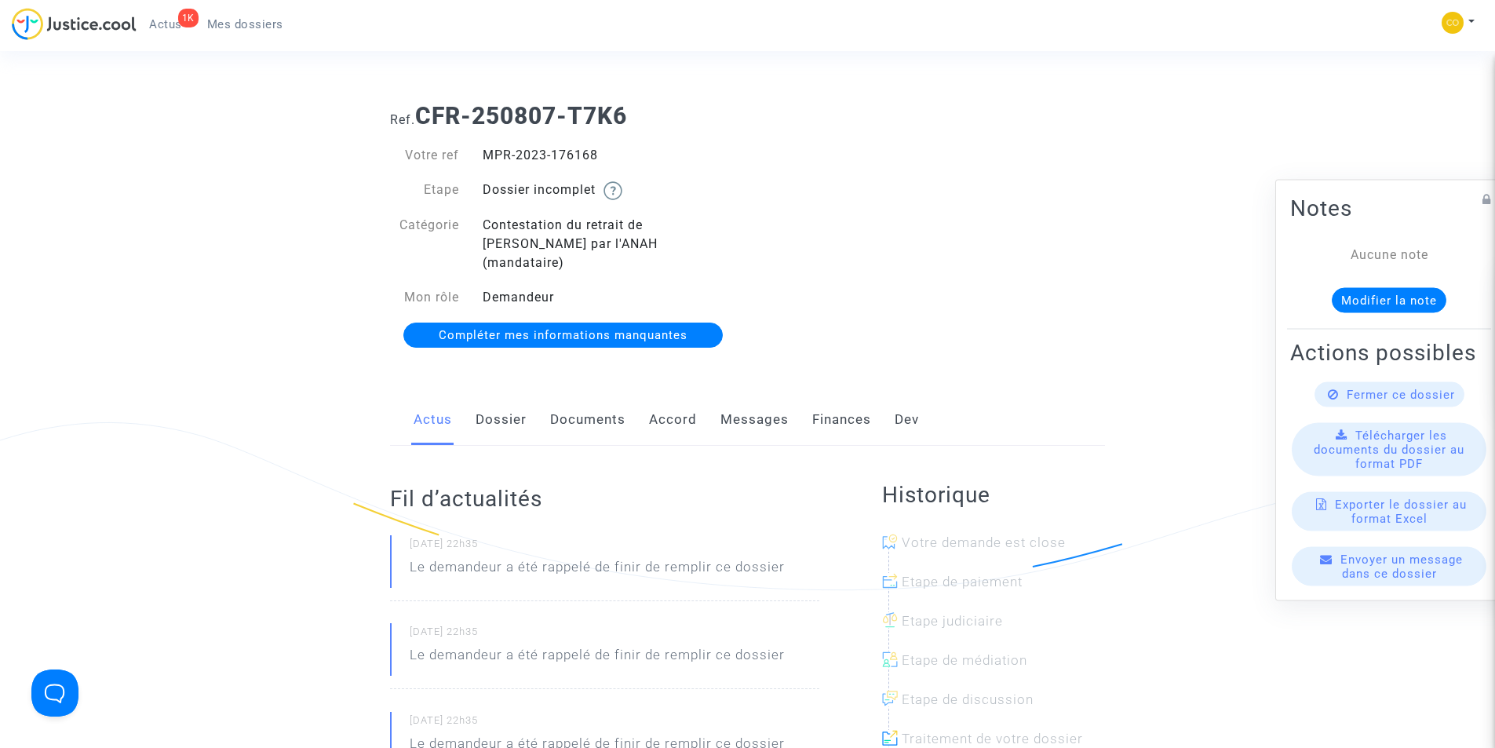
click at [594, 404] on link "Documents" at bounding box center [587, 420] width 75 height 52
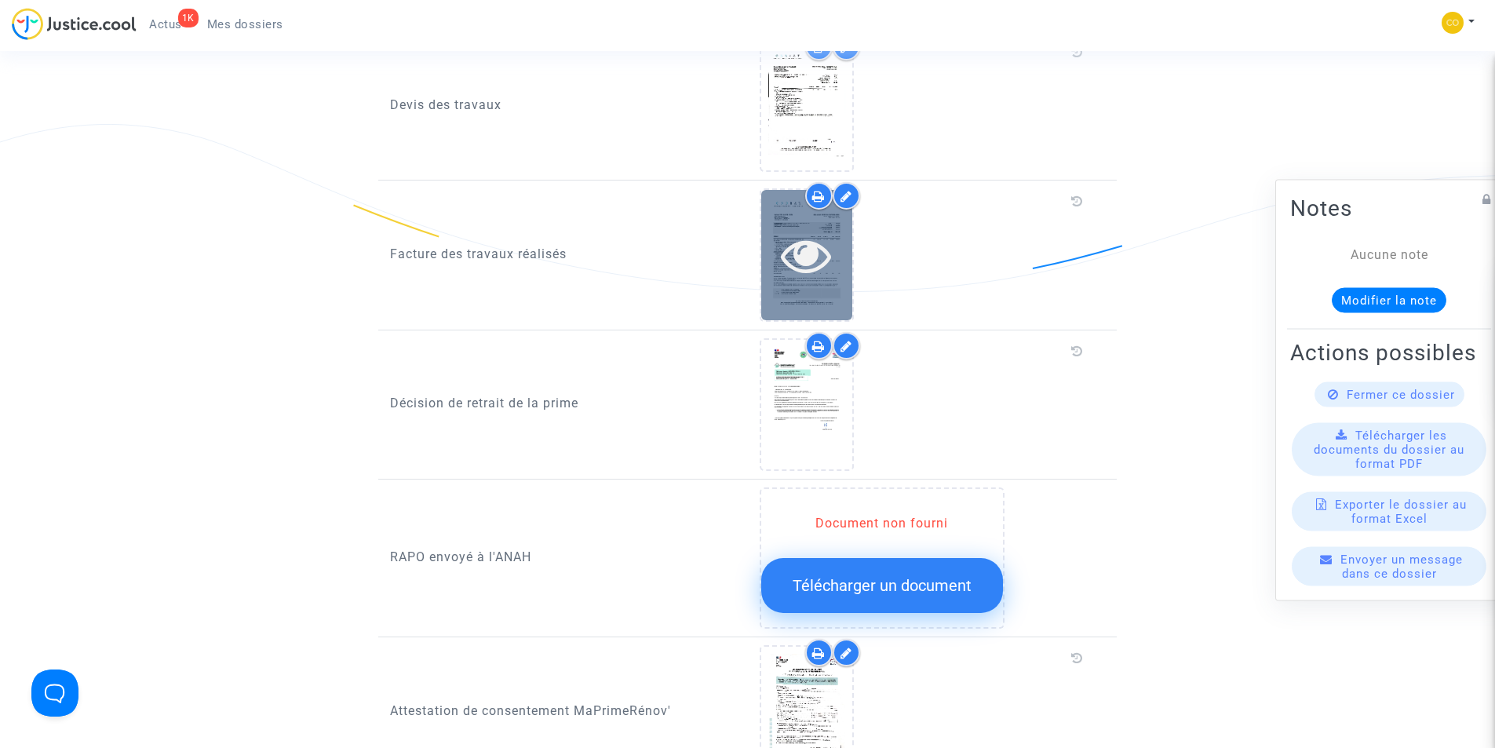
scroll to position [1177, 0]
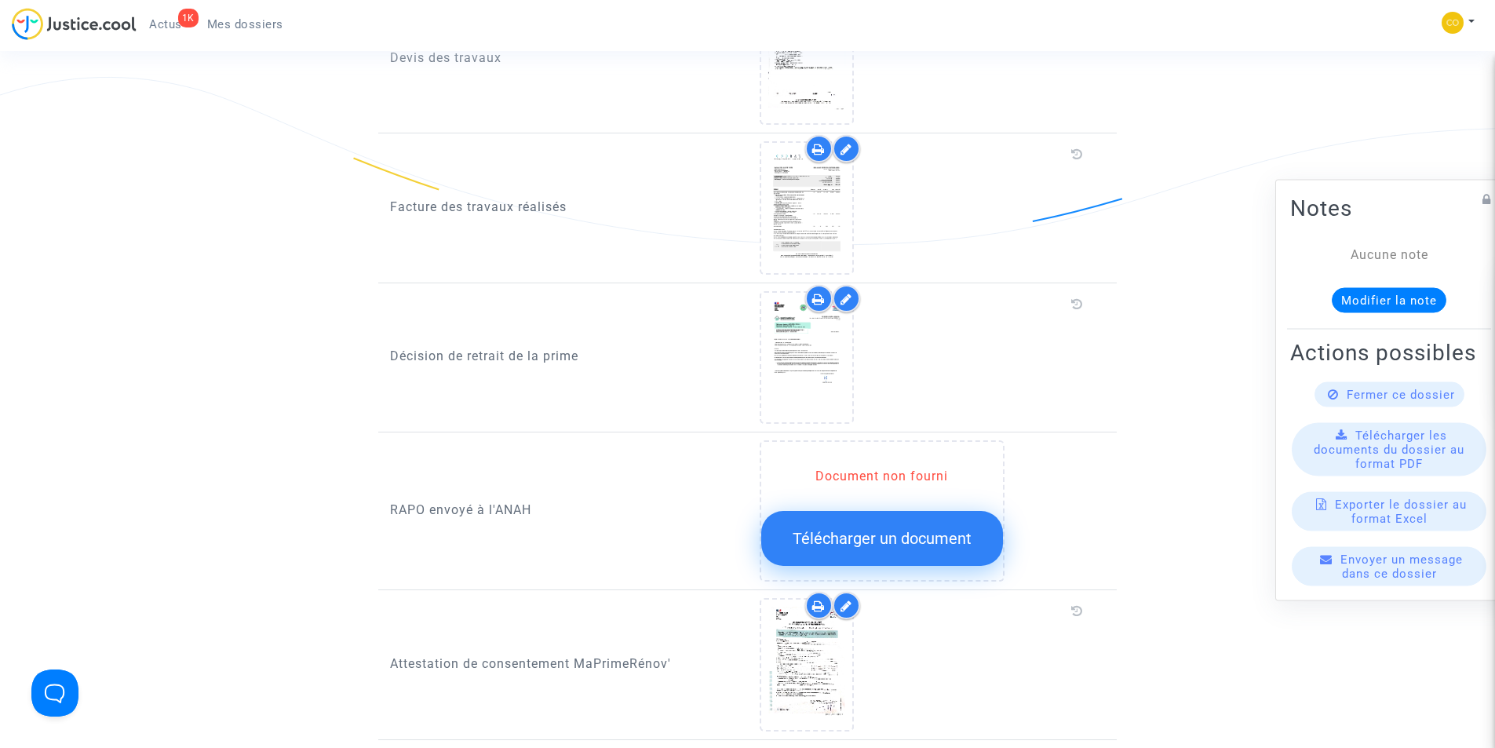
click at [818, 533] on button "Télécharger un document" at bounding box center [882, 538] width 242 height 55
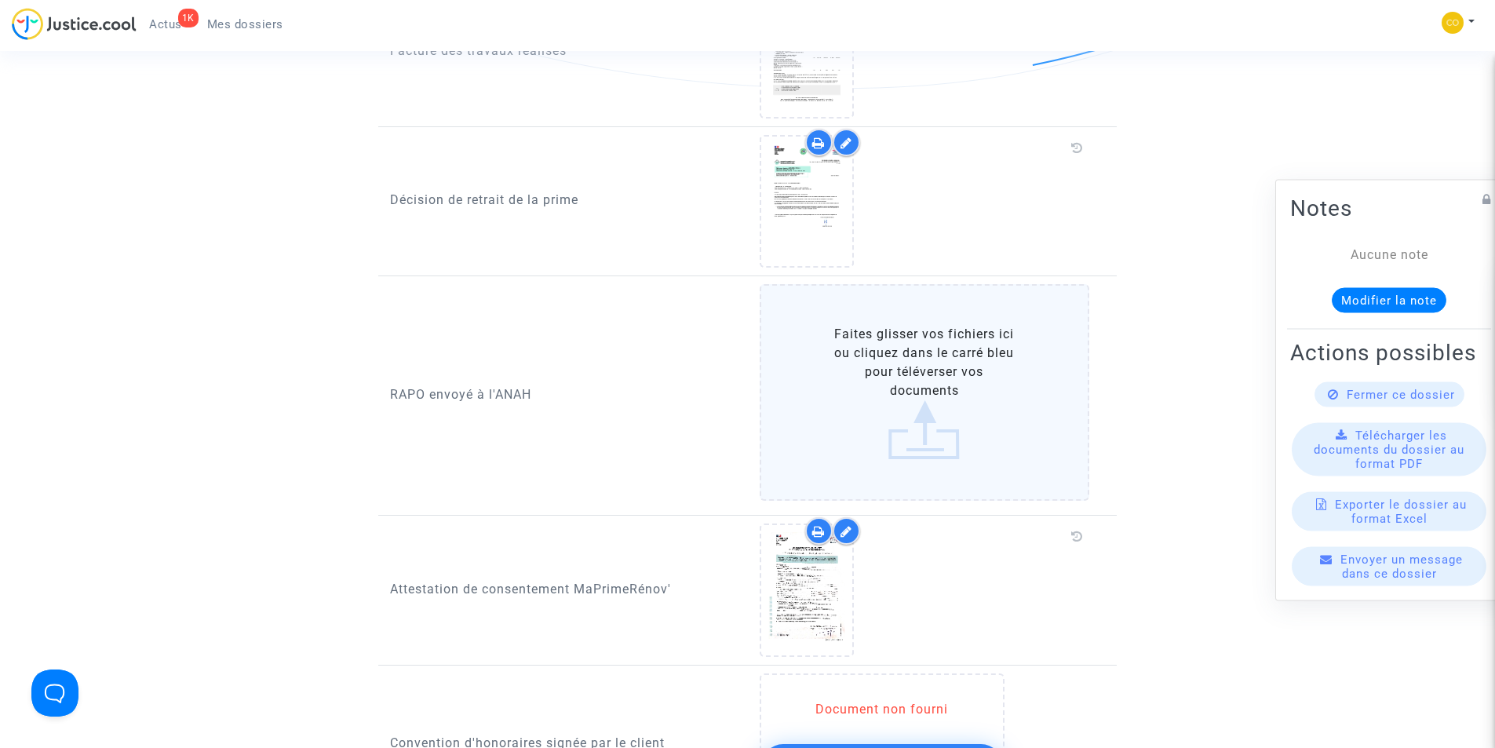
scroll to position [1334, 0]
click at [910, 417] on label "Faites glisser vos fichiers ici ou cliquez dans le carré bleu pour téléverser v…" at bounding box center [925, 391] width 330 height 217
click at [0, 0] on input "Faites glisser vos fichiers ici ou cliquez dans le carré bleu pour téléverser v…" at bounding box center [0, 0] width 0 height 0
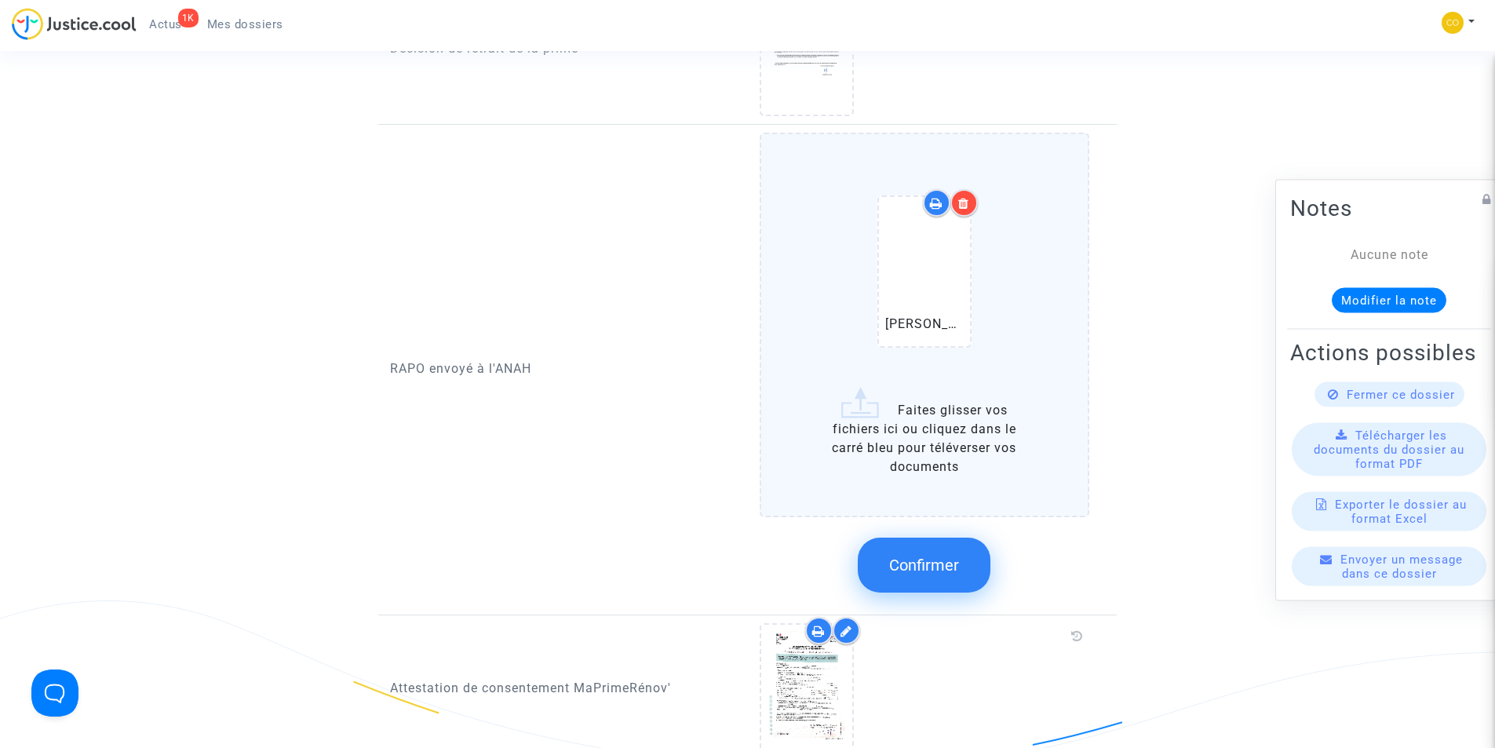
scroll to position [1491, 0]
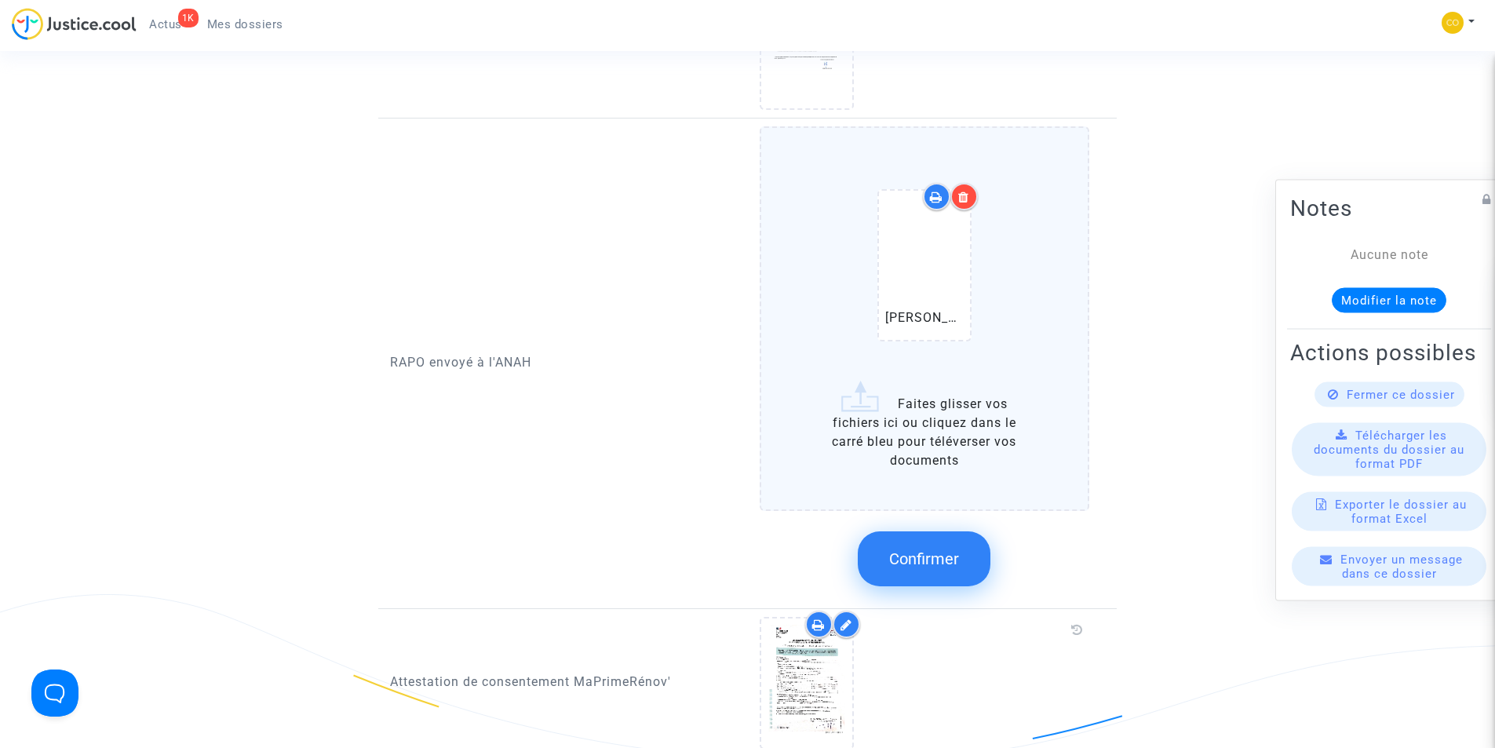
click at [920, 563] on button "Confirmer" at bounding box center [924, 558] width 133 height 55
